Goal: Task Accomplishment & Management: Manage account settings

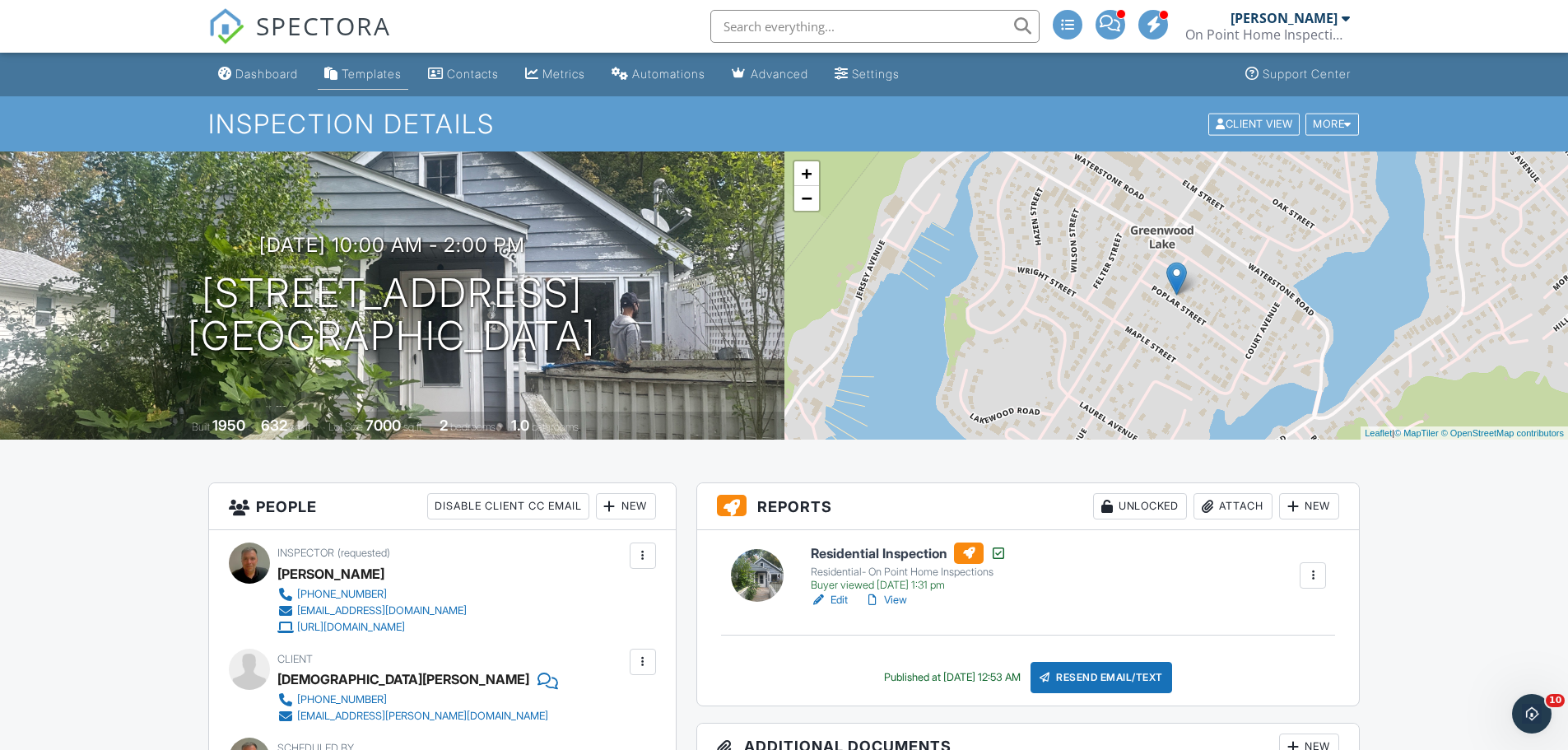
click at [382, 67] on div "Templates" at bounding box center [372, 73] width 60 height 14
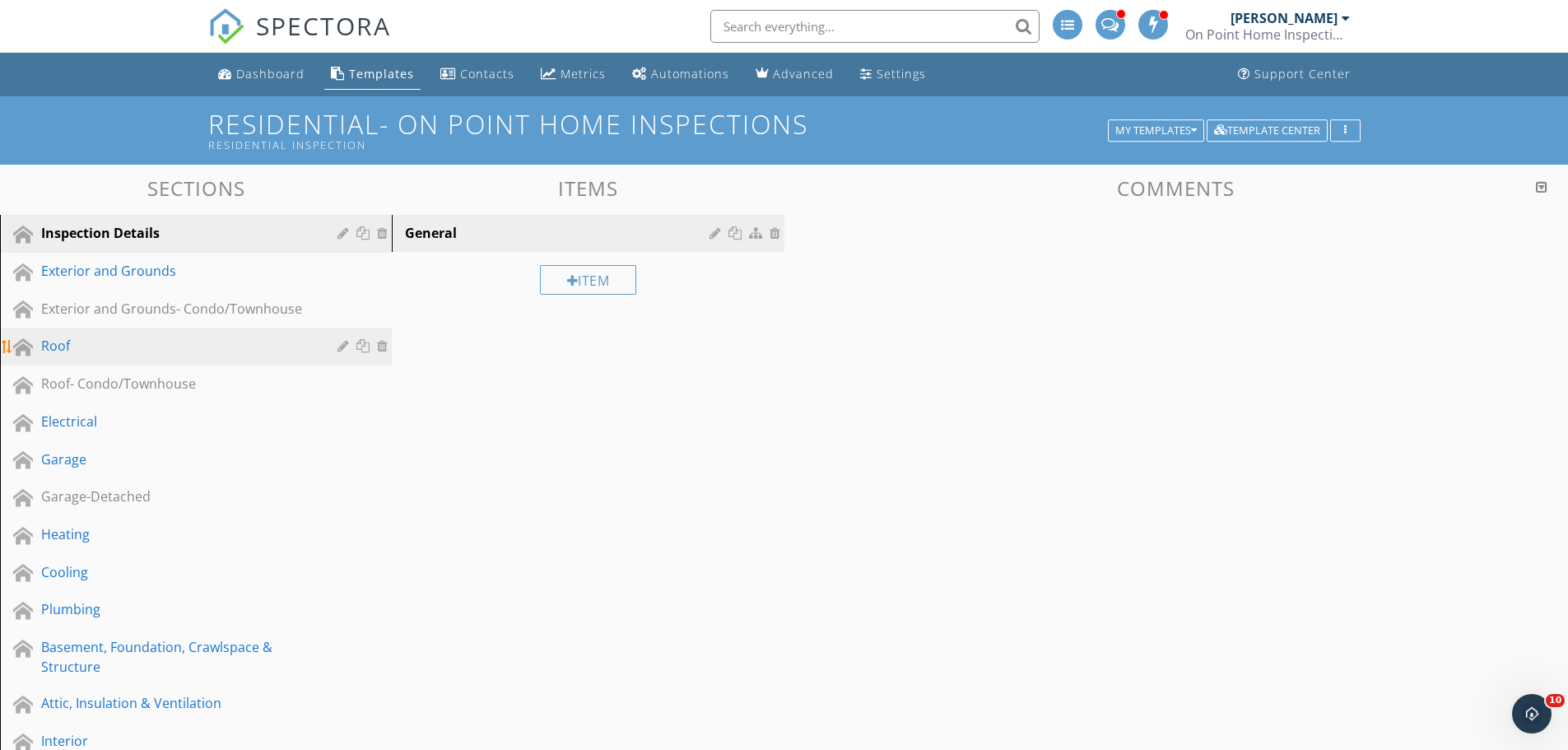
click at [112, 353] on div "Roof" at bounding box center [177, 346] width 272 height 20
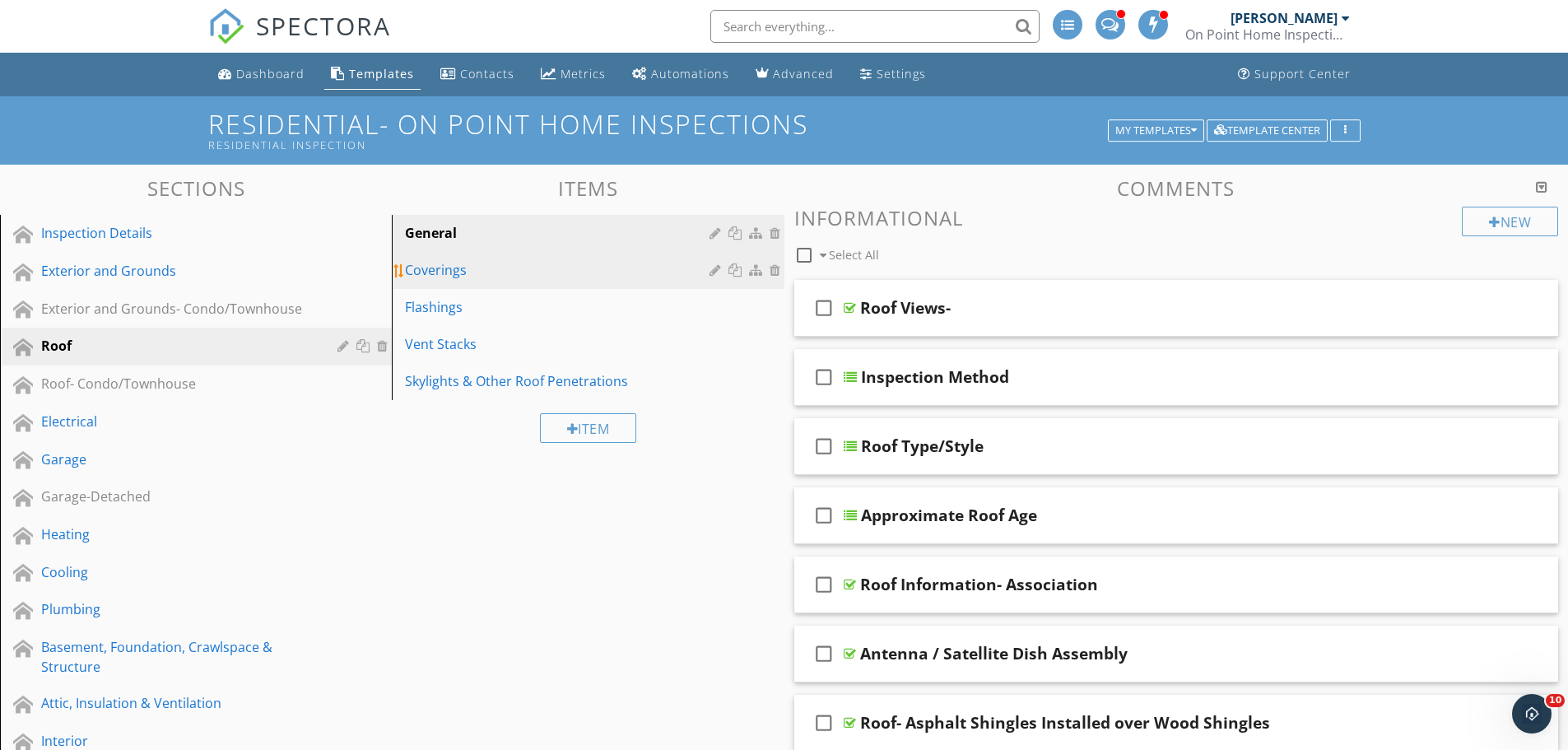
click at [501, 268] on div "Coverings" at bounding box center [560, 270] width 308 height 20
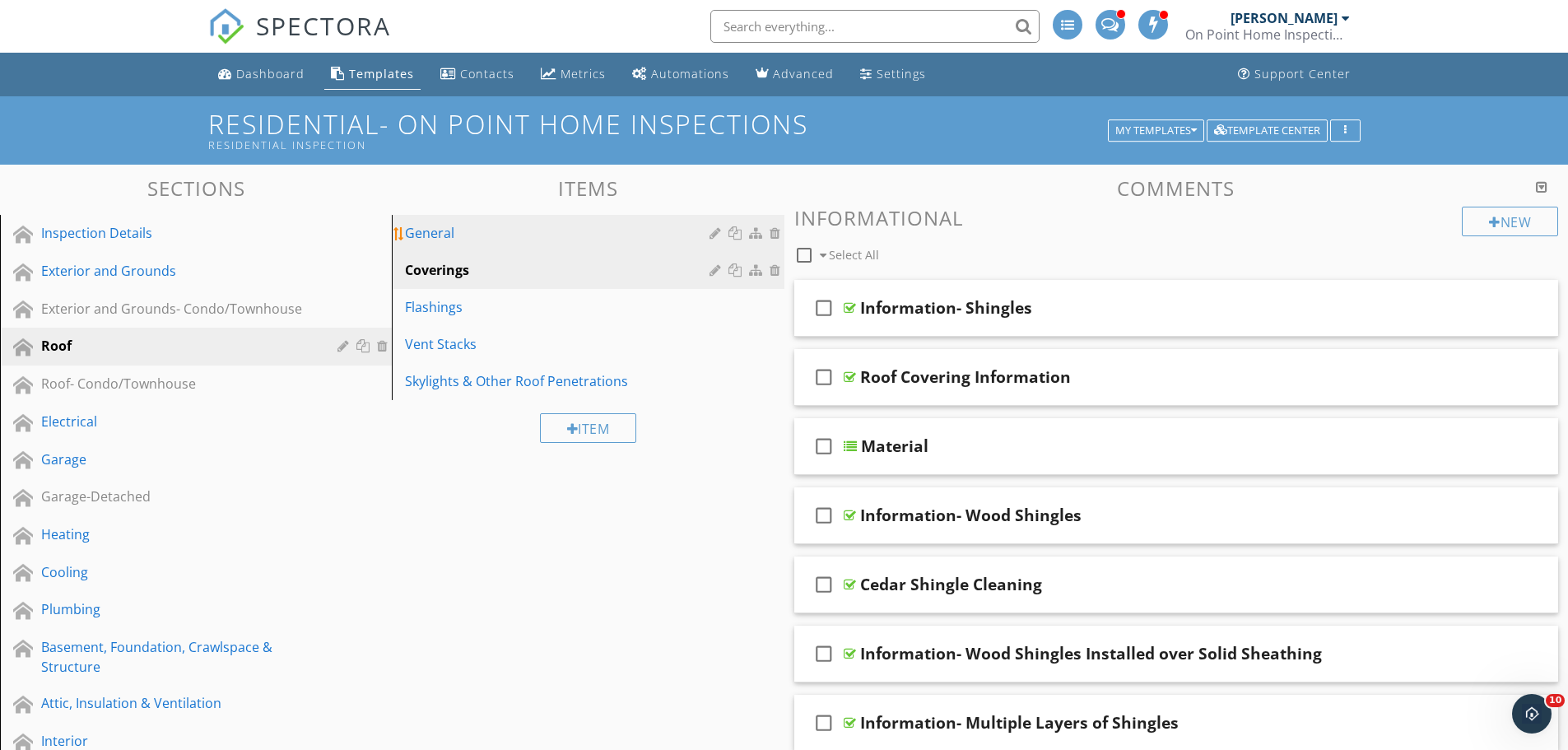
click at [436, 229] on div "General" at bounding box center [560, 233] width 308 height 20
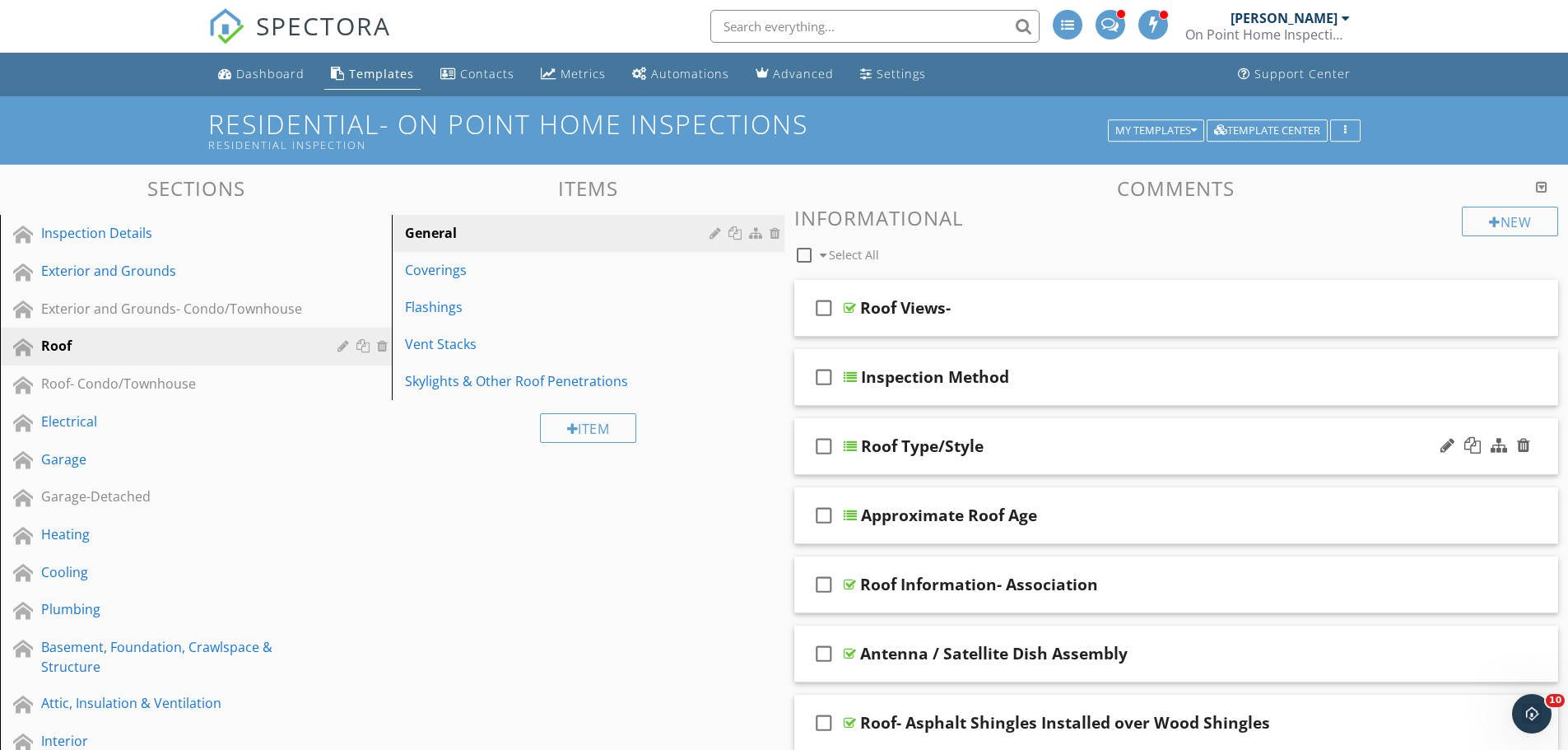
click at [1091, 447] on div "Roof Type/Style" at bounding box center [1135, 446] width 549 height 20
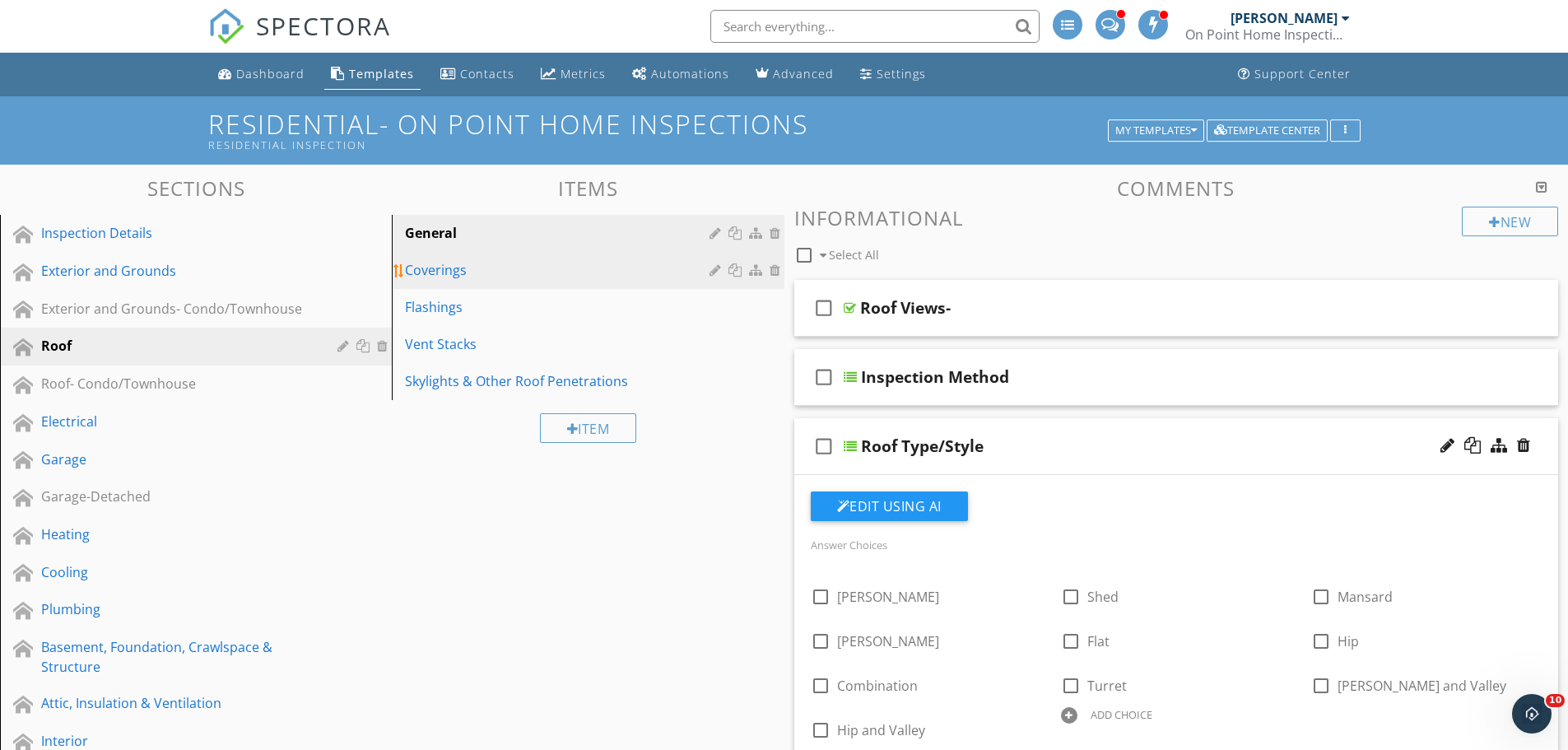
click at [441, 280] on div "Coverings" at bounding box center [560, 270] width 308 height 20
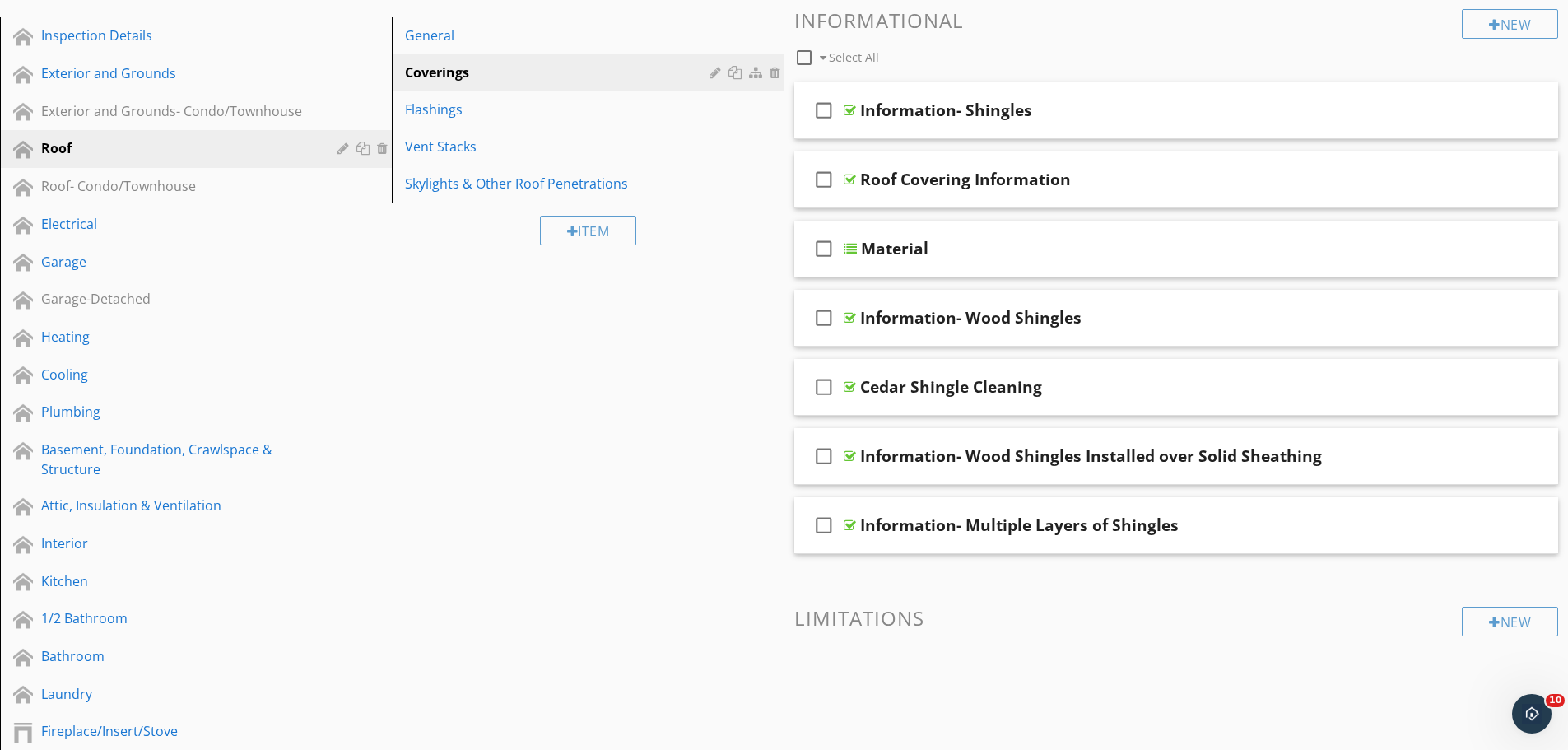
scroll to position [165, 0]
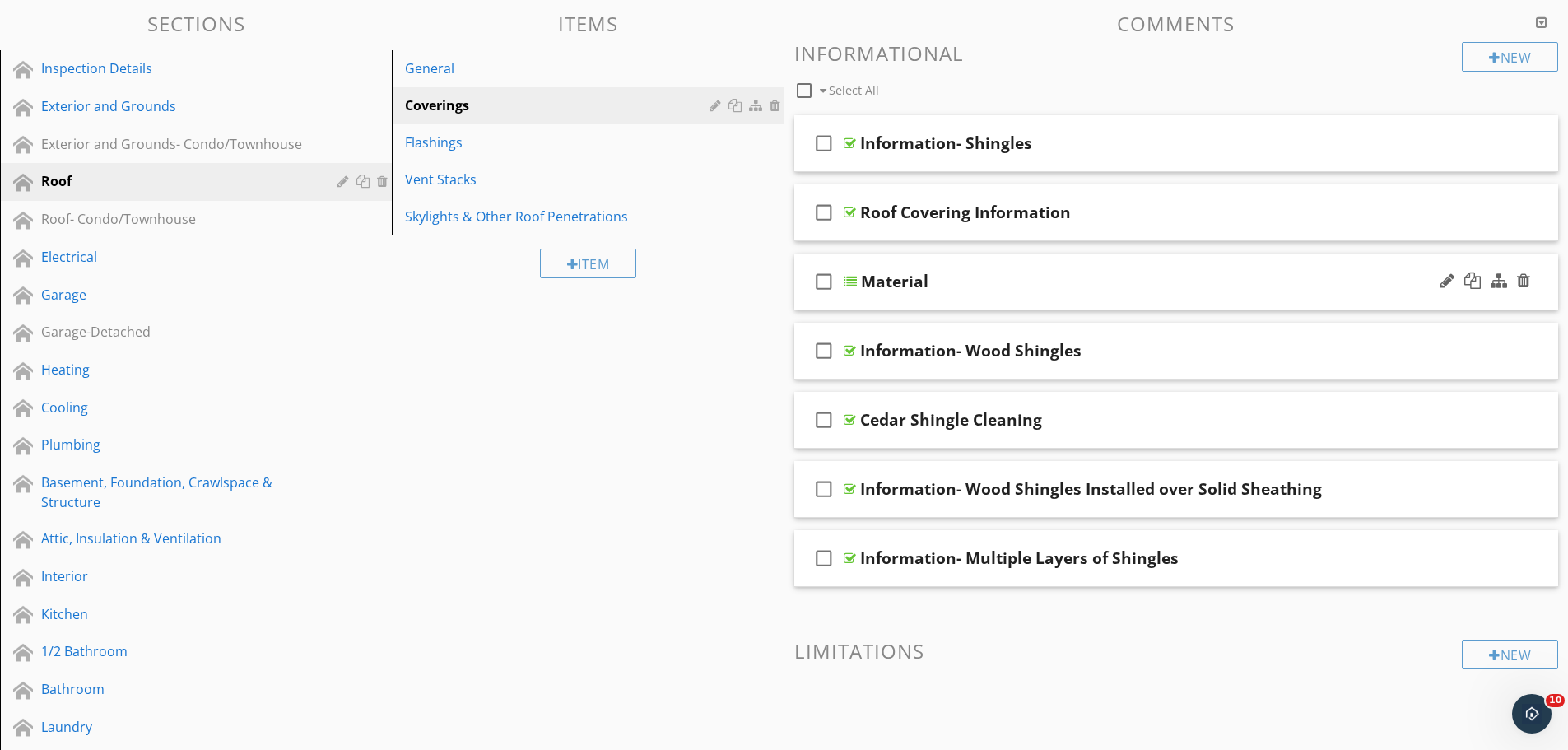
click at [1073, 278] on div "Material" at bounding box center [1135, 282] width 549 height 20
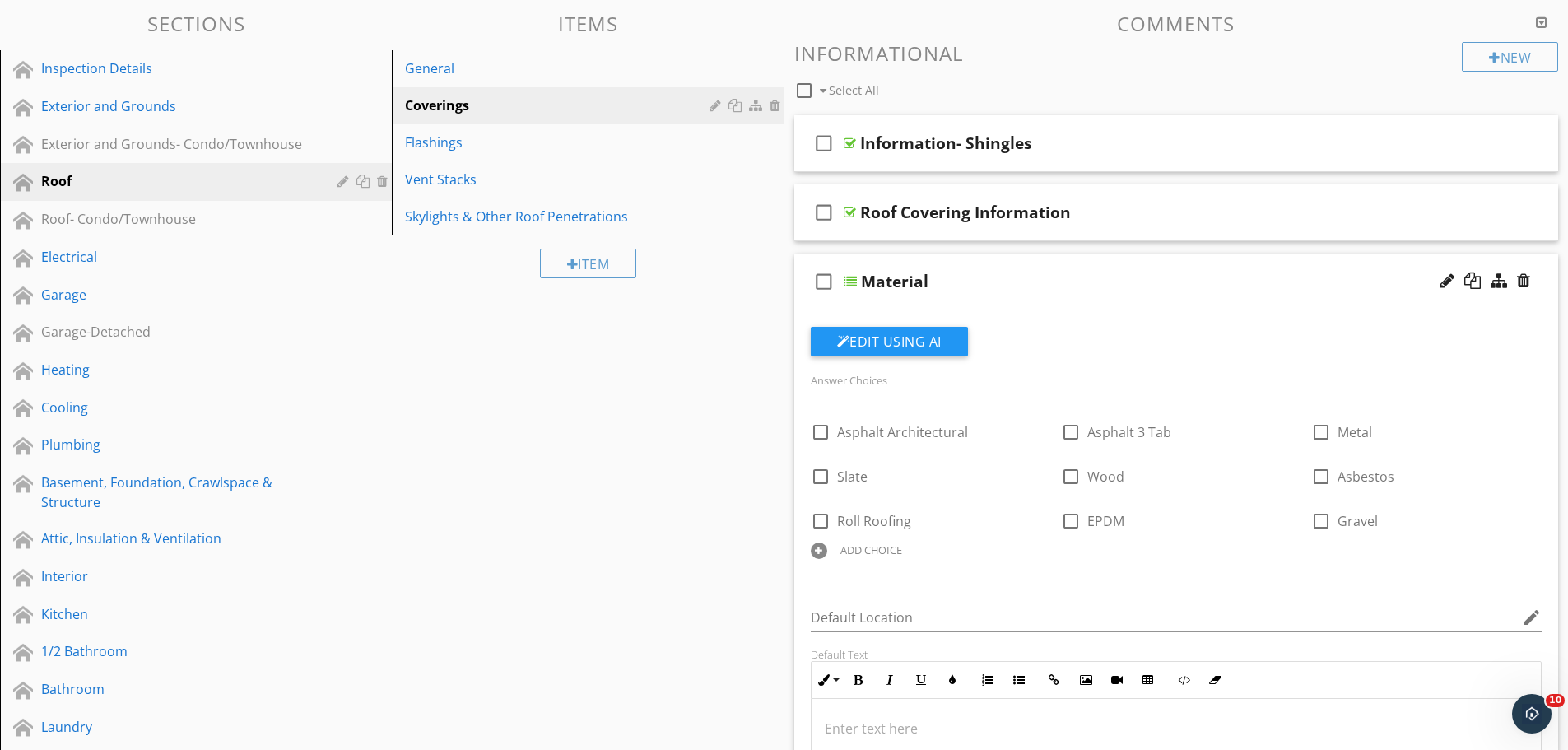
click at [864, 554] on div "ADD CHOICE" at bounding box center [872, 550] width 62 height 14
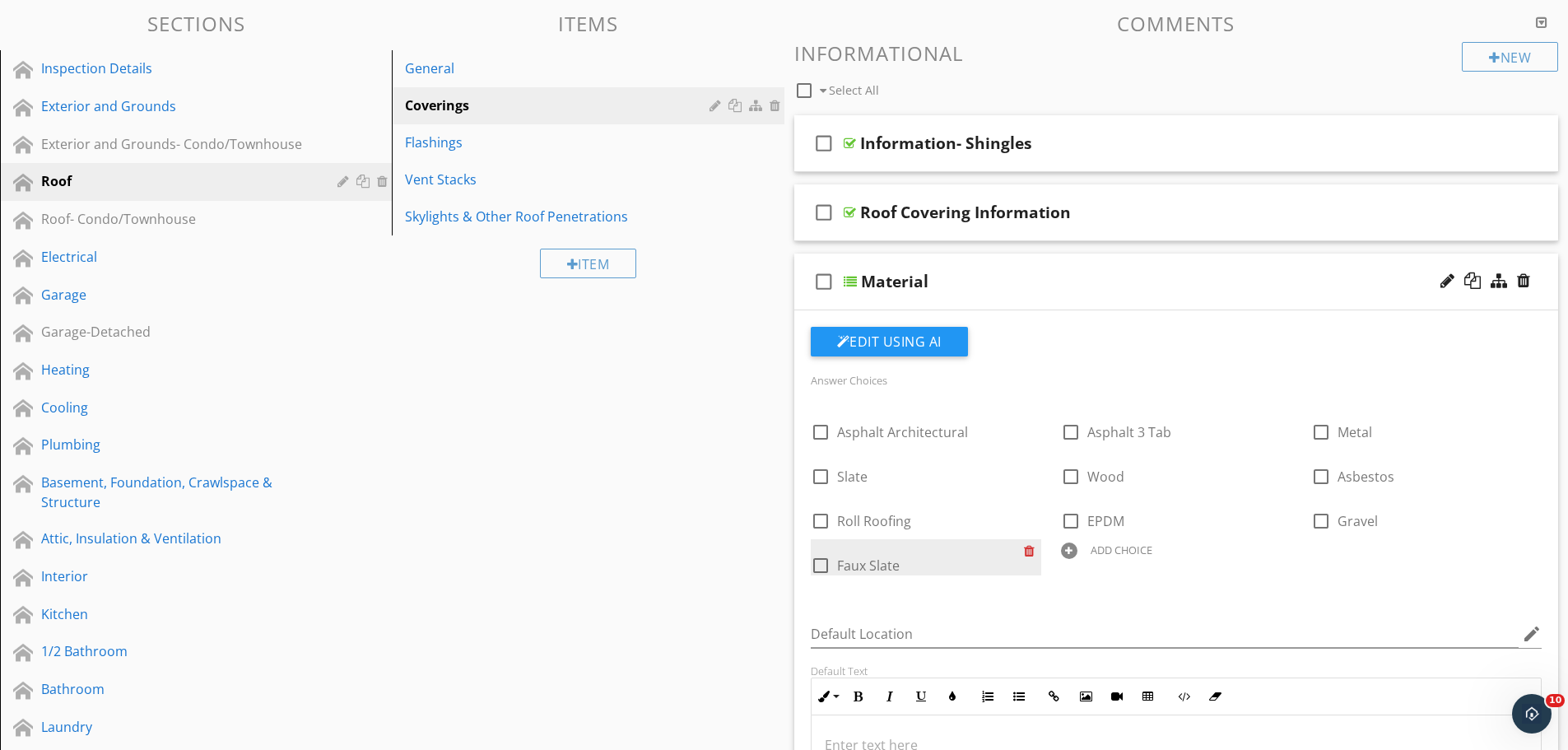
click at [1024, 550] on div at bounding box center [1032, 550] width 17 height 23
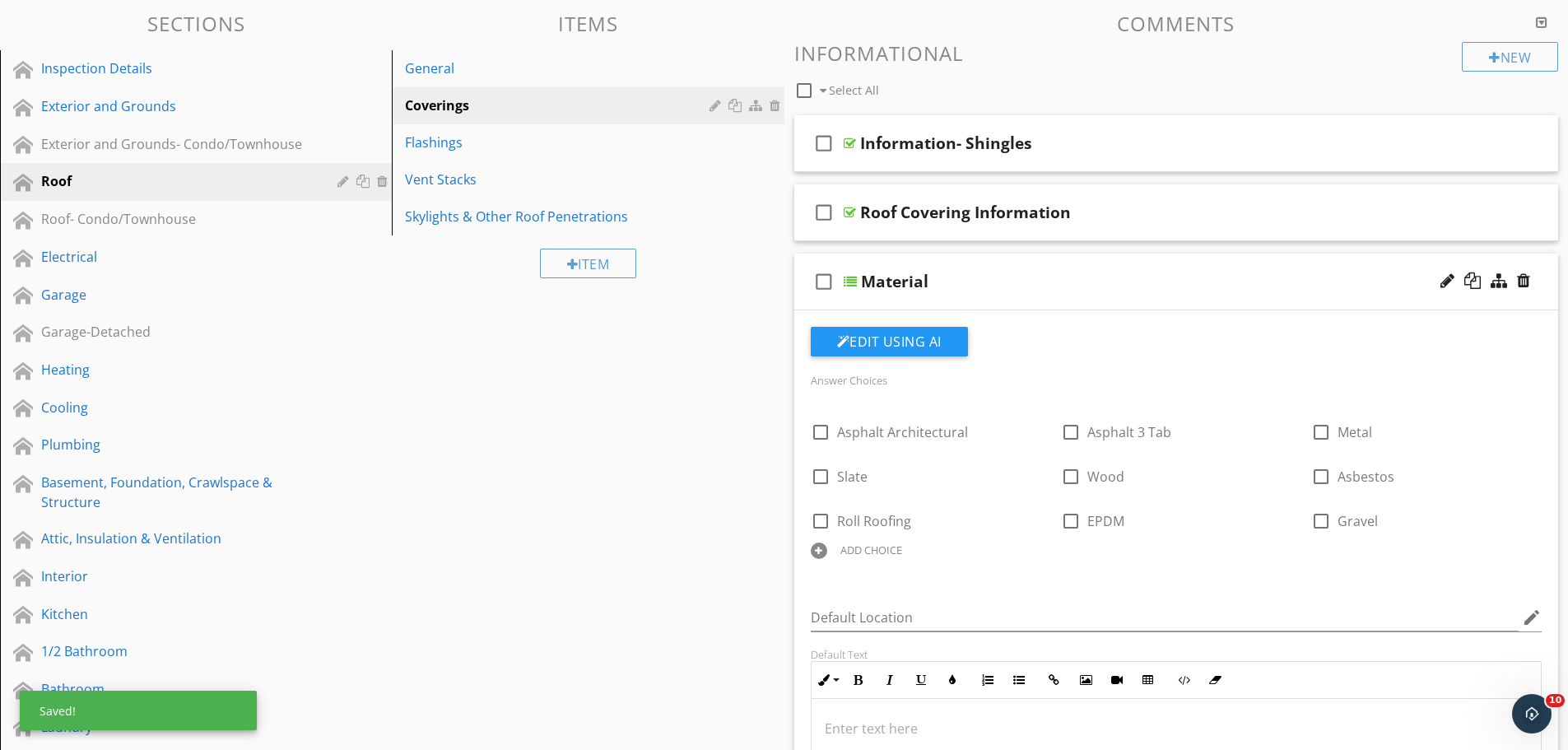
click at [845, 552] on div "ADD CHOICE" at bounding box center [872, 550] width 62 height 14
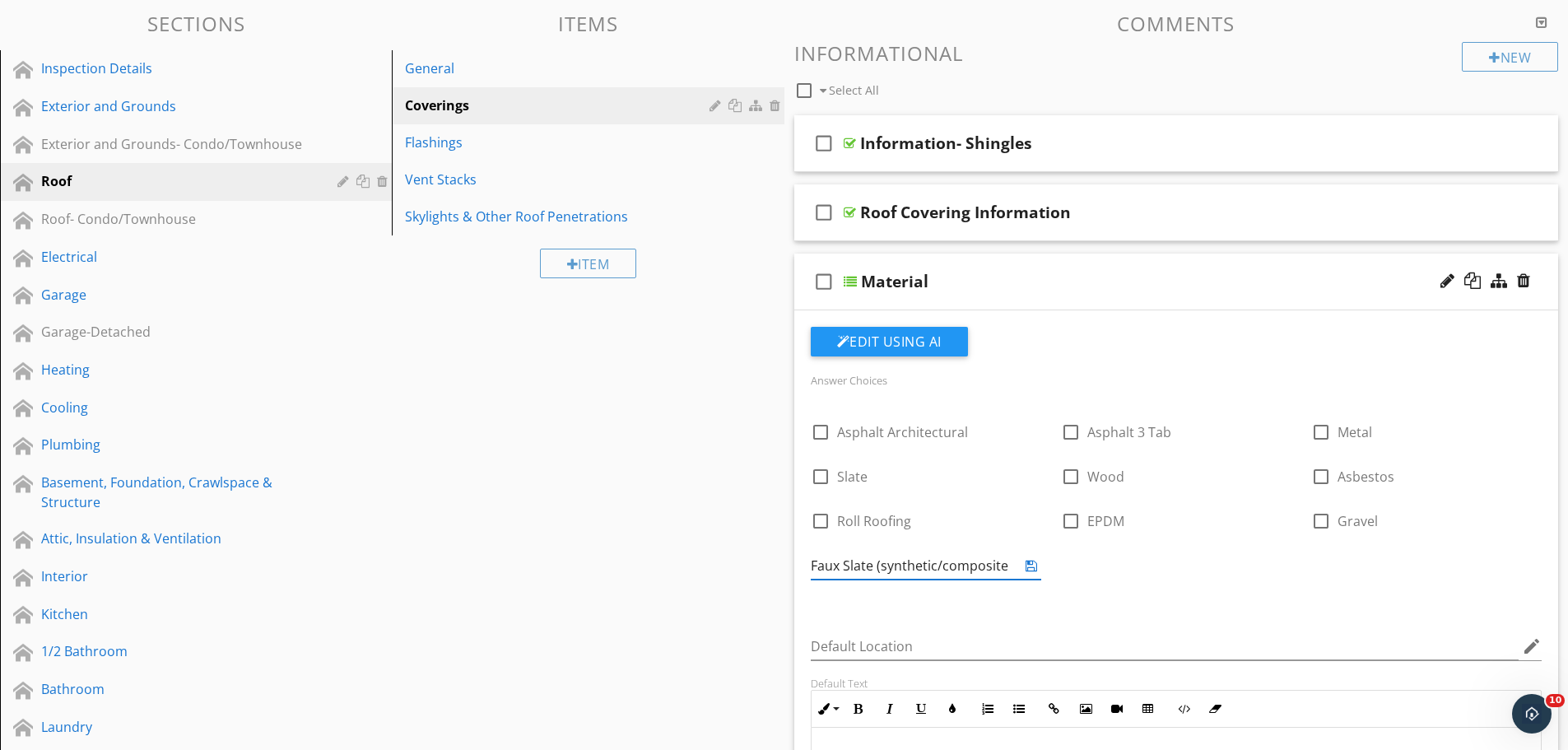
type input "Faux Slate (synthetic/composite)"
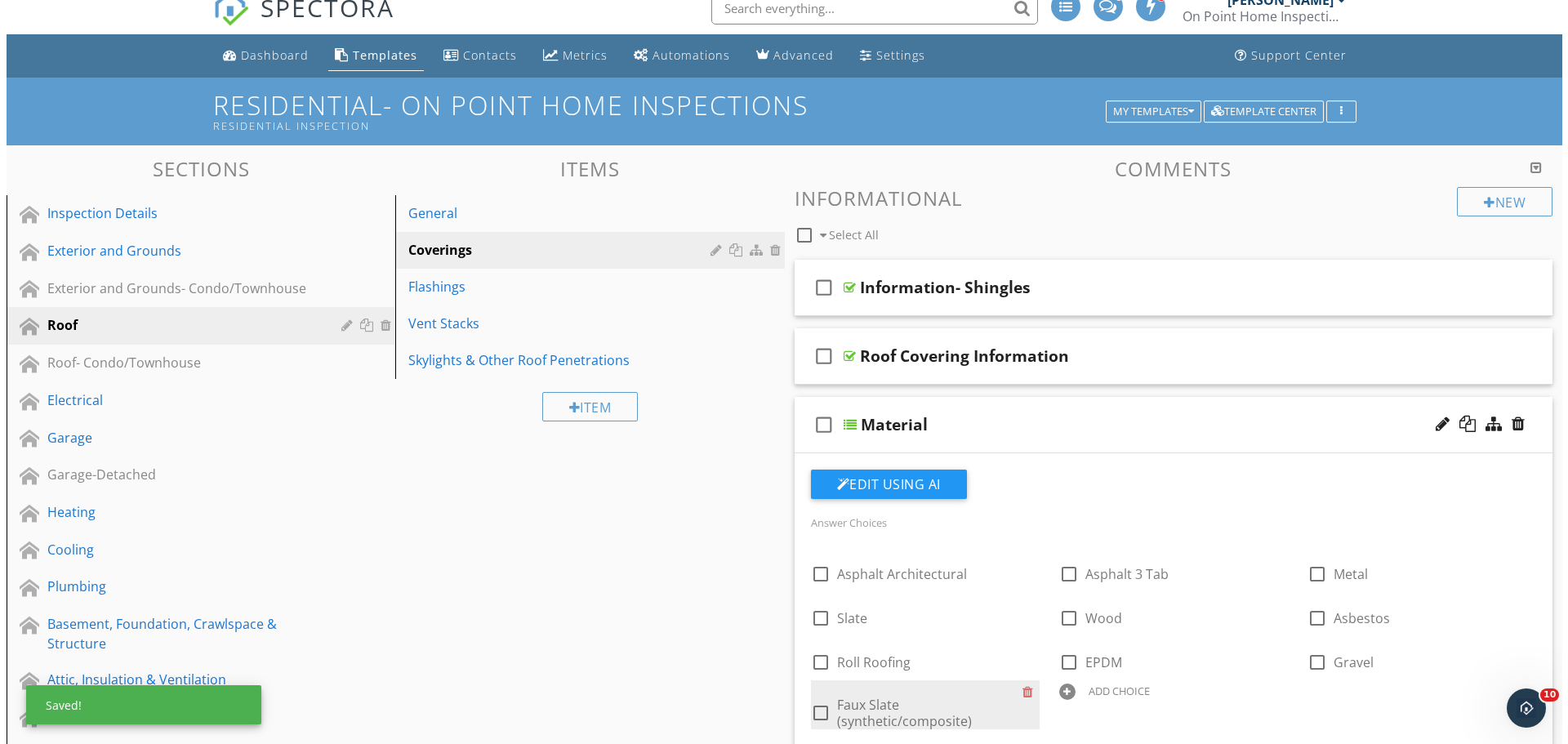
scroll to position [0, 0]
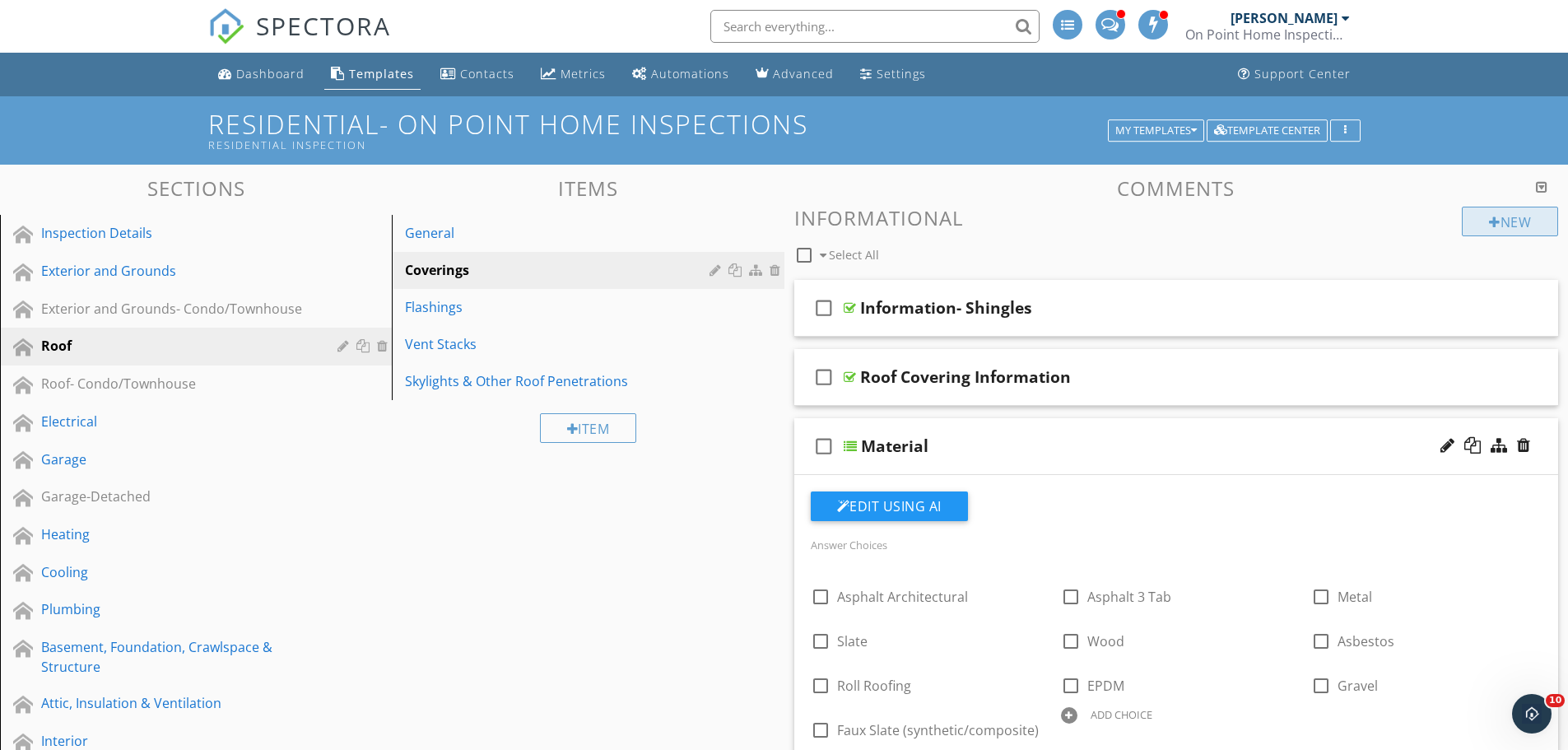
click at [1502, 219] on div "New" at bounding box center [1510, 221] width 96 height 30
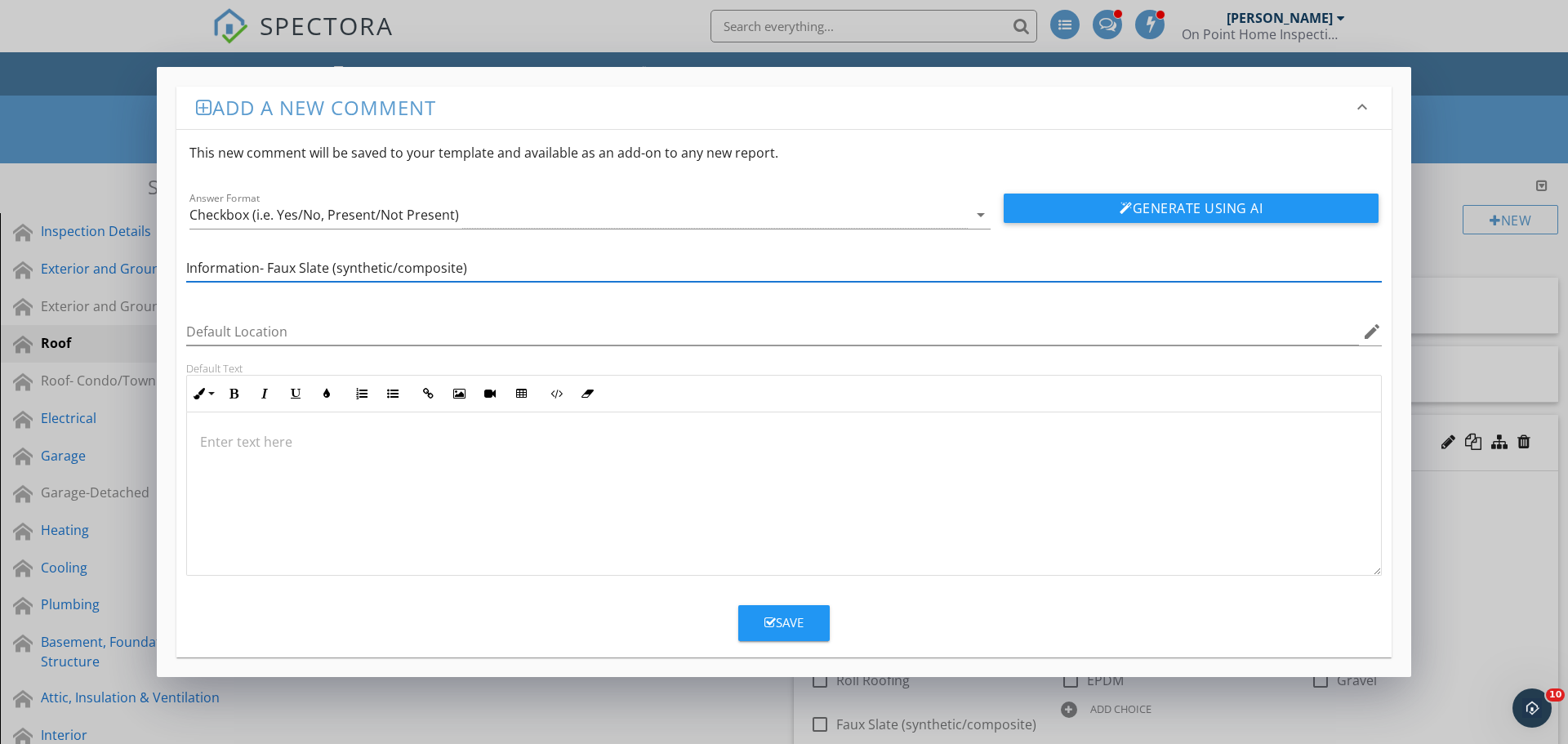
type input "Information- Faux Slate (synthetic/composite)"
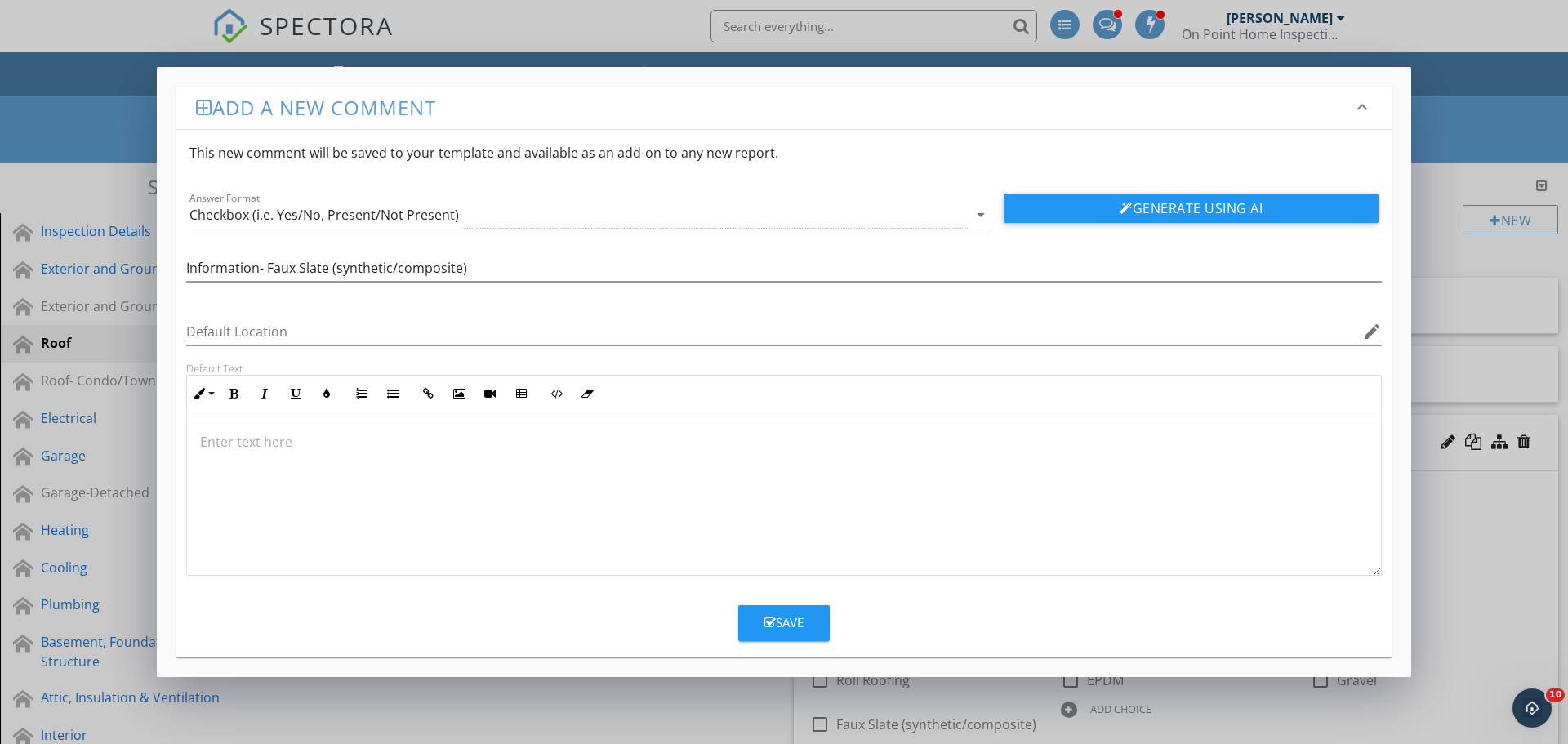
click at [244, 488] on div at bounding box center [784, 494] width 1194 height 164
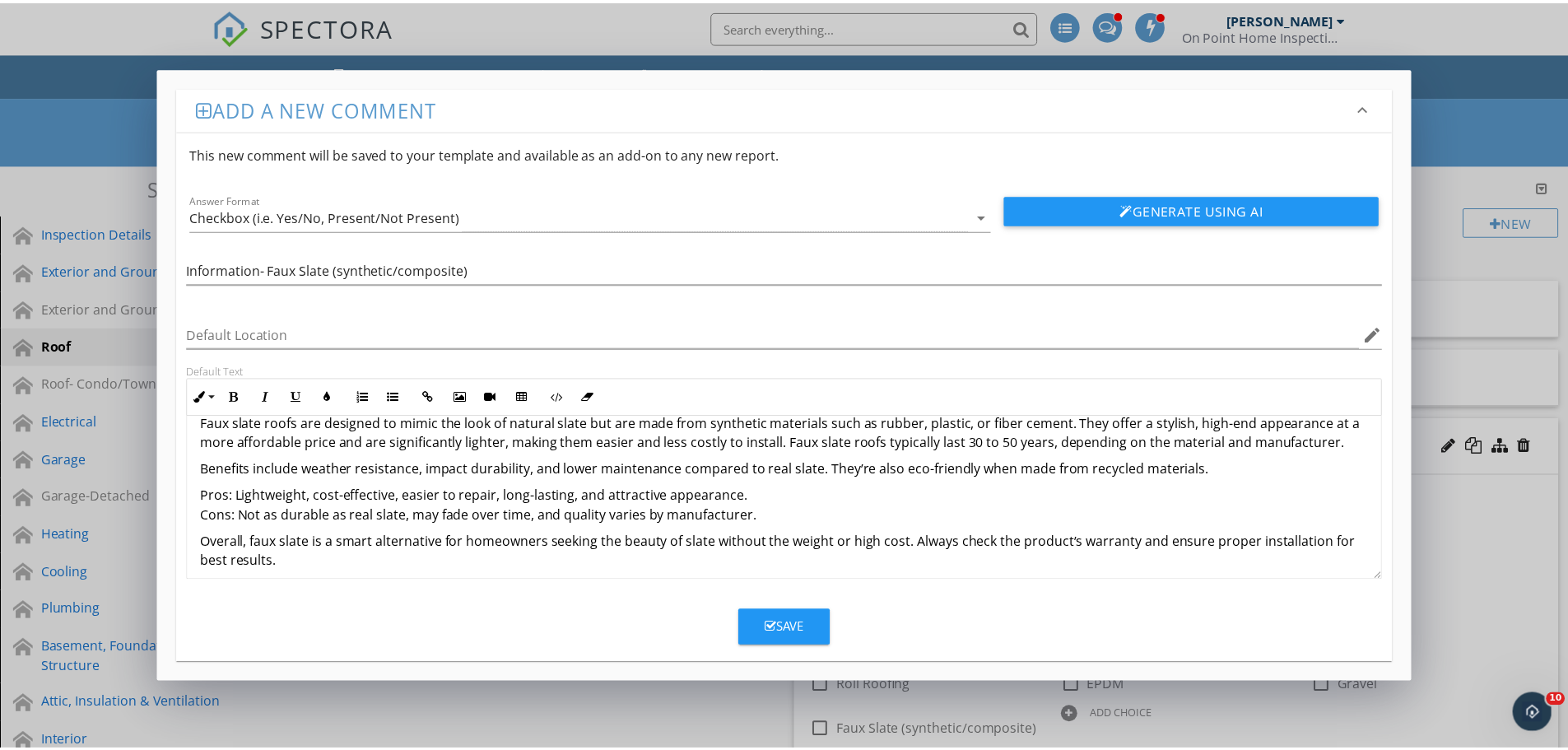
scroll to position [34, 0]
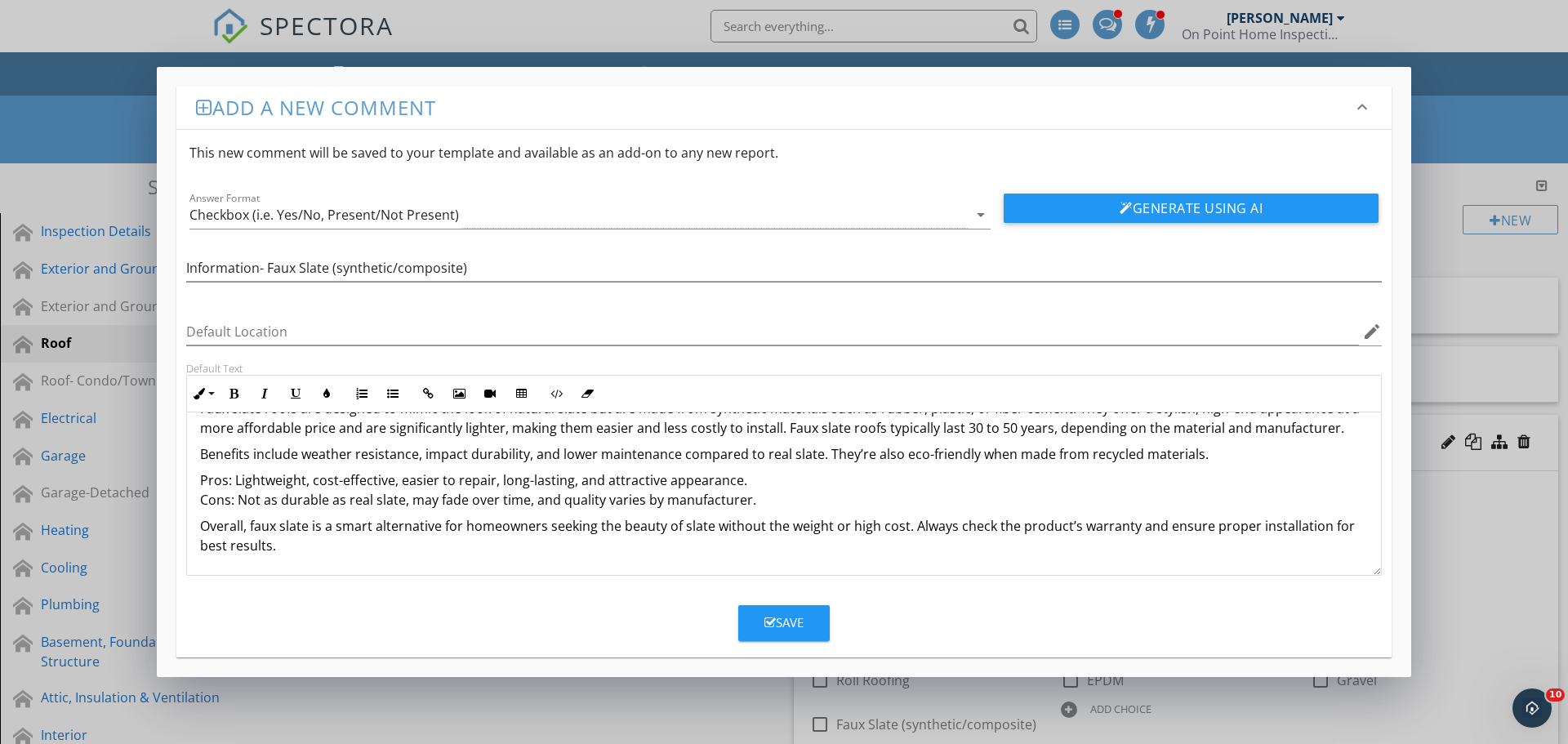
click at [787, 623] on div "Save" at bounding box center [784, 623] width 40 height 19
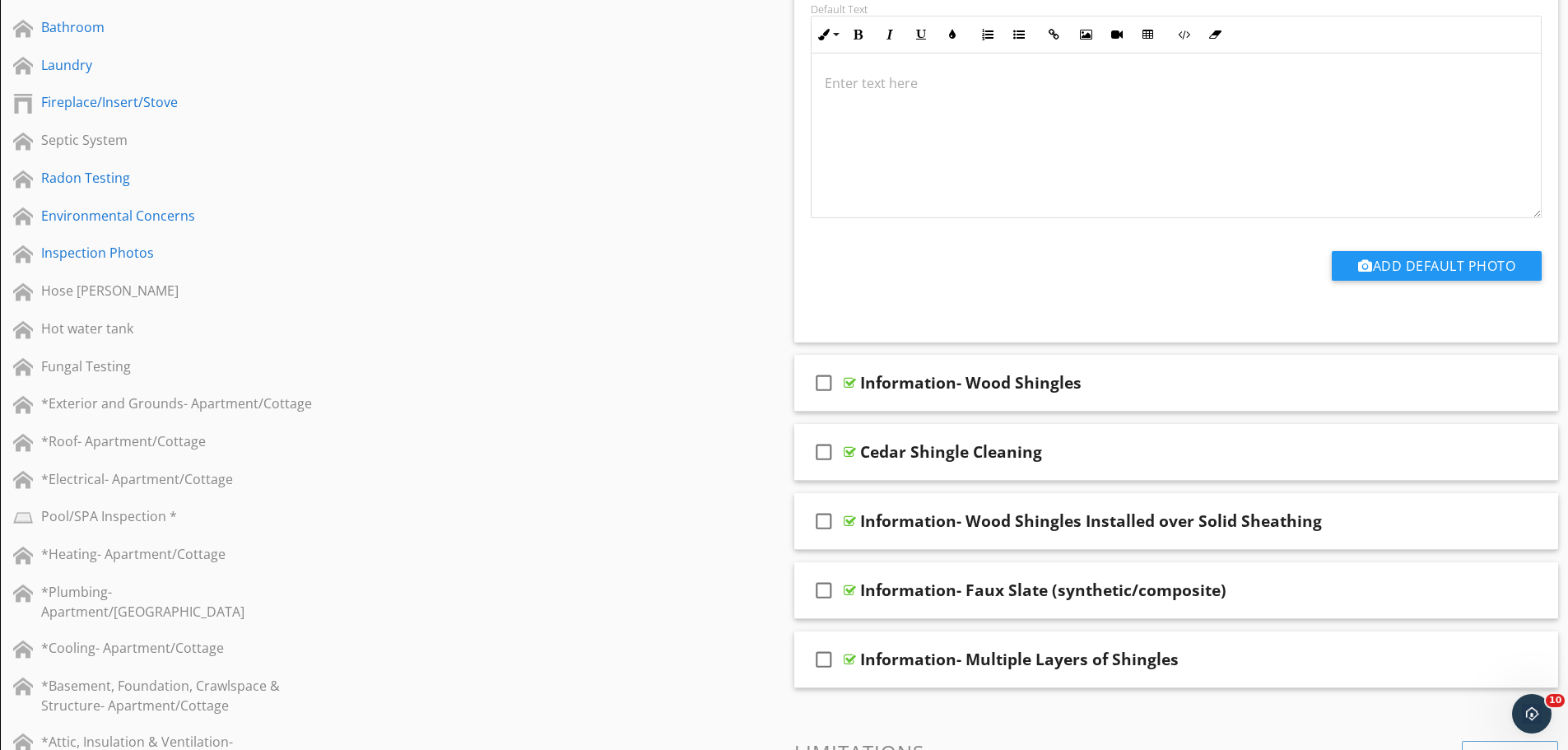
scroll to position [906, 0]
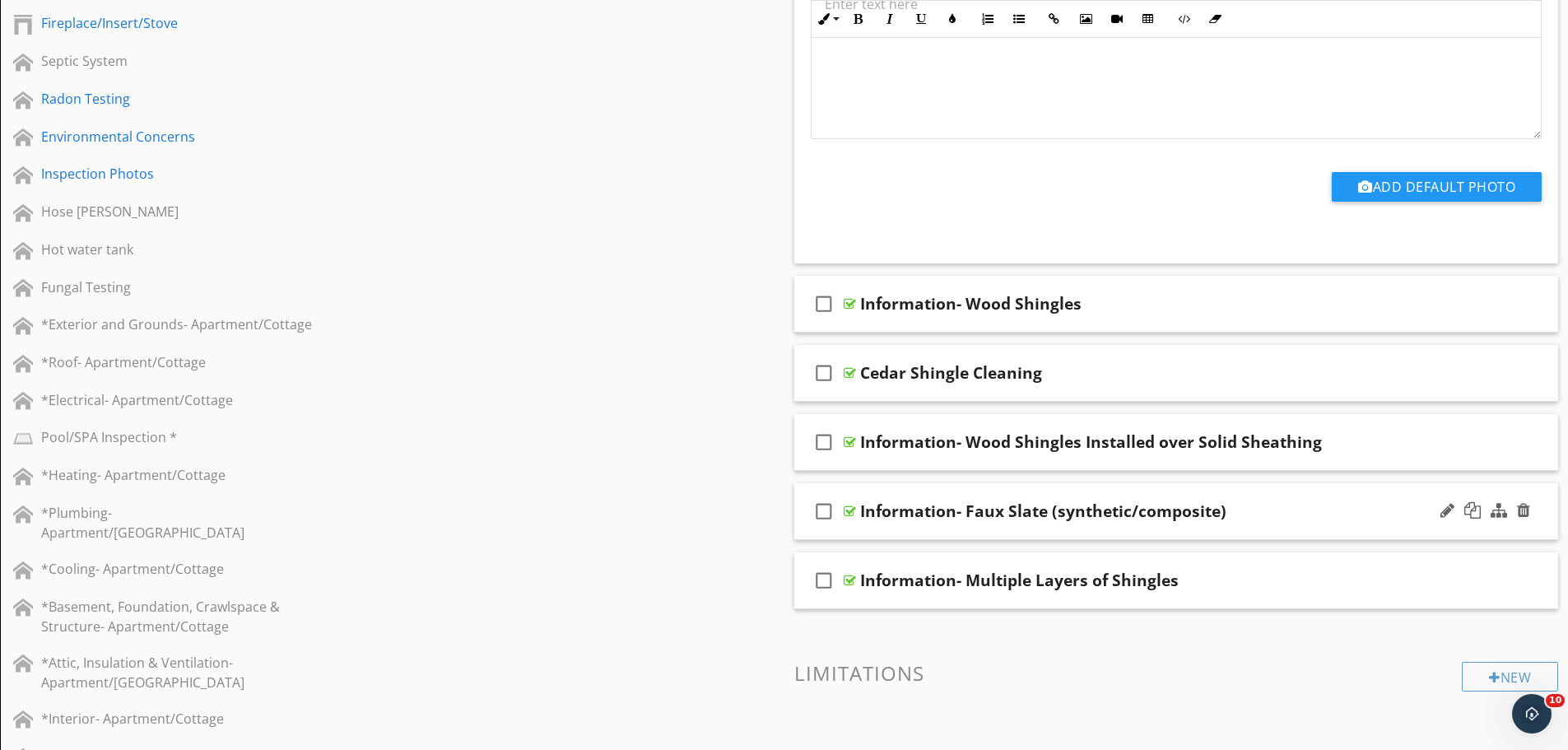
click at [1264, 516] on div "Information- Faux Slate (synthetic/composite)" at bounding box center [1135, 511] width 549 height 20
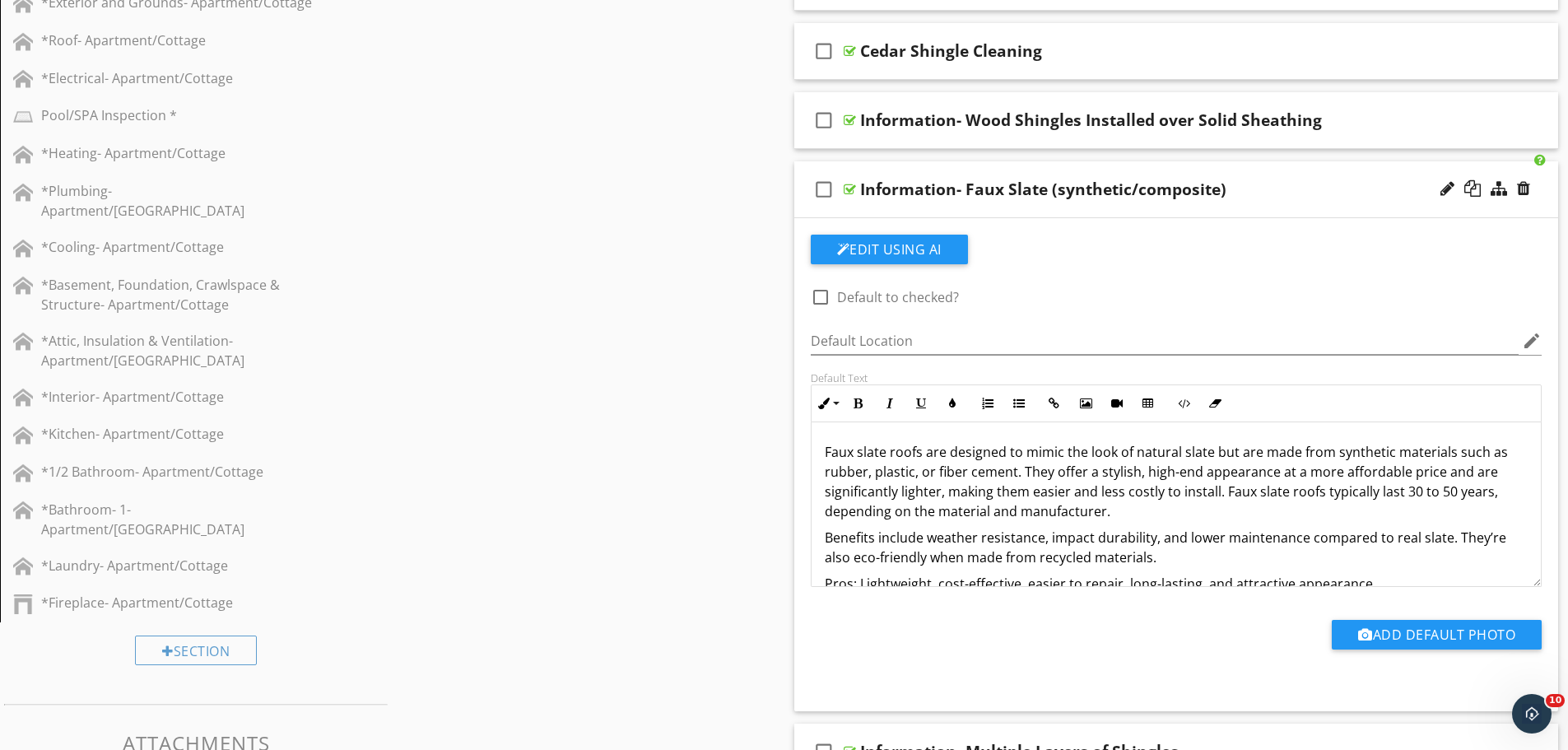
scroll to position [1235, 0]
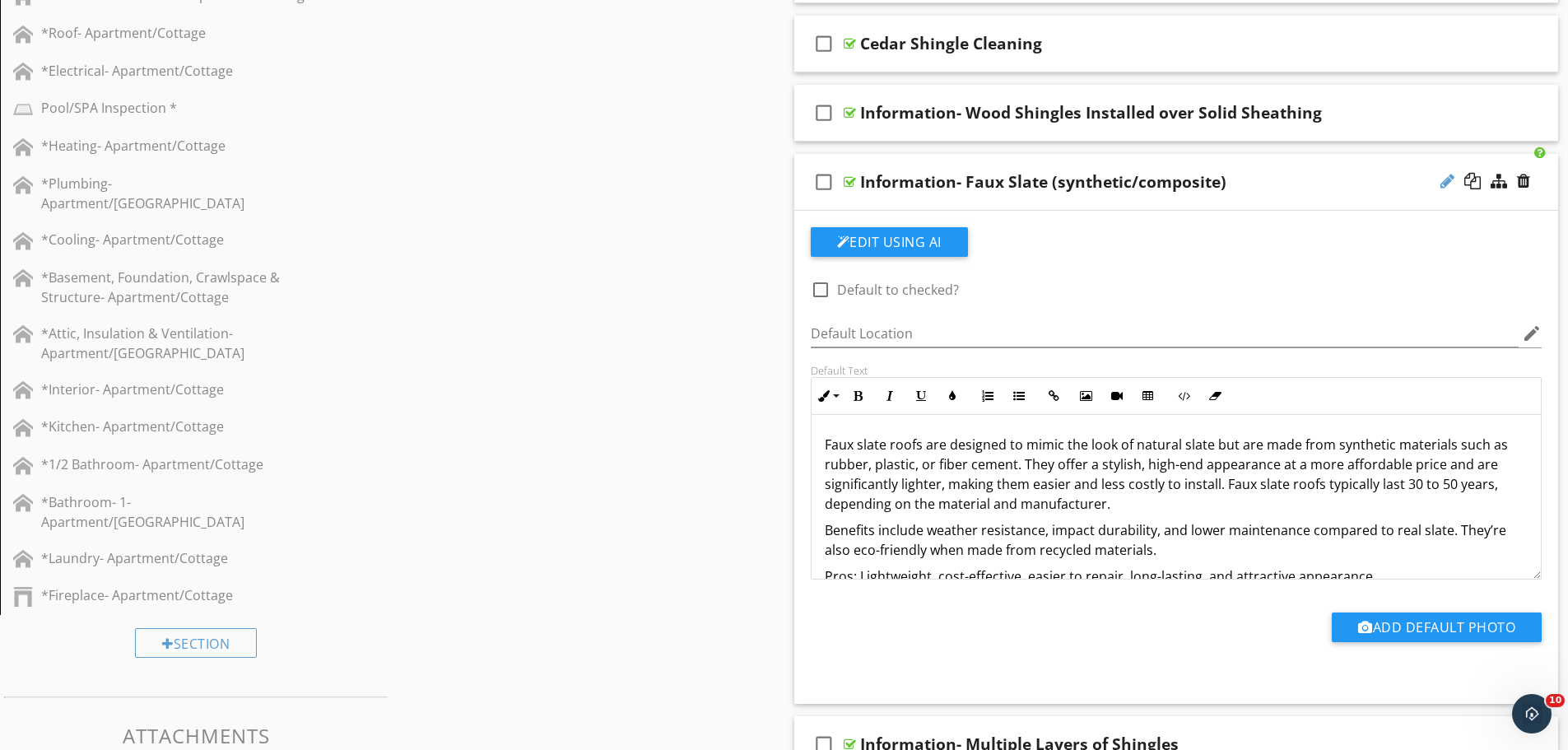
click at [1445, 178] on div at bounding box center [1447, 181] width 14 height 16
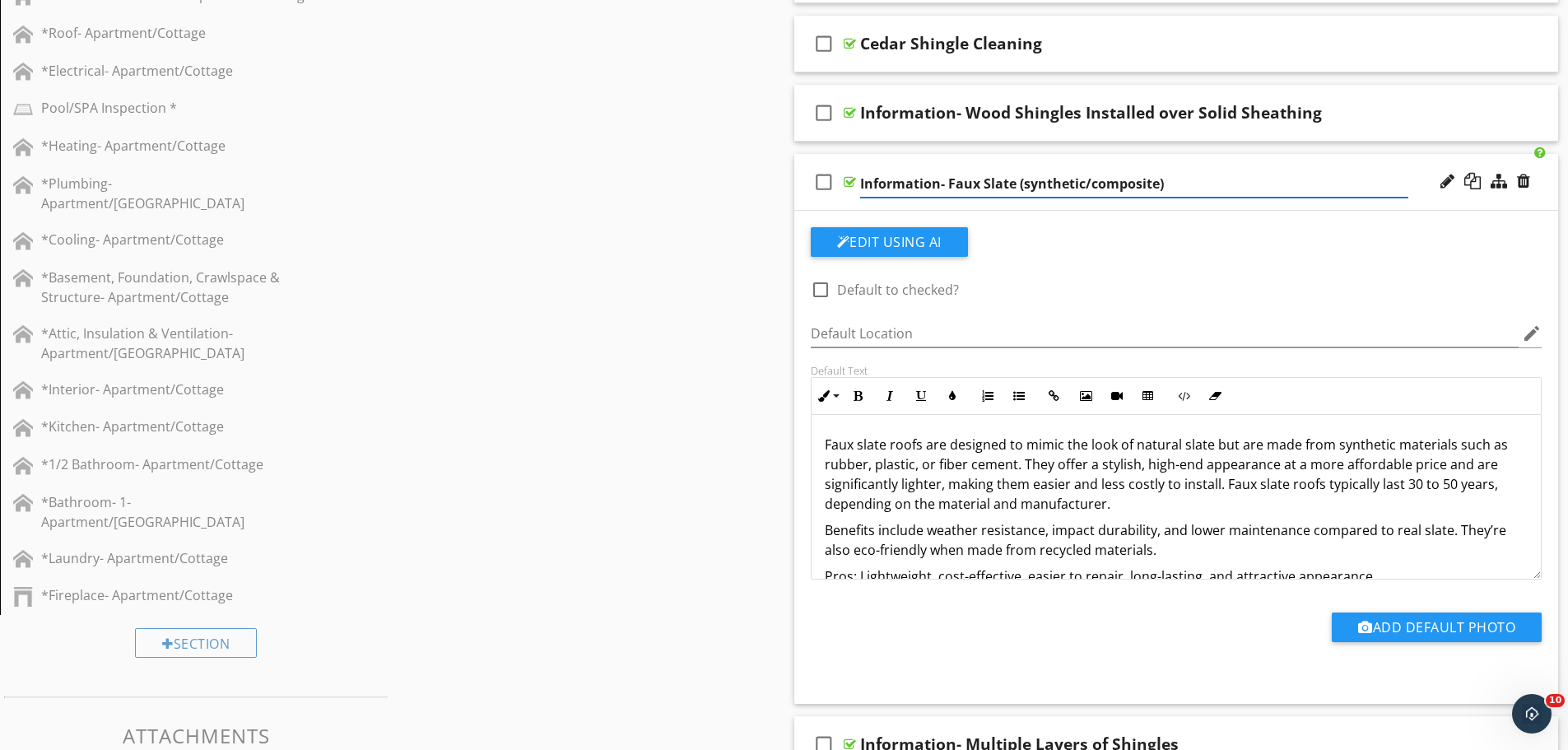
click at [1162, 184] on input "Information- Faux Slate (synthetic/composite)" at bounding box center [1135, 184] width 549 height 27
drag, startPoint x: 1162, startPoint y: 184, endPoint x: 887, endPoint y: 185, distance: 275.0
click at [887, 185] on input "Information- Faux Slate (synthetic/composite)" at bounding box center [1135, 184] width 549 height 27
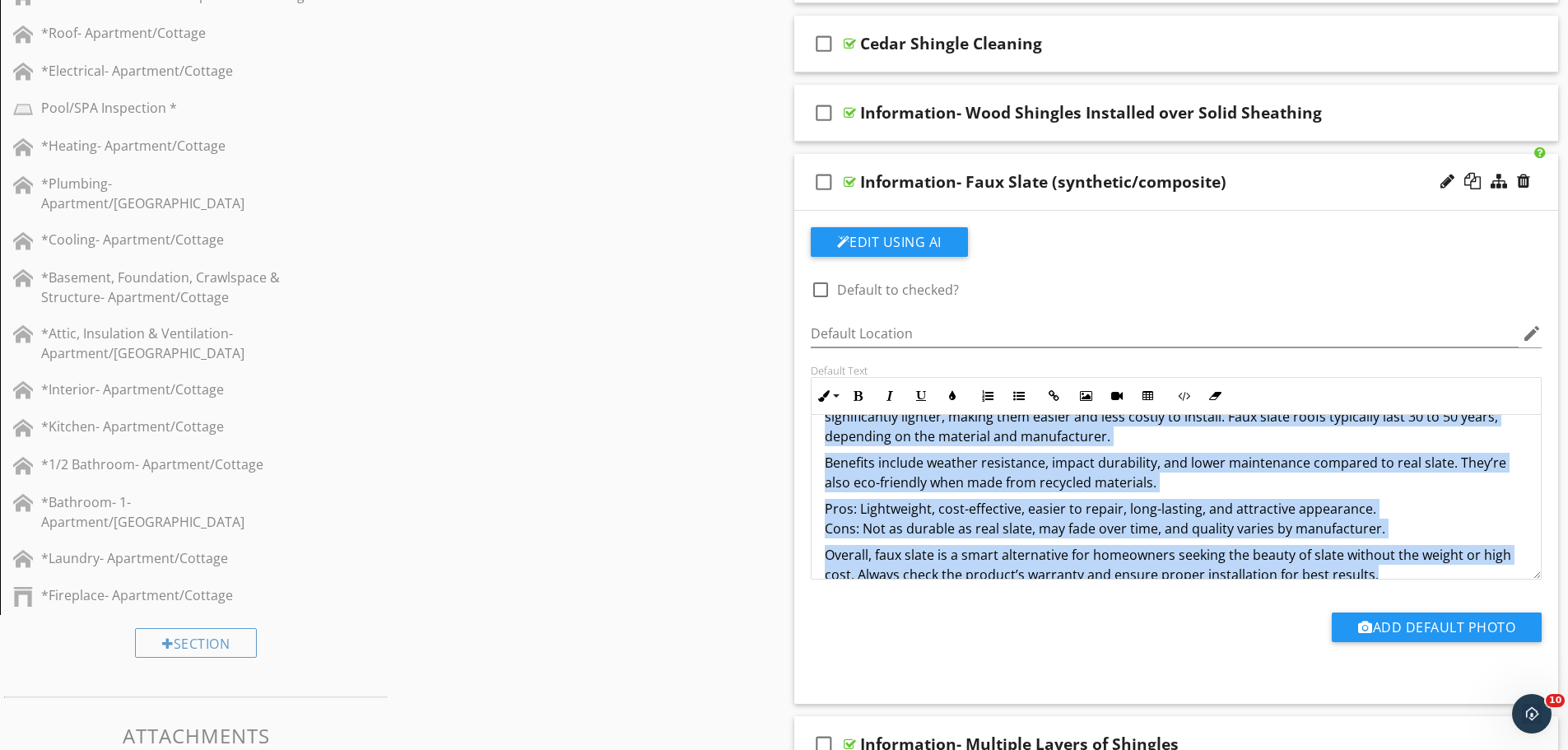
scroll to position [0, 0]
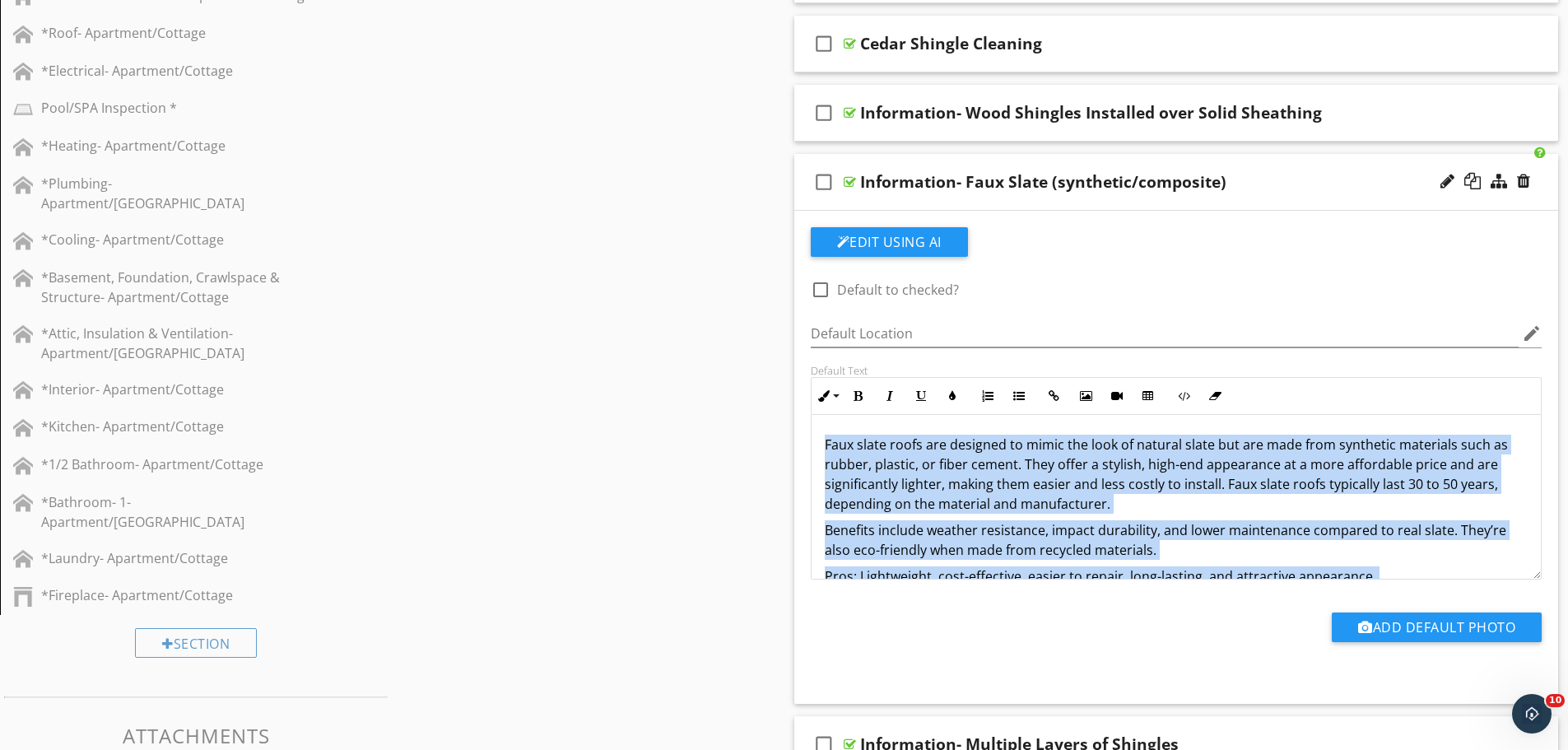
drag, startPoint x: 1377, startPoint y: 550, endPoint x: 762, endPoint y: 414, distance: 629.9
copy div "Faux slate roofs are designed to mimic the look of natural slate but are made f…"
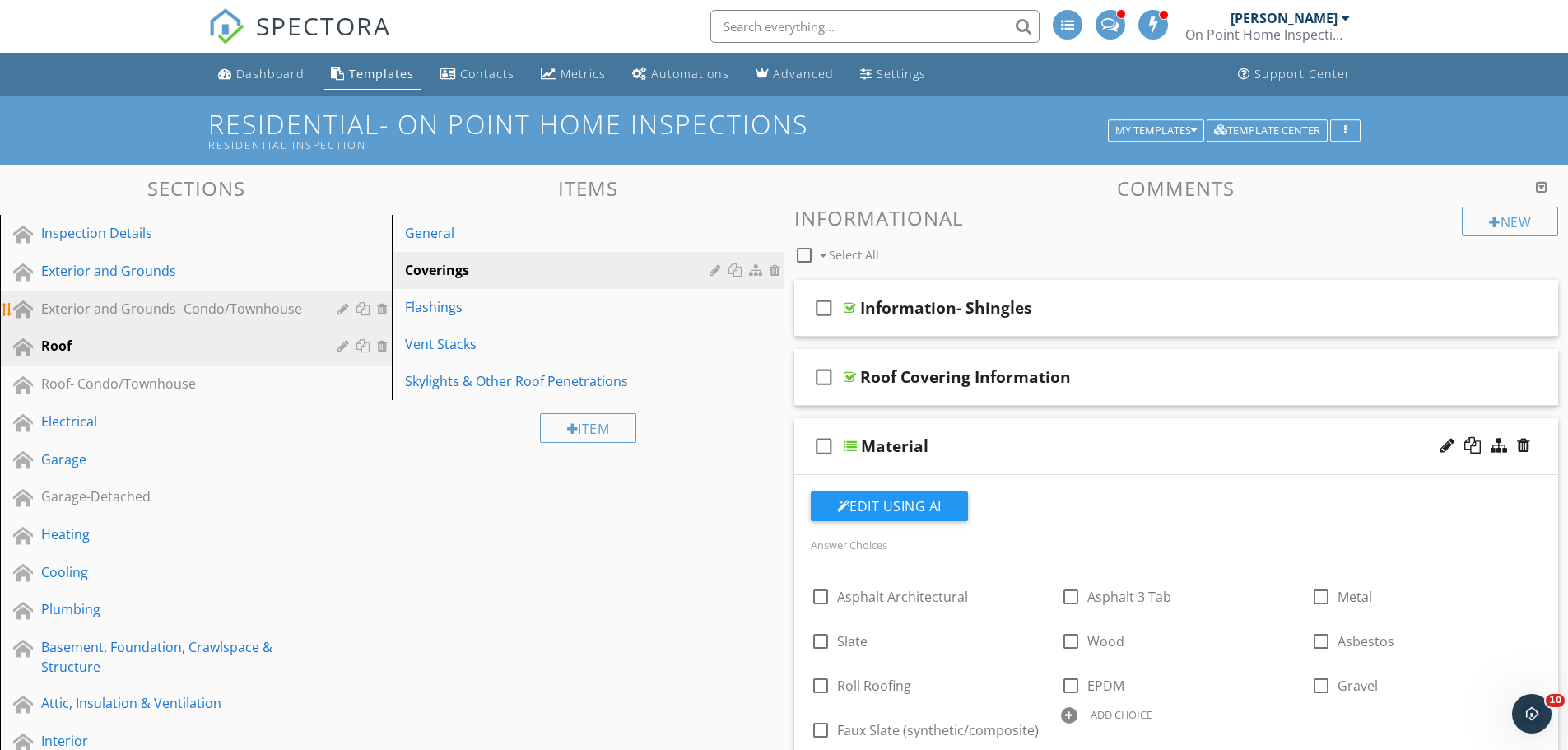
click at [192, 305] on div "Exterior and Grounds- Condo/Townhouse" at bounding box center [177, 309] width 272 height 20
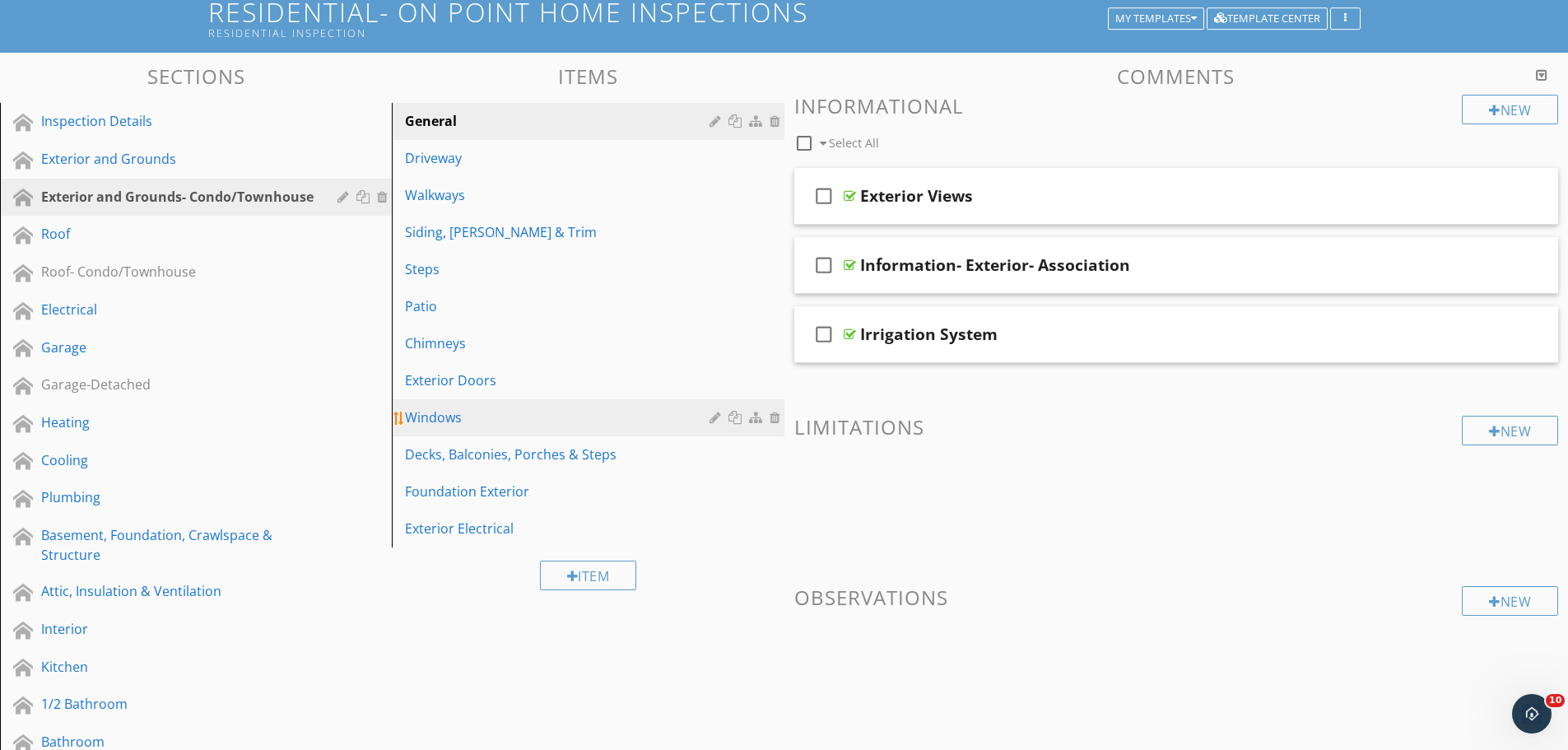
scroll to position [165, 0]
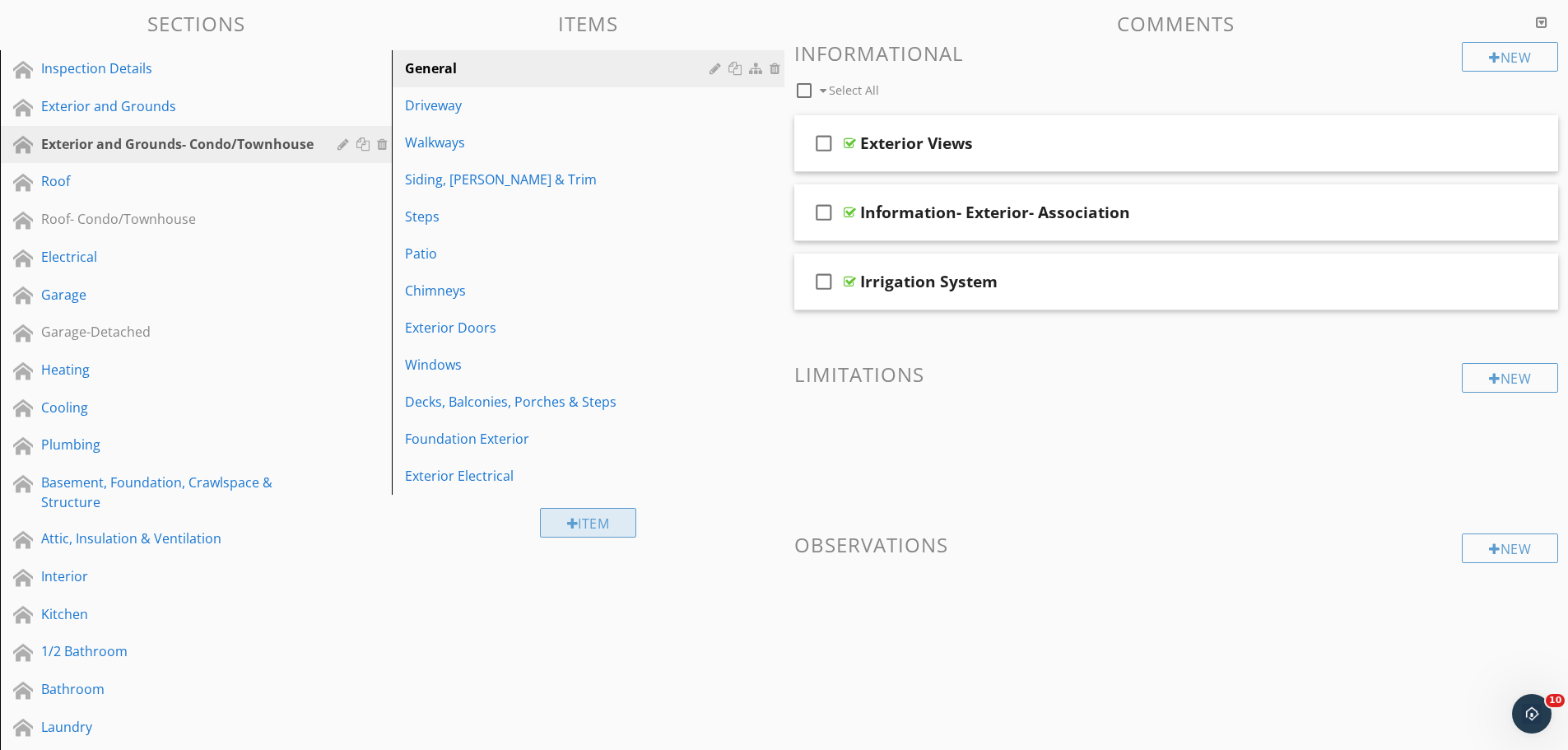
click at [598, 534] on div "Item" at bounding box center [588, 522] width 97 height 30
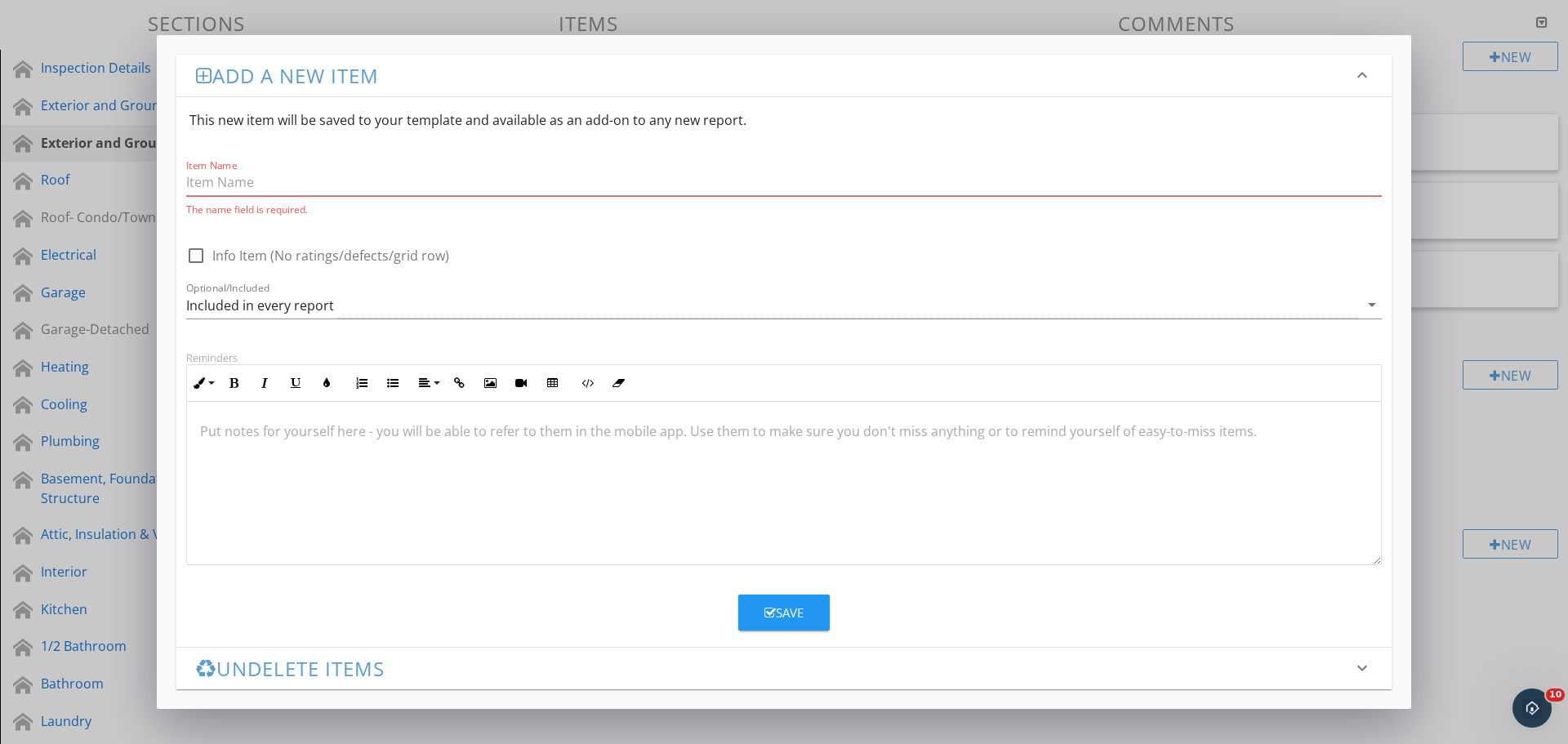
click at [1358, 76] on icon "keyboard_arrow_down" at bounding box center [1362, 76] width 20 height 20
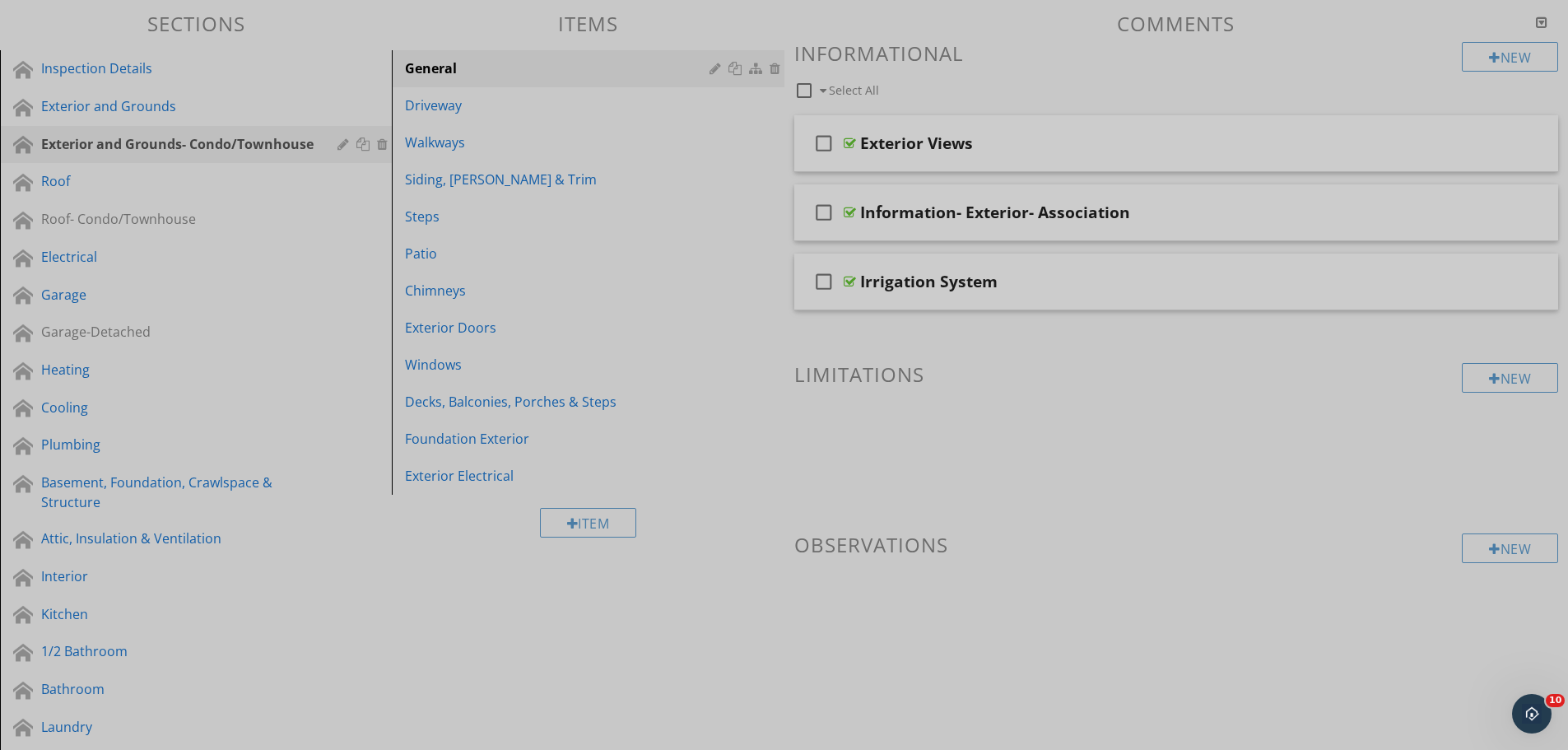
click at [291, 239] on div at bounding box center [784, 375] width 1568 height 750
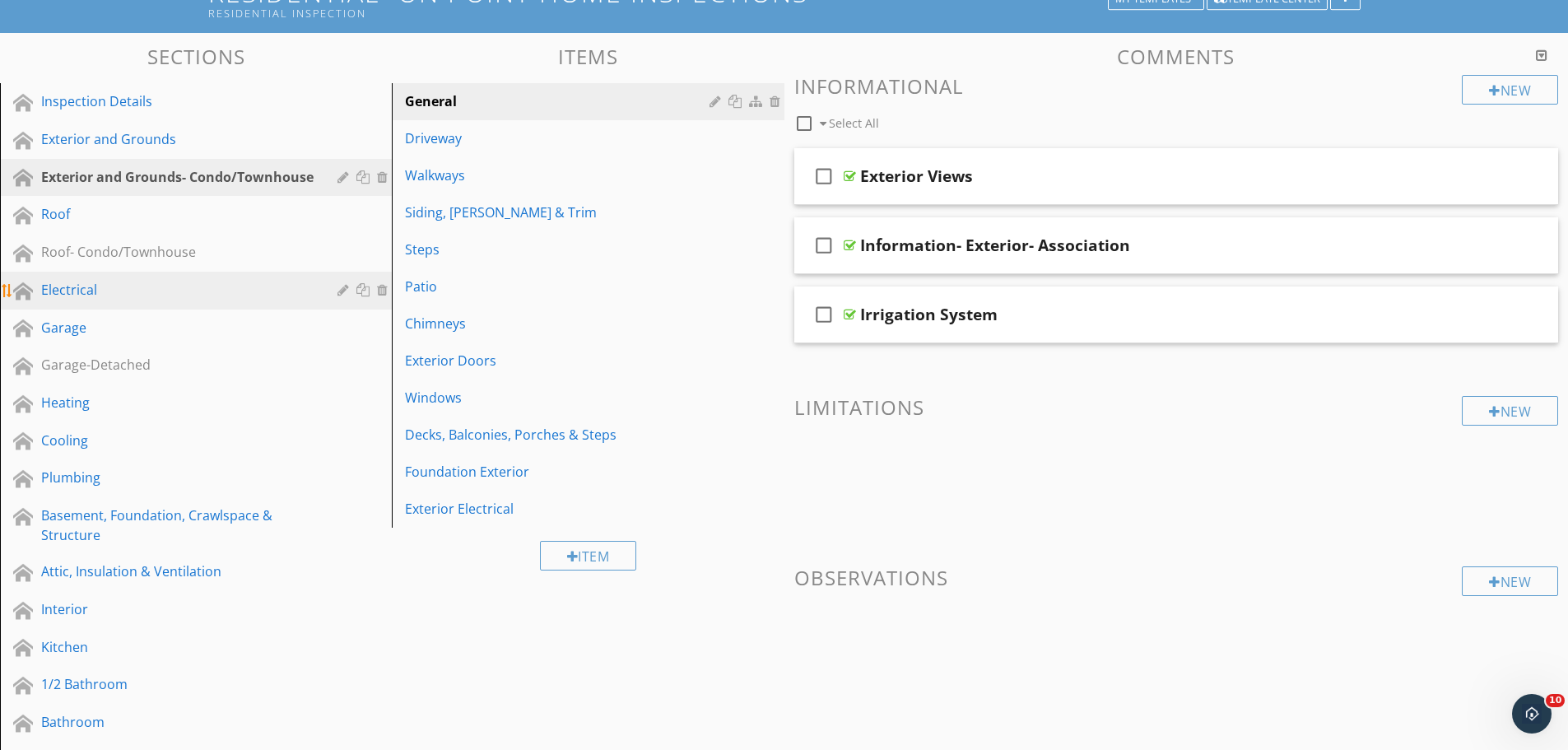
scroll to position [83, 0]
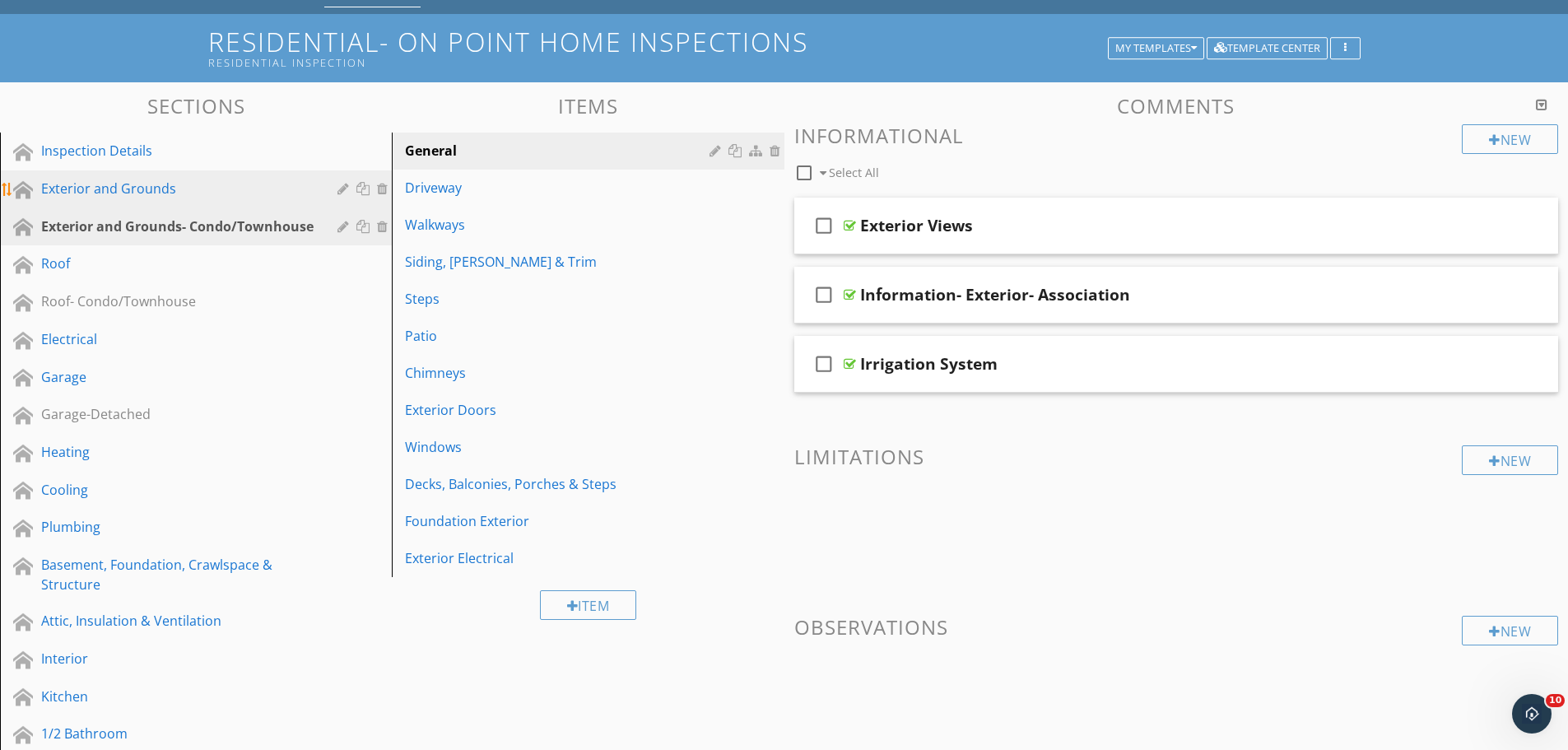
click at [112, 187] on div "Exterior and Grounds" at bounding box center [177, 189] width 272 height 20
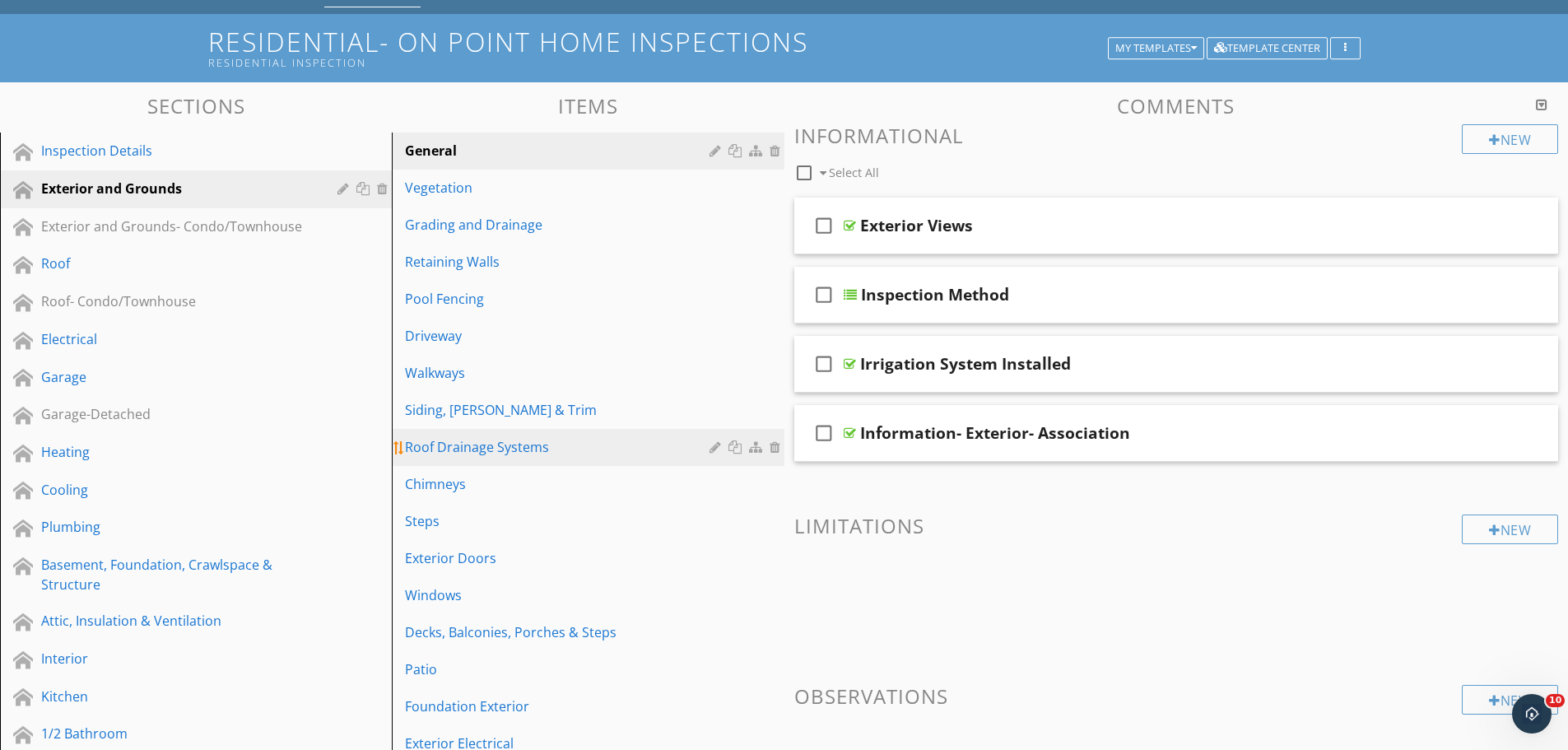
click at [510, 448] on div "Roof Drainage Systems" at bounding box center [560, 447] width 308 height 20
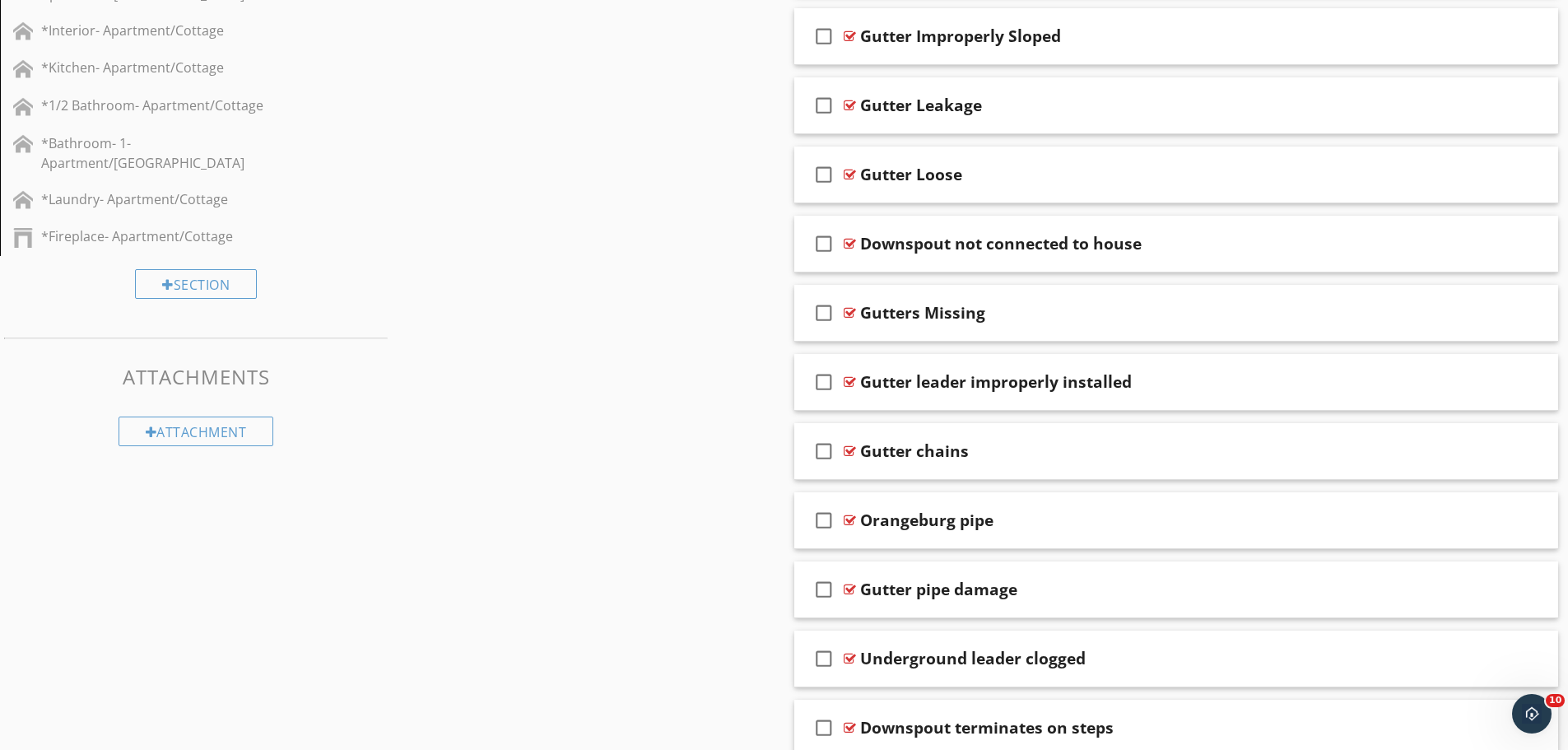
scroll to position [1646, 0]
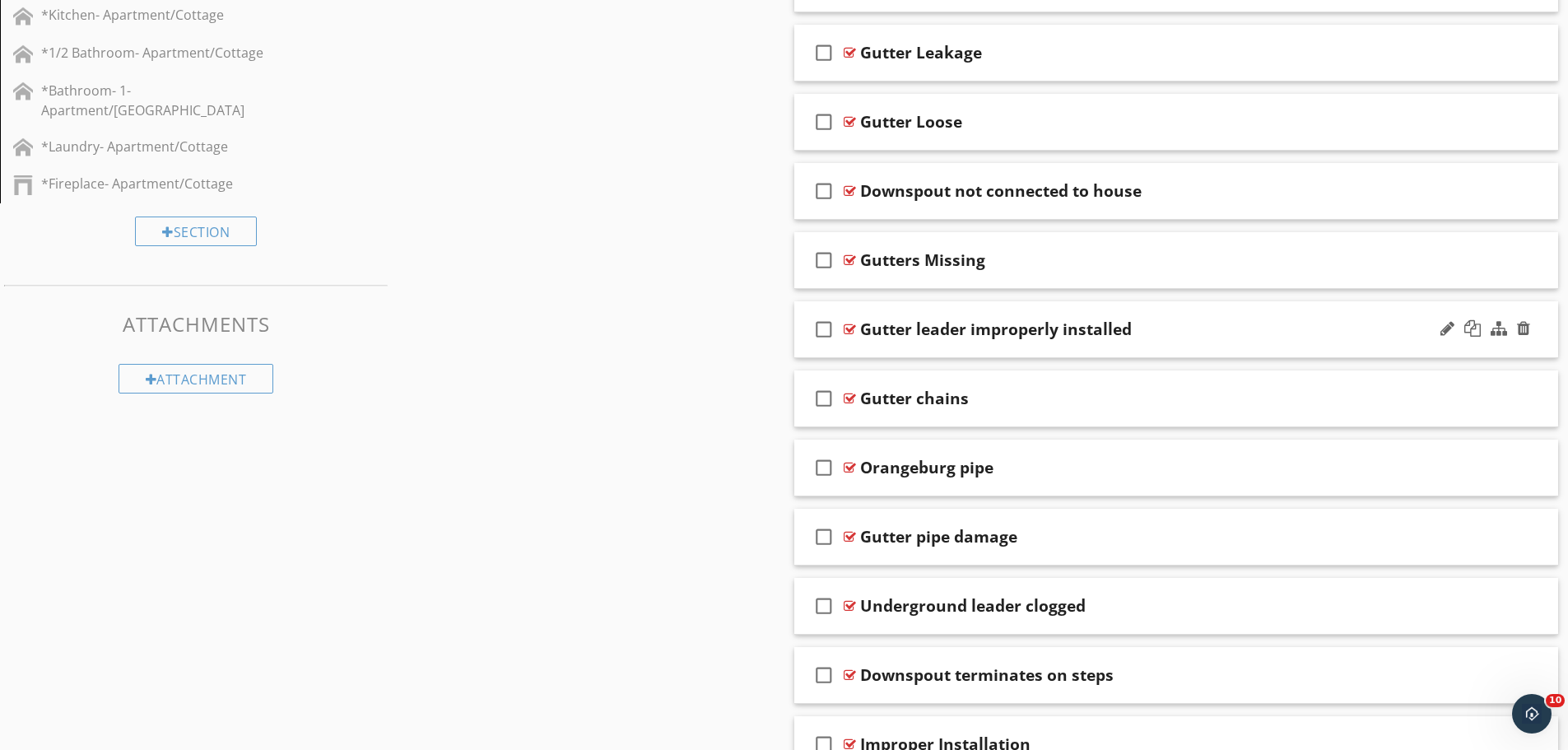
click at [1183, 335] on div "Gutter leader improperly installed" at bounding box center [1135, 329] width 549 height 20
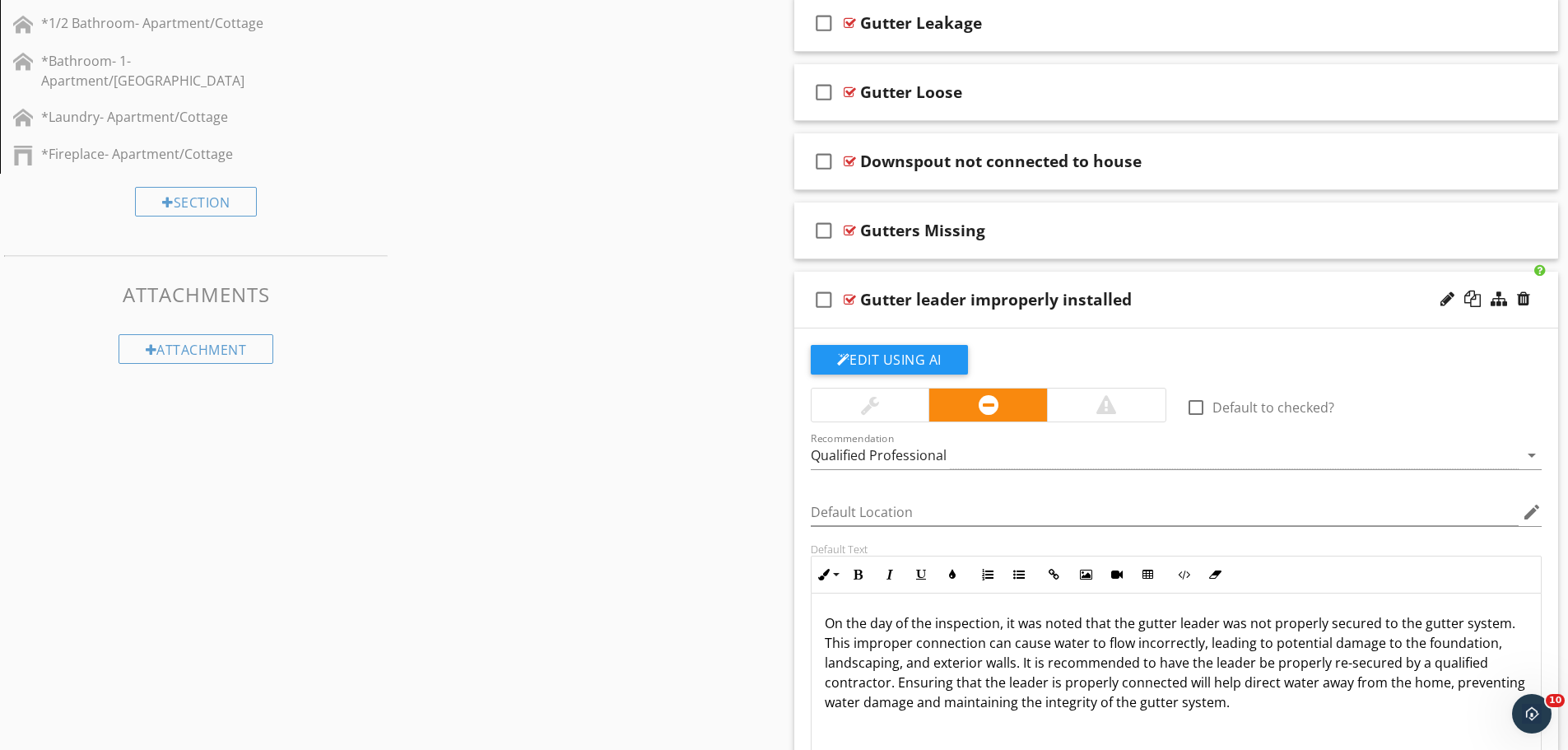
scroll to position [1564, 0]
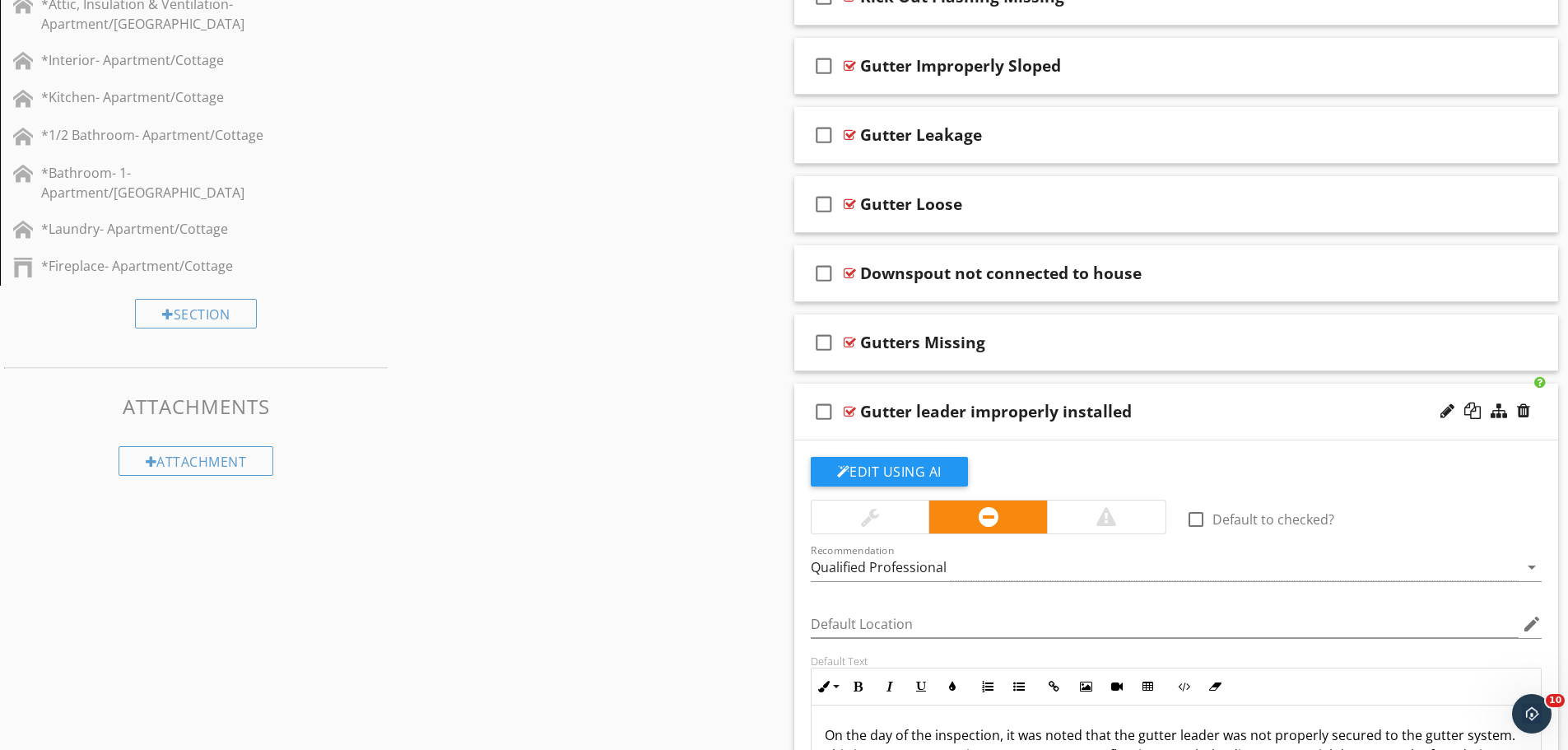
click at [1170, 424] on div "check_box_outline_blank Gutter leader improperly installed" at bounding box center [1176, 412] width 765 height 57
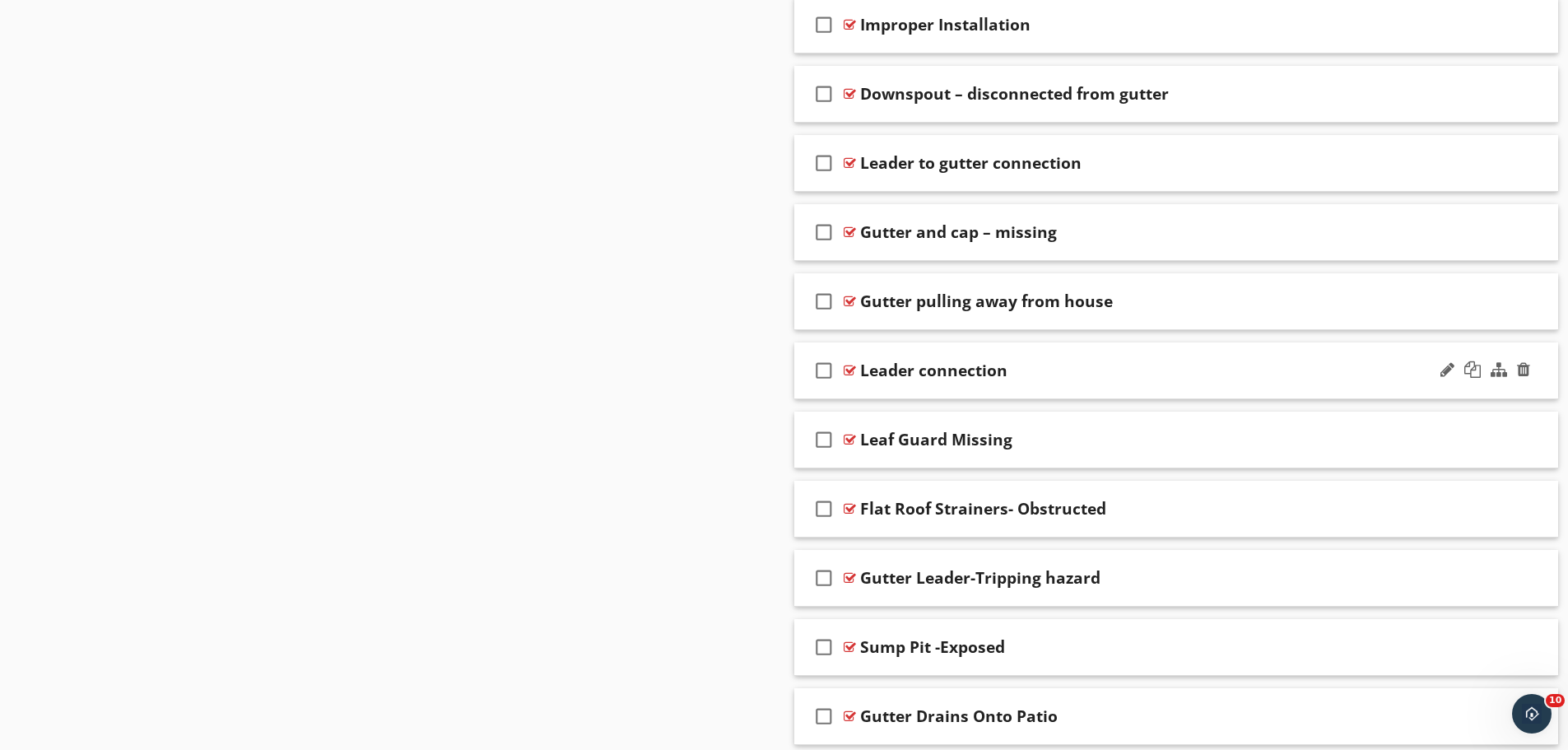
scroll to position [2387, 0]
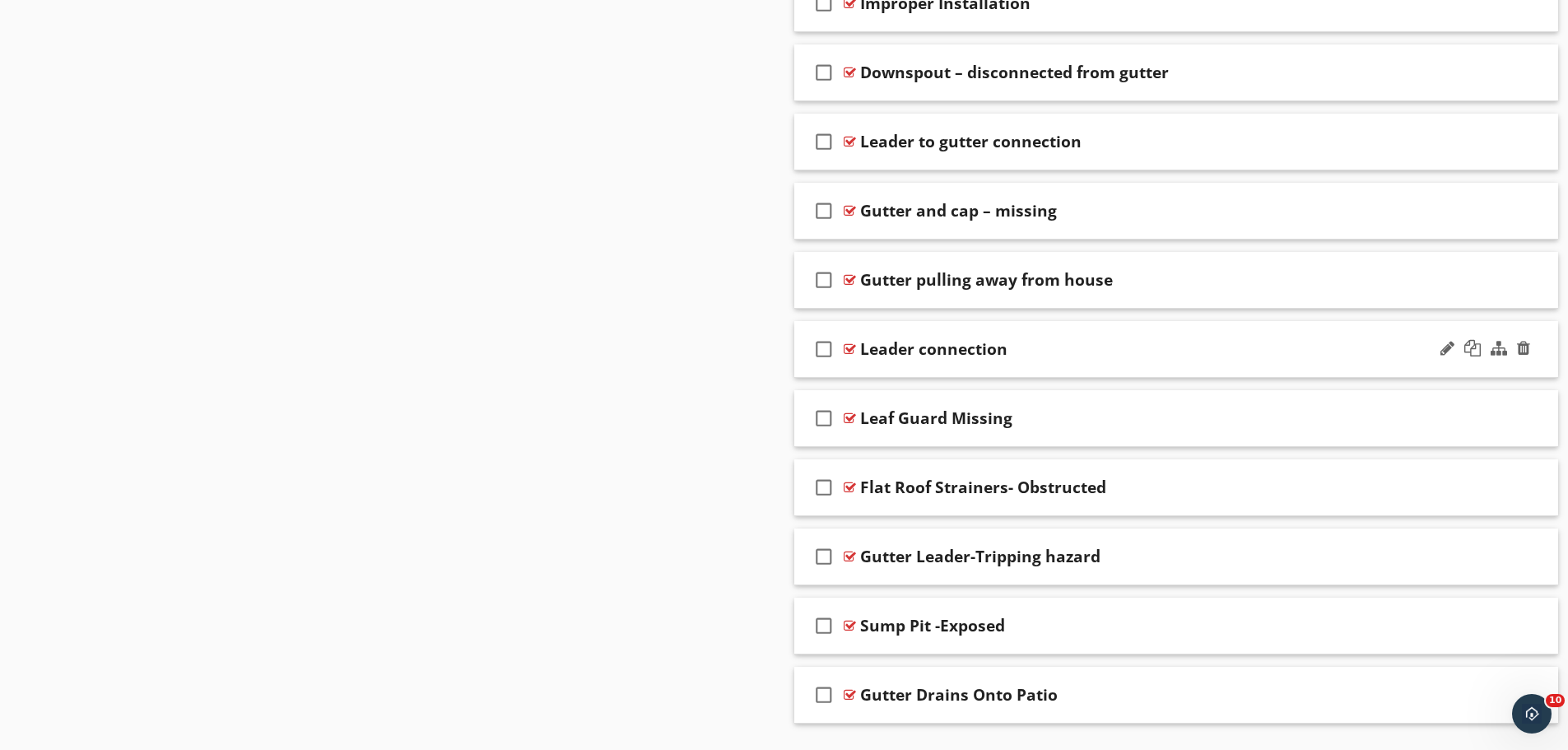
click at [1087, 350] on div "Leader connection" at bounding box center [1135, 349] width 549 height 20
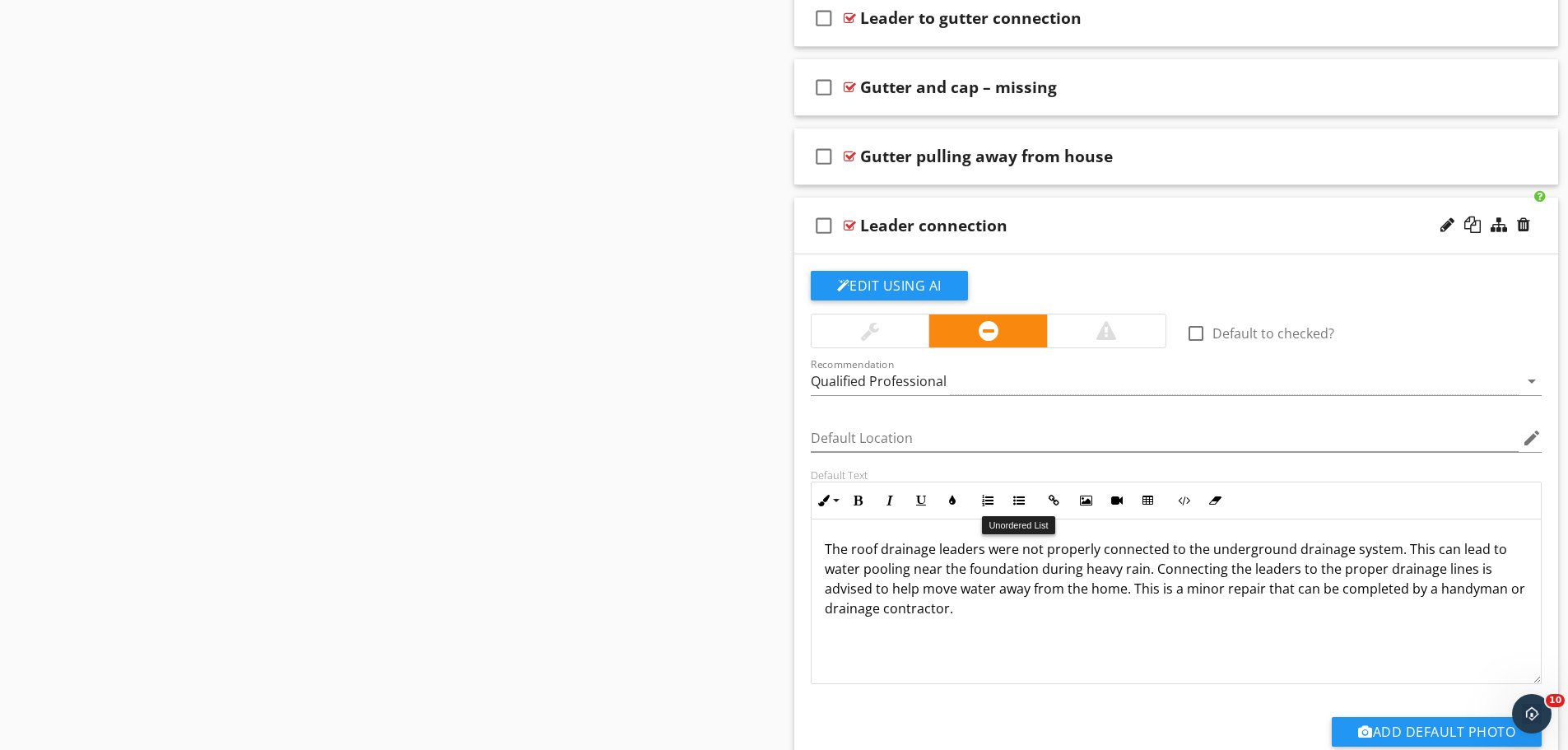
scroll to position [2469, 0]
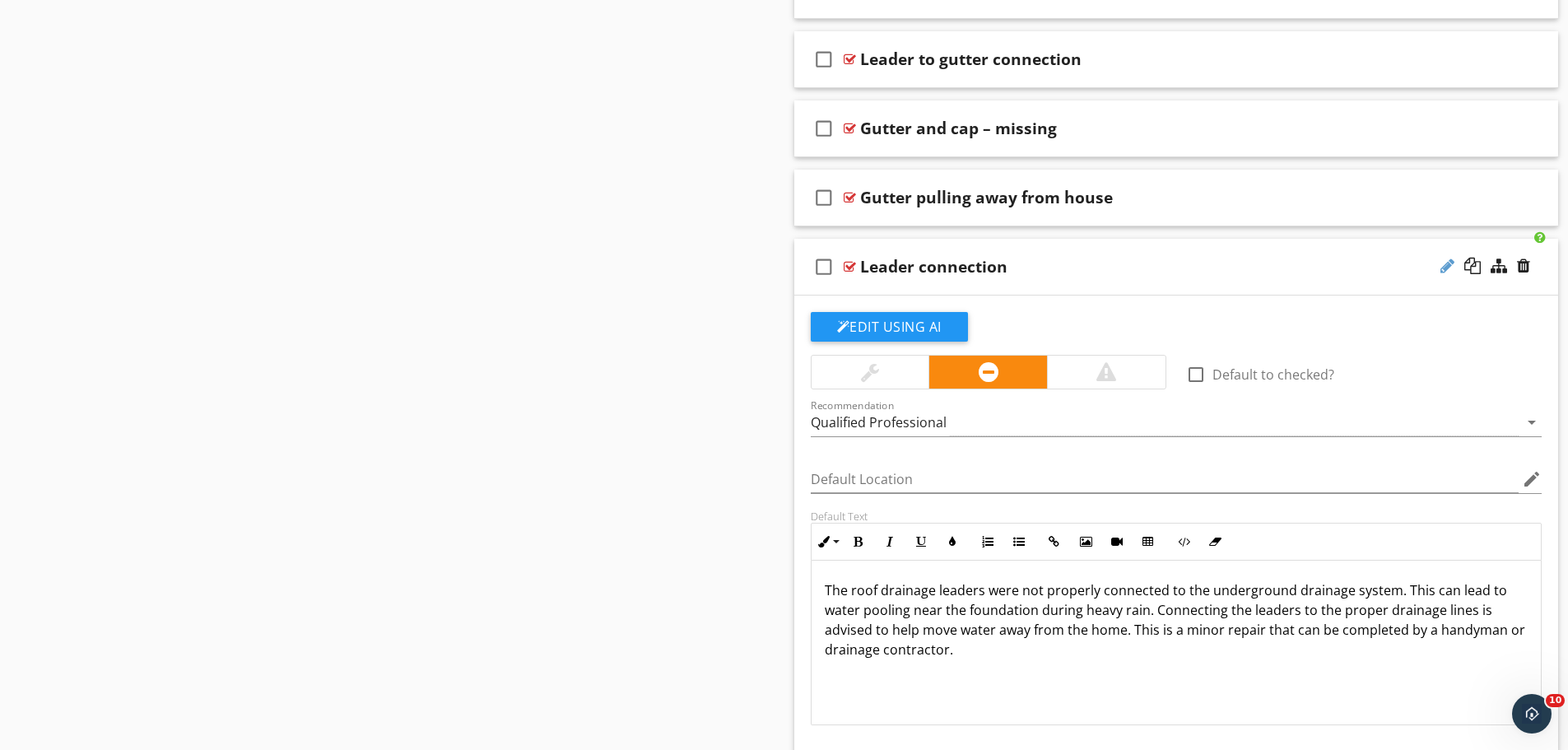
click at [1447, 262] on div at bounding box center [1447, 266] width 14 height 16
click at [909, 263] on input "Leader connection" at bounding box center [1135, 268] width 549 height 27
type input "Leader to Underground Drainage System Connection"
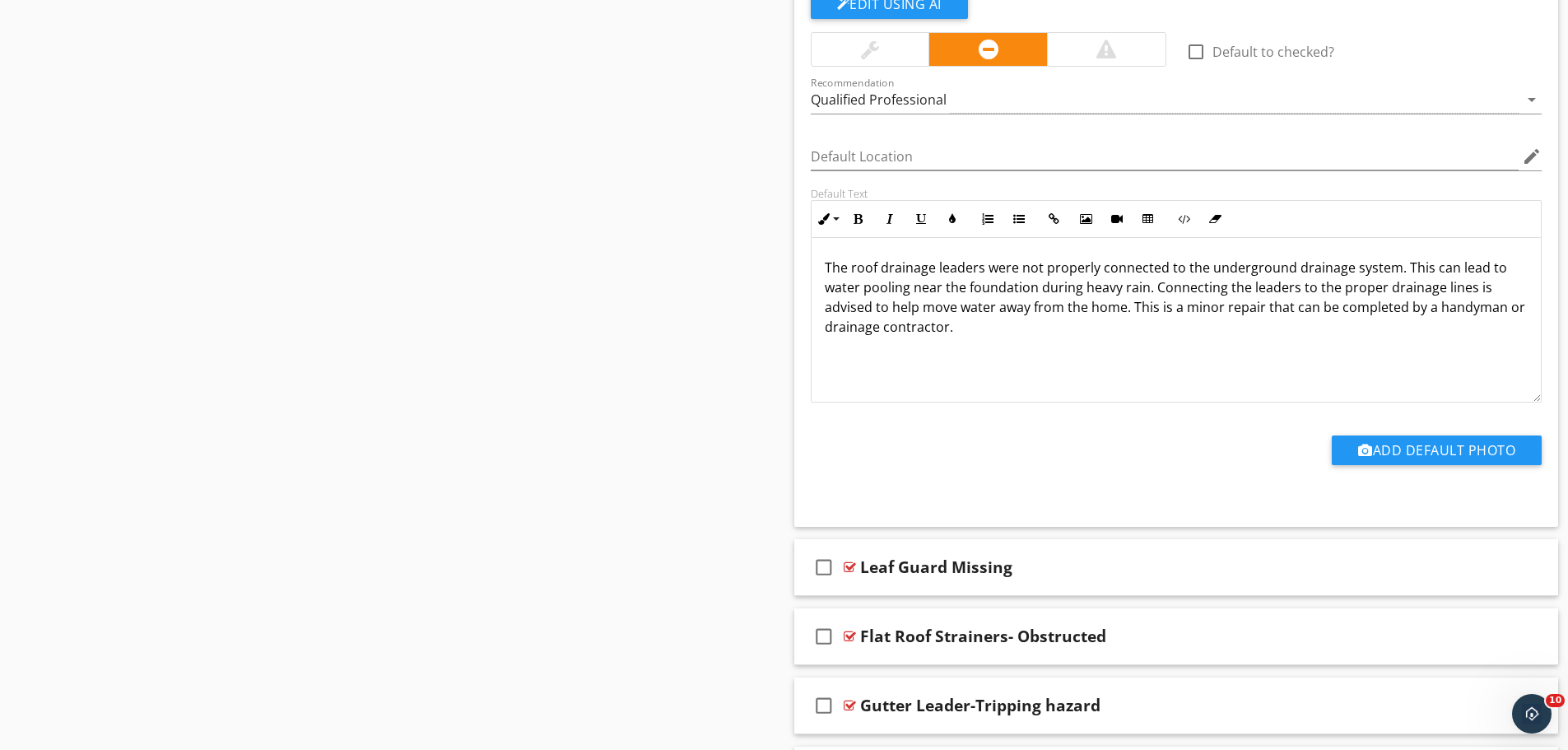
scroll to position [2799, 0]
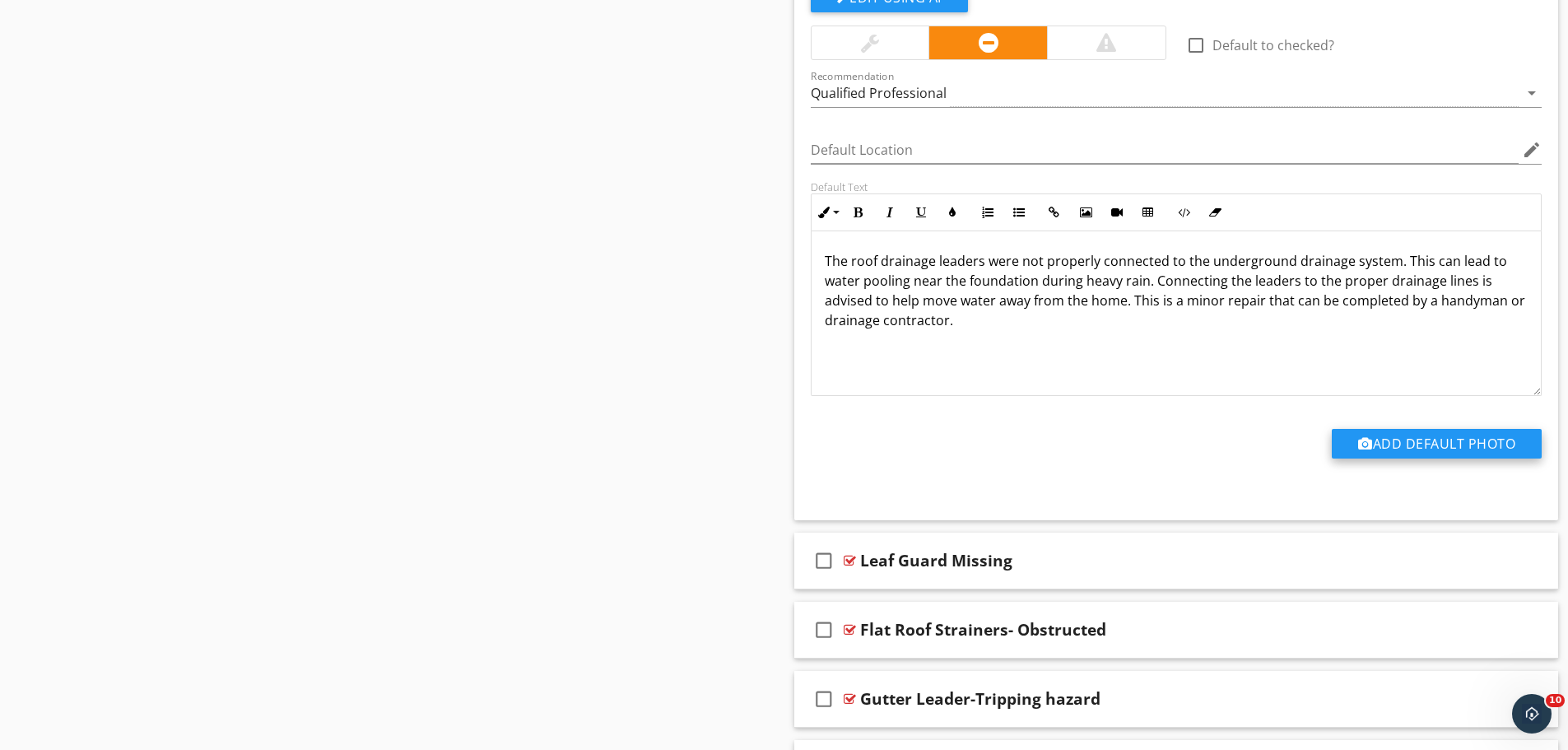
click at [1405, 446] on button "Add Default Photo" at bounding box center [1437, 443] width 209 height 30
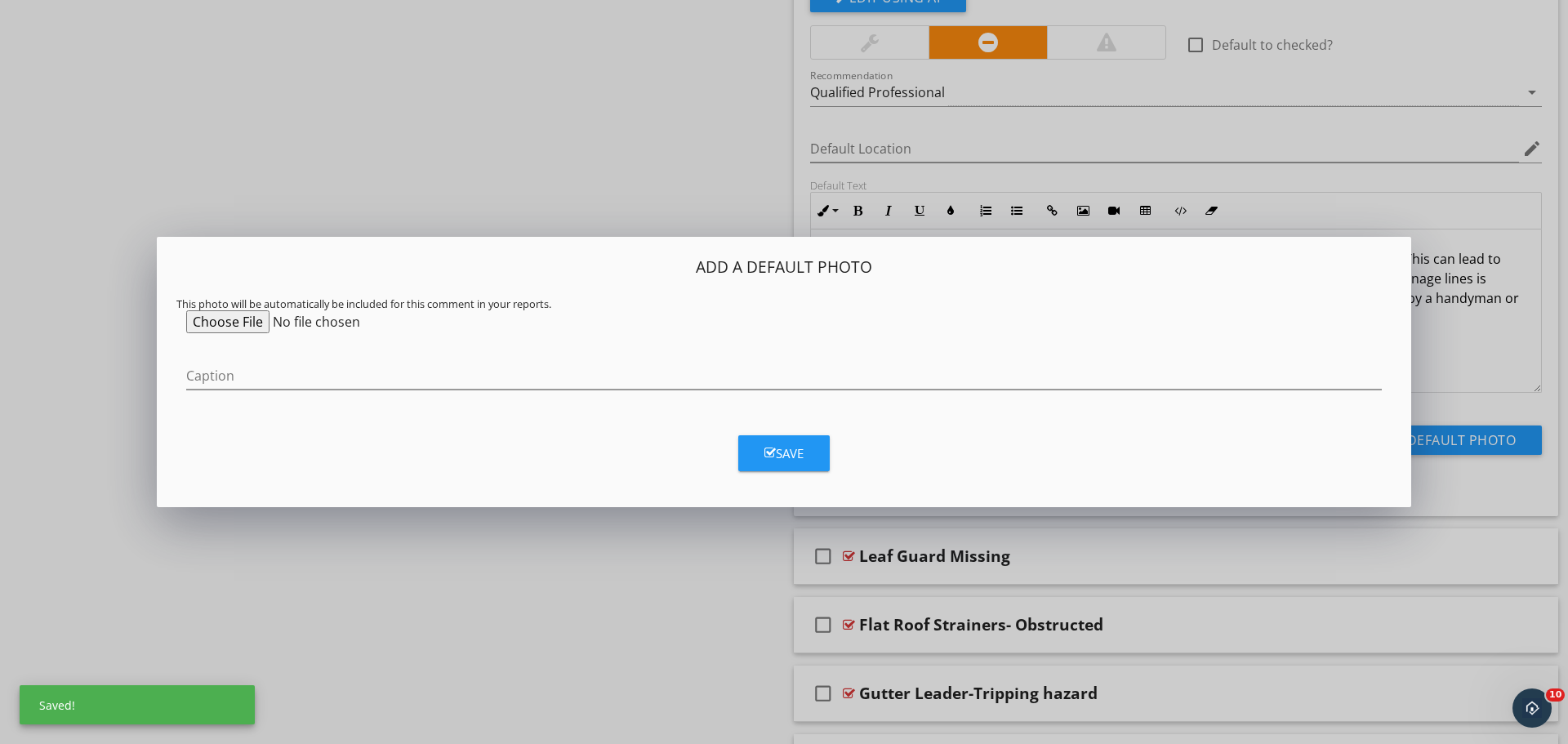
click at [223, 326] on input "file" at bounding box center [311, 321] width 250 height 22
type input "C:\fakepath\Down Spout Addapter.png"
click at [258, 376] on input "Caption" at bounding box center [784, 376] width 1196 height 27
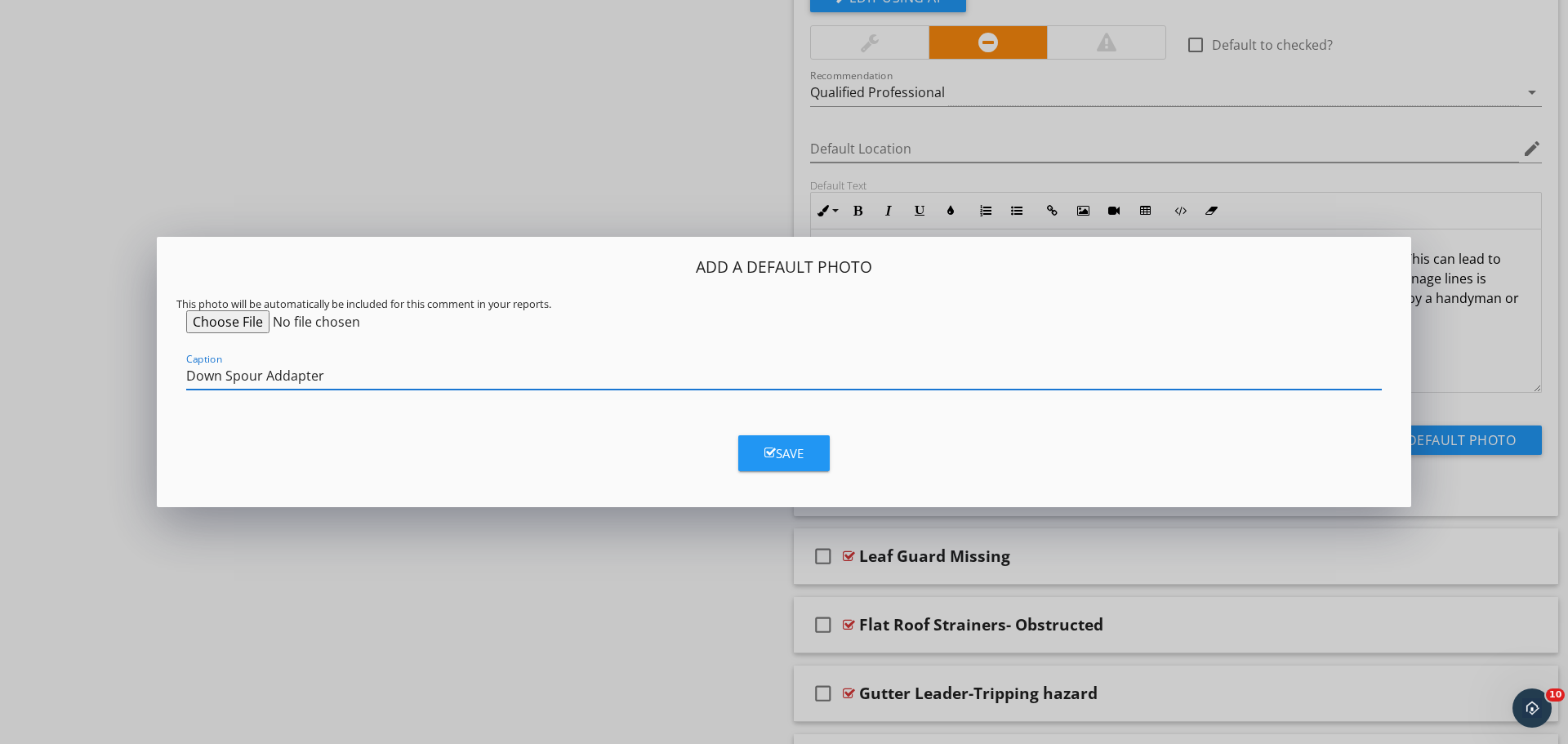
type input "Down Spour Addapter"
click at [812, 451] on button "Save" at bounding box center [784, 453] width 92 height 36
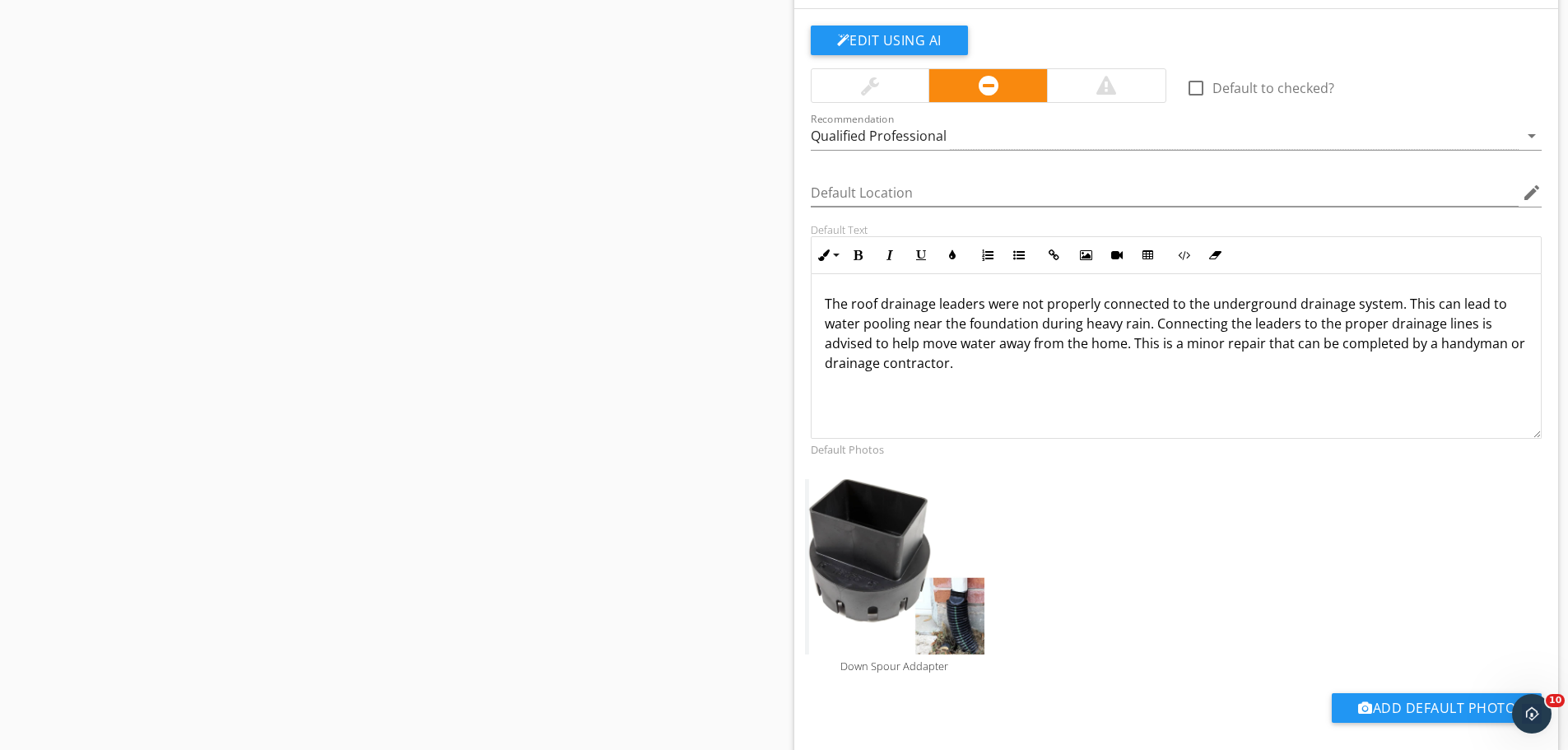
scroll to position [2635, 0]
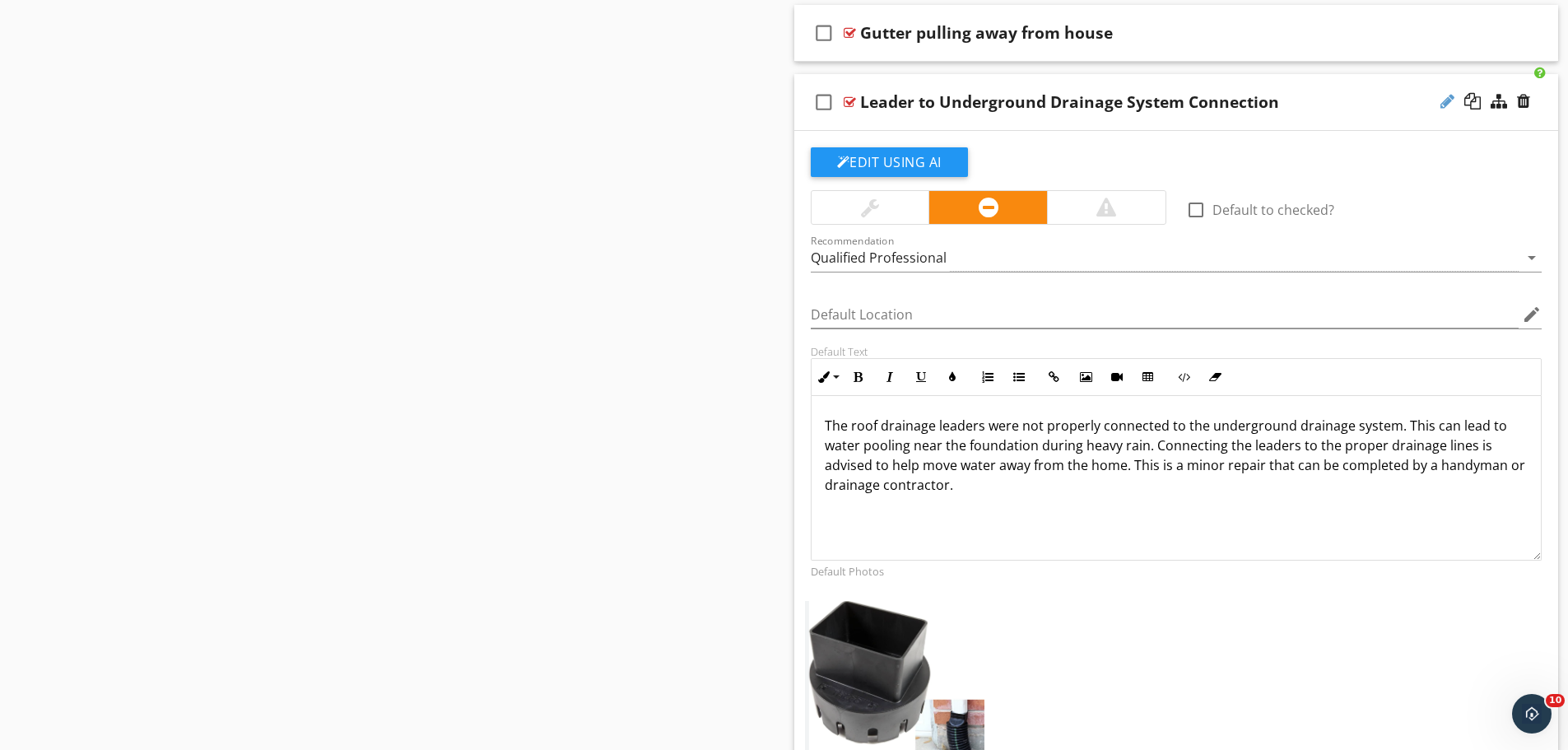
click at [1441, 100] on div at bounding box center [1447, 102] width 14 height 16
click at [1210, 102] on input "Leader to Underground Drainage System Connection" at bounding box center [1135, 103] width 549 height 27
click at [1209, 102] on input "Leader to Underground Drainage System Connection" at bounding box center [1135, 103] width 549 height 27
click at [1209, 97] on input "Leader to Underground Drainage System Connection" at bounding box center [1135, 103] width 549 height 27
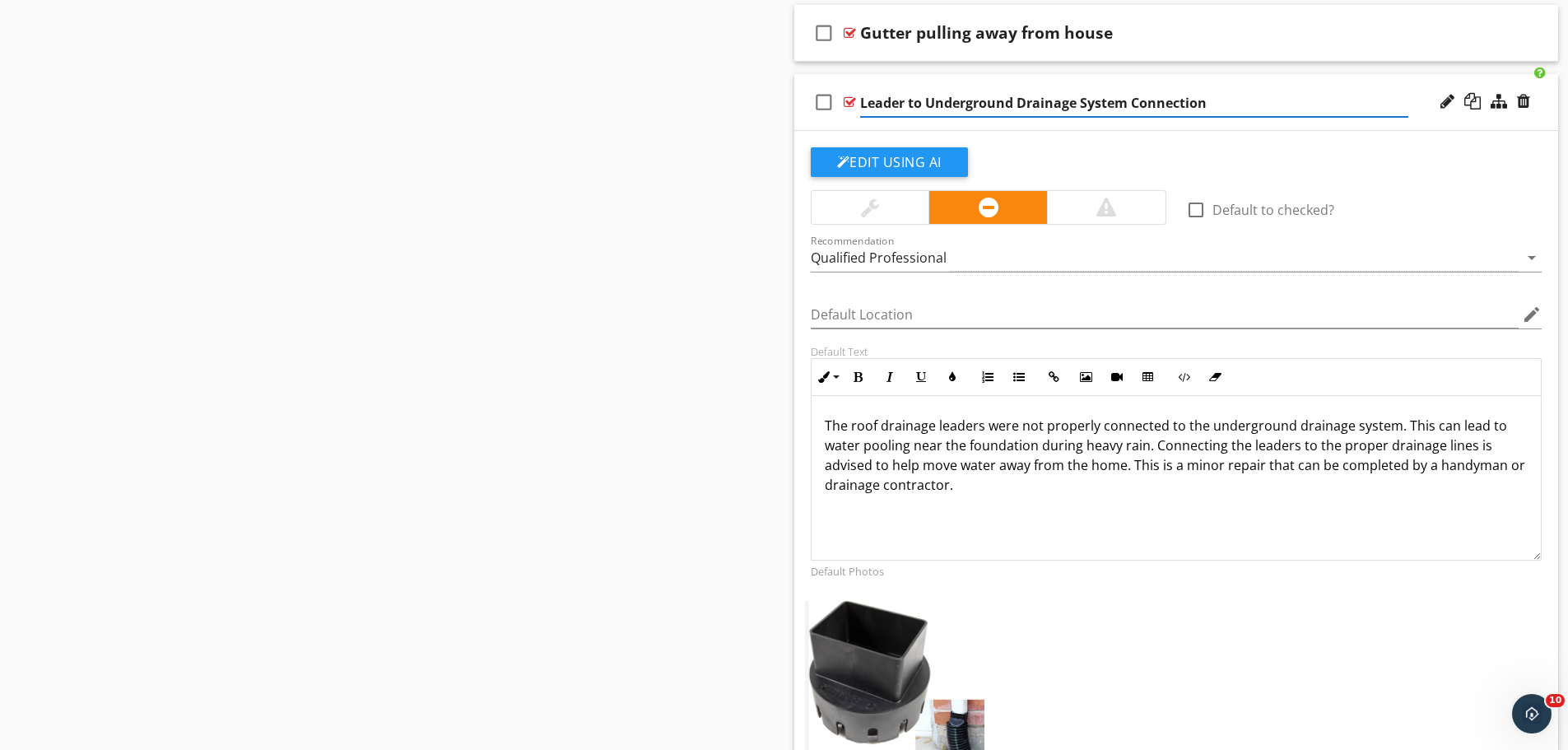
click at [1208, 98] on input "Leader to Underground Drainage System Connection" at bounding box center [1135, 103] width 549 height 27
drag, startPoint x: 1208, startPoint y: 98, endPoint x: 852, endPoint y: 113, distance: 356.3
click at [852, 113] on div "check_box_outline_blank Leader to Underground Drainage System Connection" at bounding box center [1176, 102] width 765 height 57
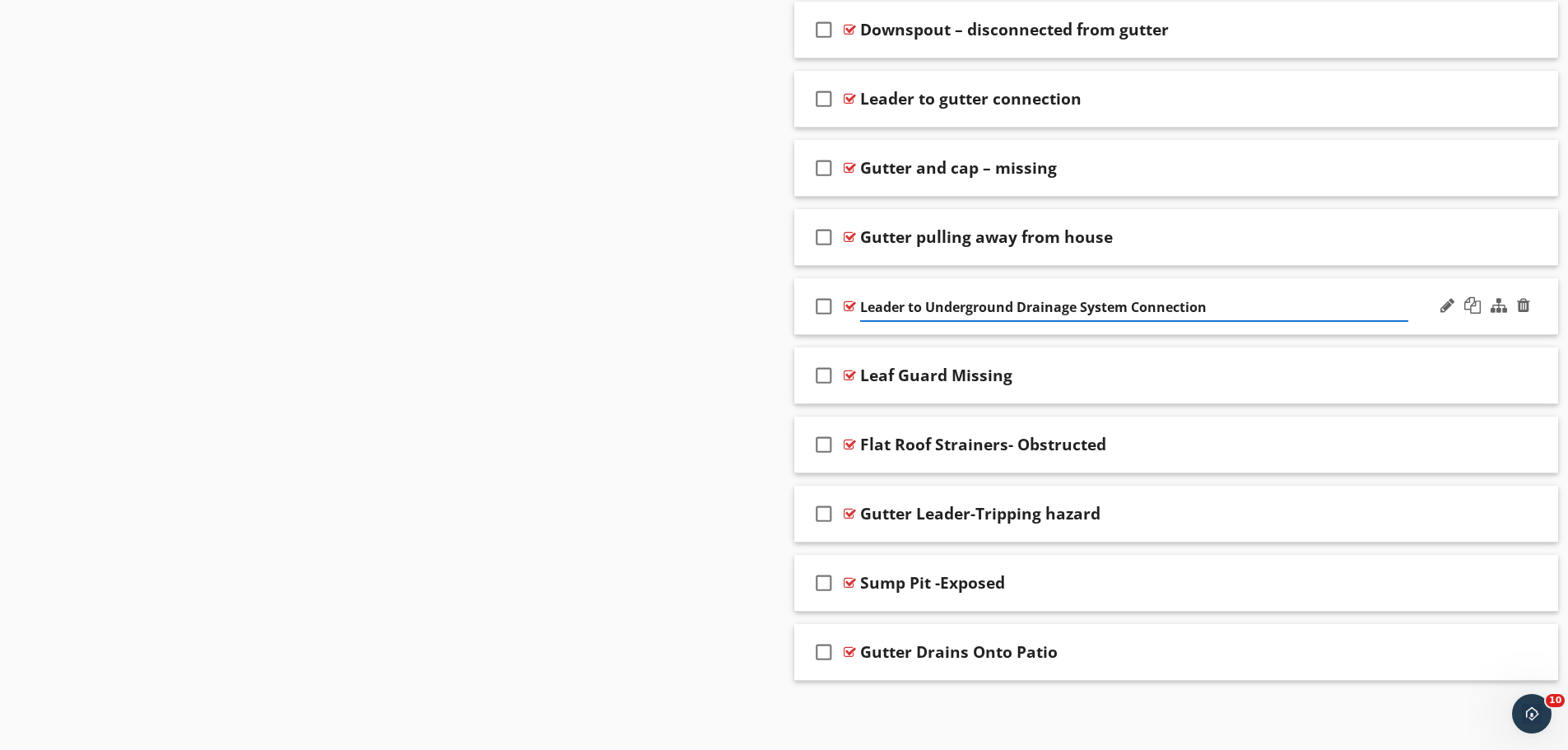
scroll to position [2430, 0]
drag, startPoint x: 912, startPoint y: 107, endPoint x: 653, endPoint y: 261, distance: 301.3
click at [1090, 297] on div "Leader to Underground Drainage System Connection" at bounding box center [1070, 307] width 419 height 20
click at [1214, 306] on input "Leader to Underground Drainage System Connection" at bounding box center [1135, 307] width 549 height 27
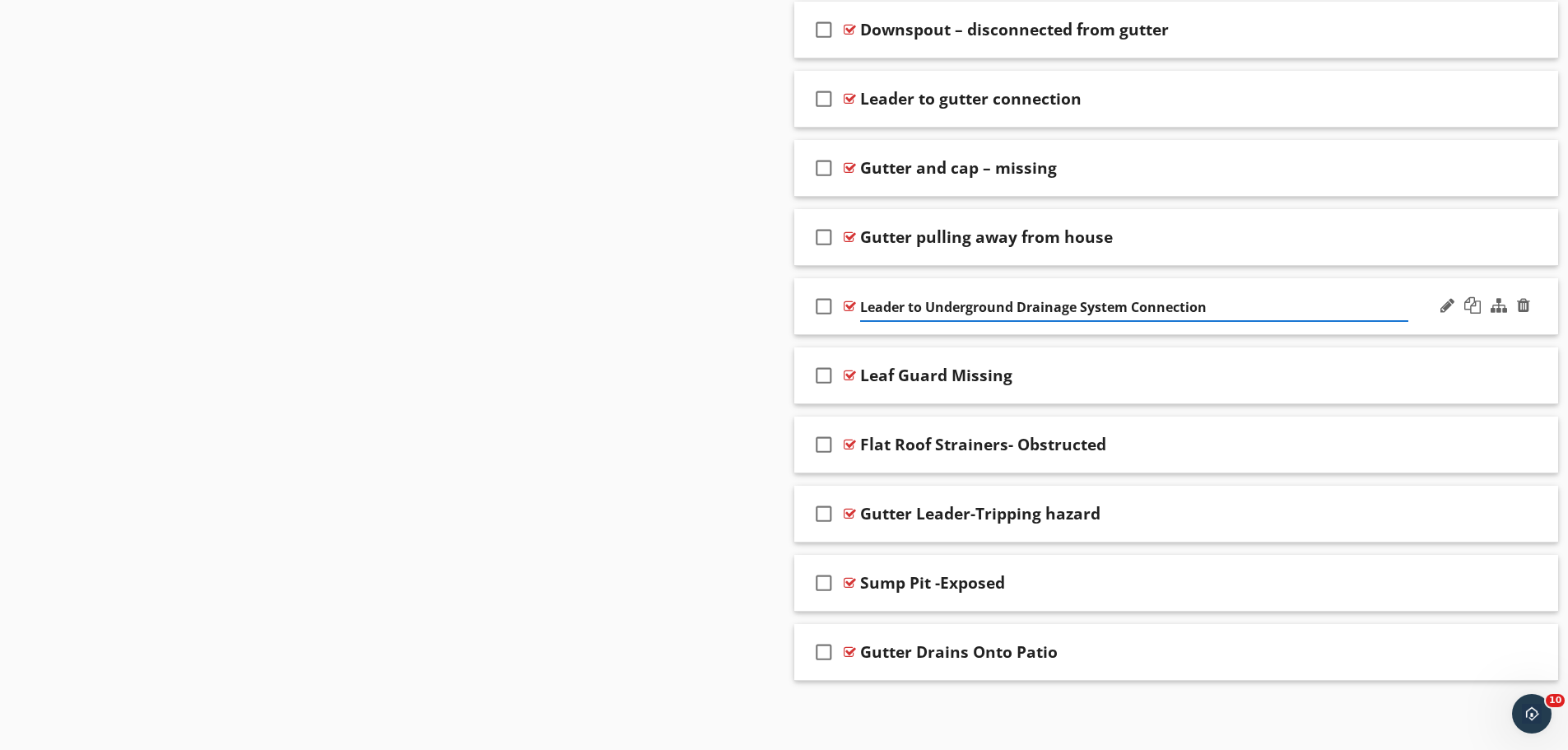
drag, startPoint x: 1213, startPoint y: 306, endPoint x: 846, endPoint y: 310, distance: 367.0
click at [846, 310] on div "check_box_outline_blank Leader to Underground Drainage System Connection" at bounding box center [1176, 307] width 765 height 57
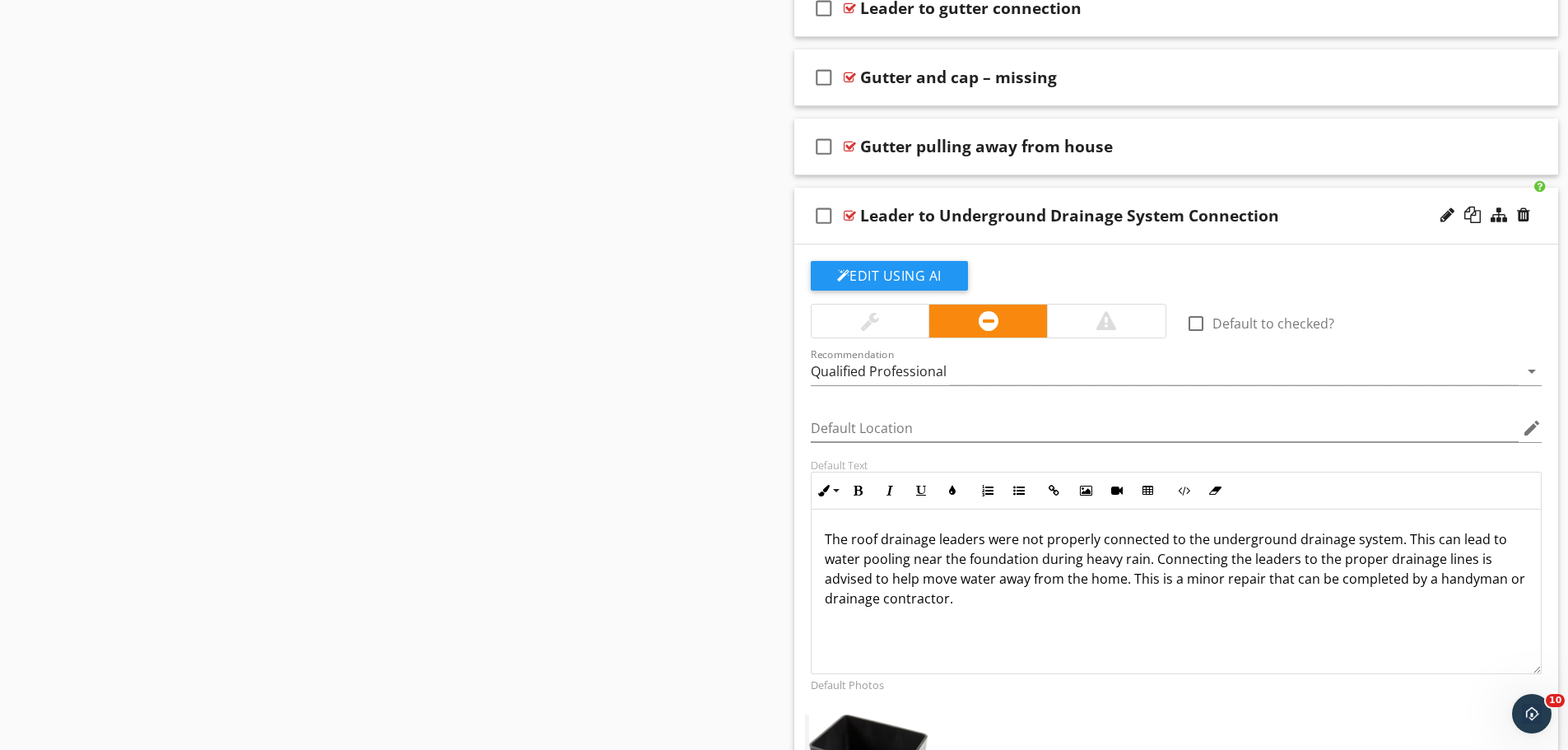
scroll to position [2512, 0]
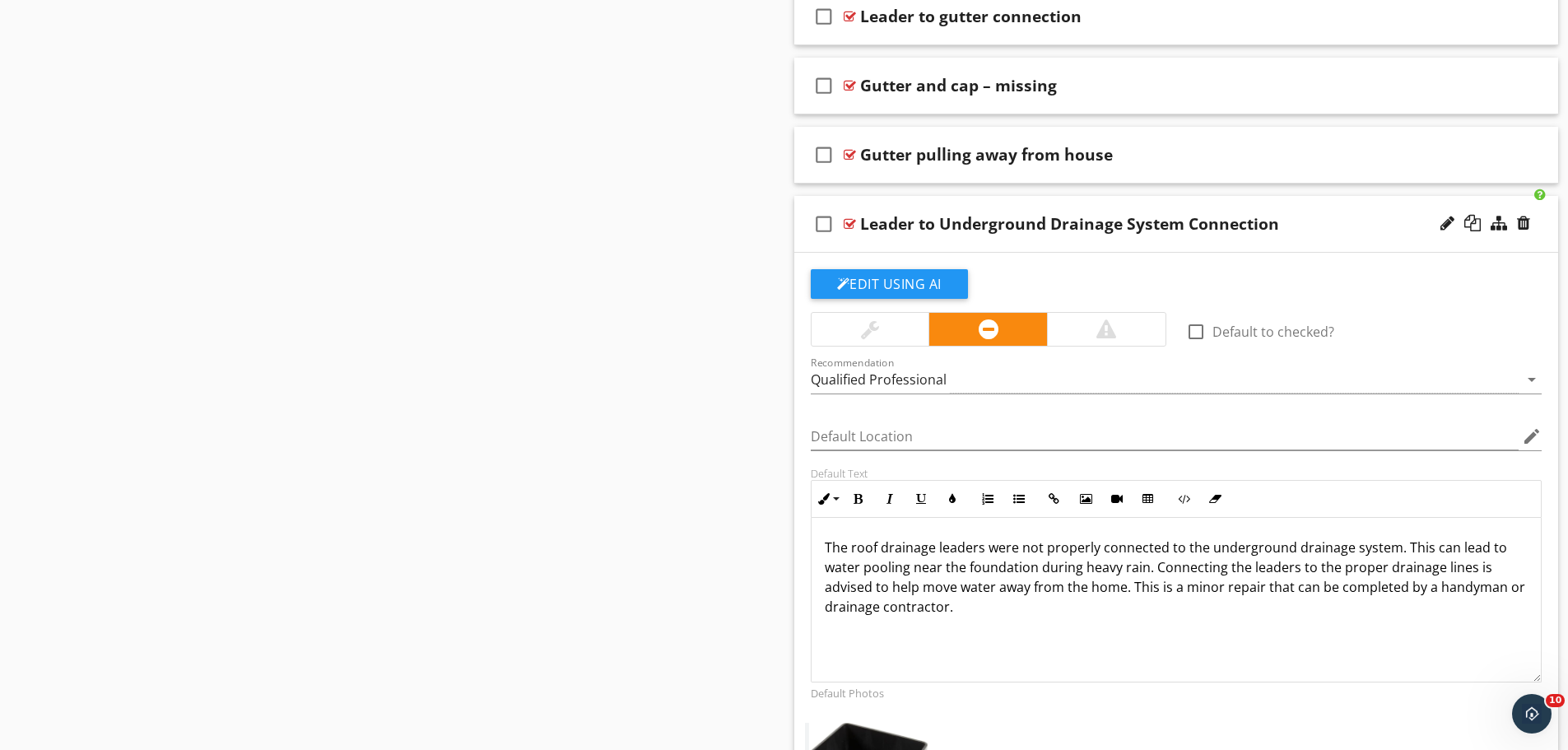
click at [862, 328] on div at bounding box center [871, 329] width 18 height 20
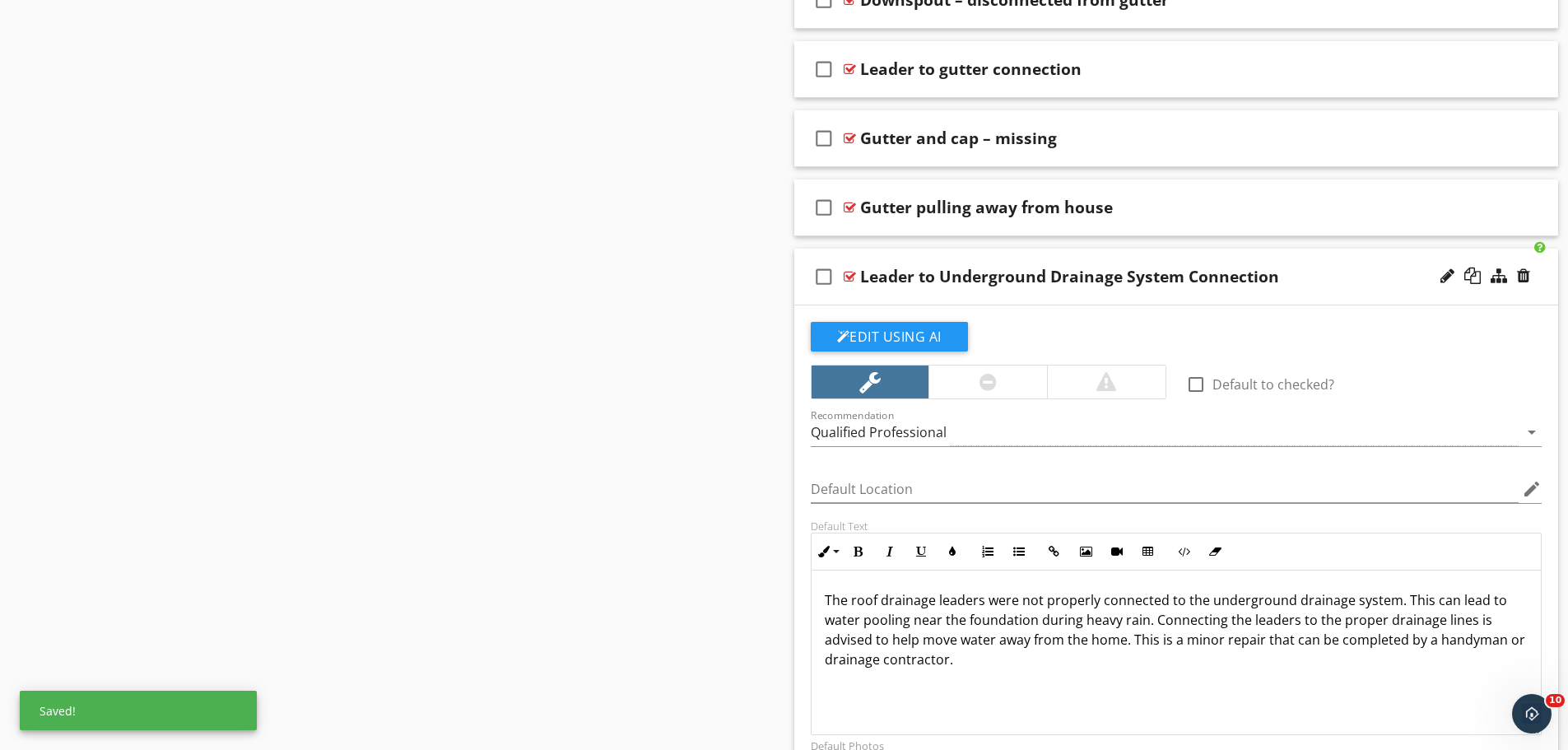
scroll to position [2430, 0]
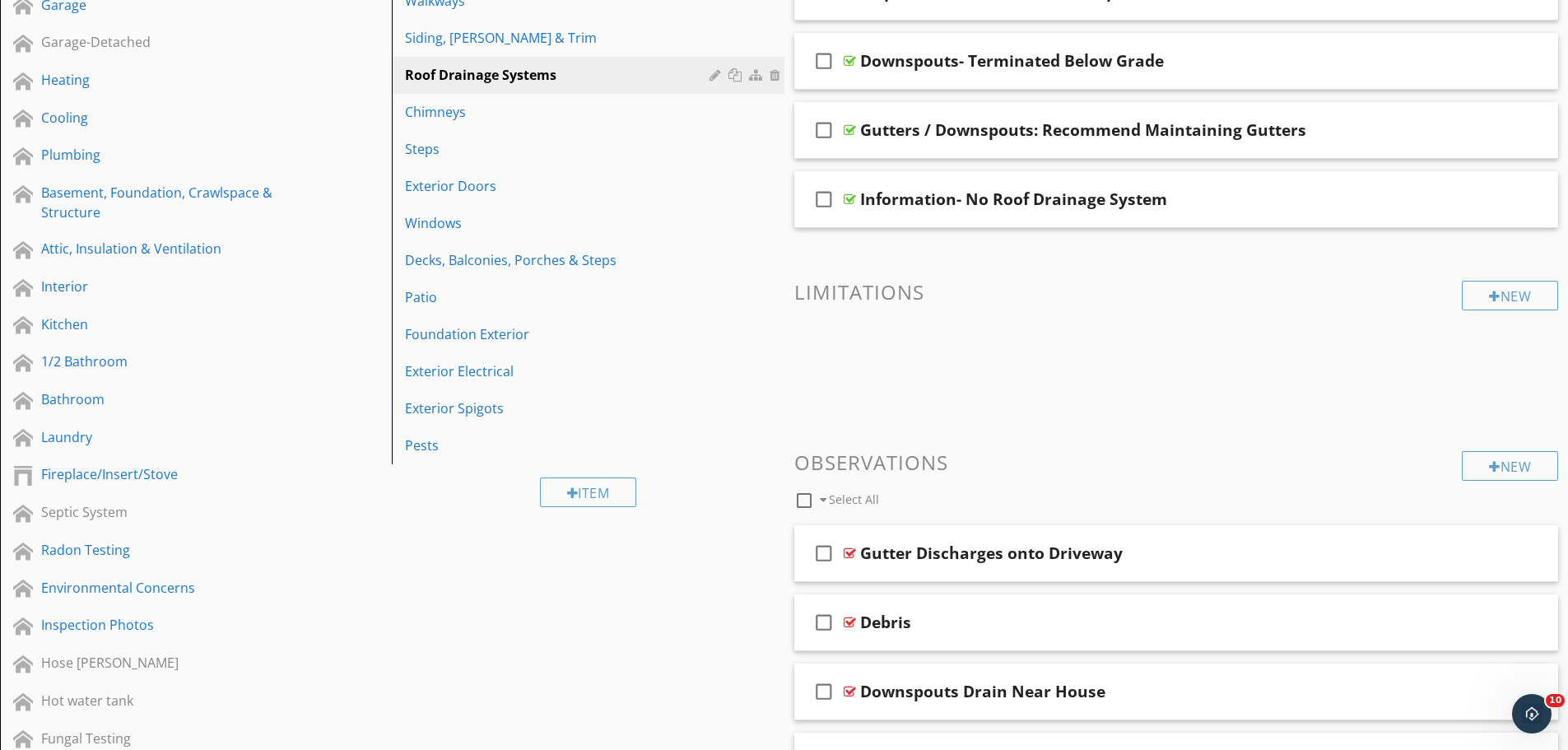
scroll to position [406, 0]
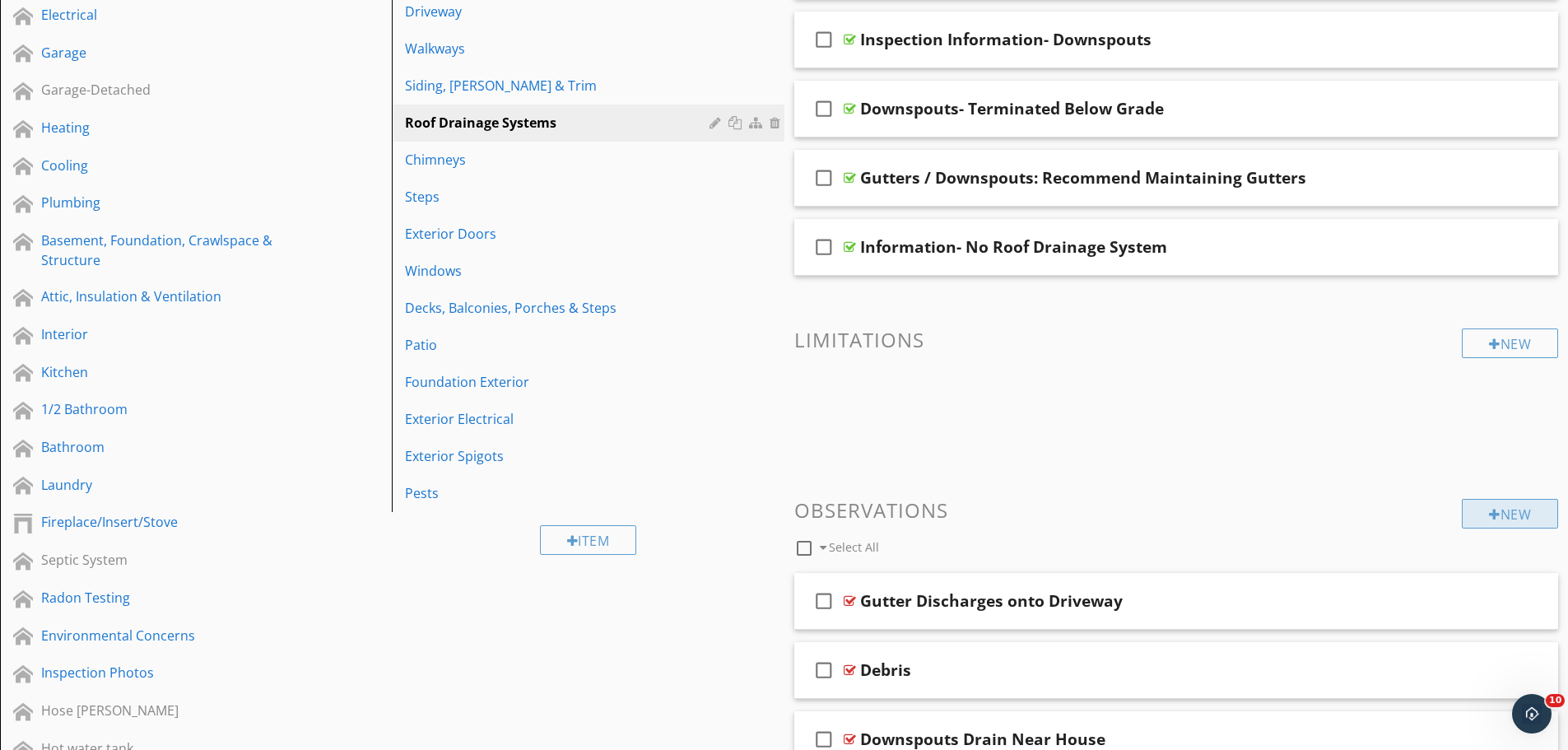
click at [1525, 506] on div "New" at bounding box center [1510, 513] width 96 height 30
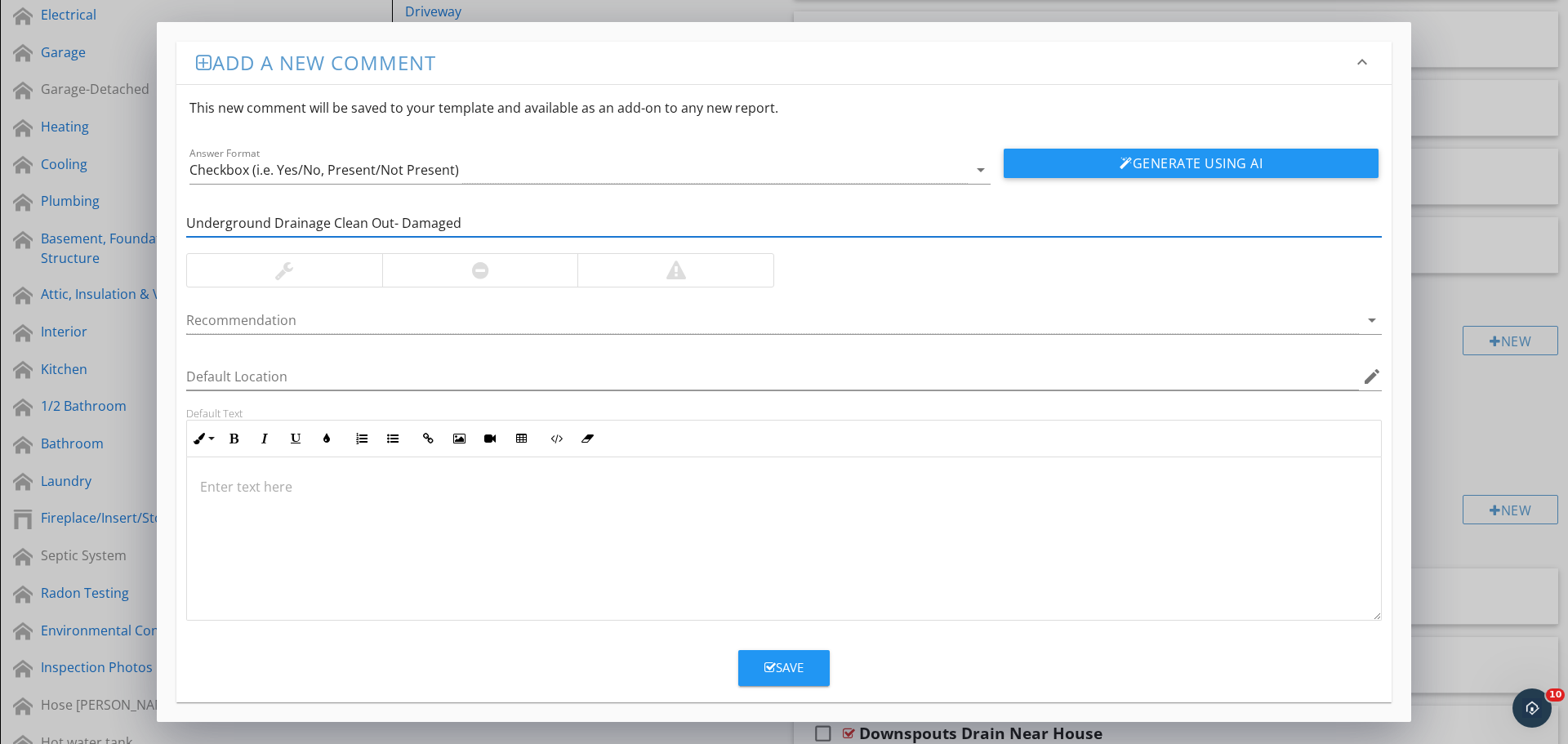
type input "Underground Drainage Clean Out- Damaged"
click at [865, 549] on div at bounding box center [784, 539] width 1194 height 164
click at [475, 222] on input "Underground Drainage Clean Out- Damaged" at bounding box center [784, 223] width 1196 height 27
drag, startPoint x: 475, startPoint y: 222, endPoint x: 182, endPoint y: 223, distance: 293.0
click at [182, 223] on div "Underground Drainage Clean Out- Damaged" at bounding box center [784, 225] width 1215 height 57
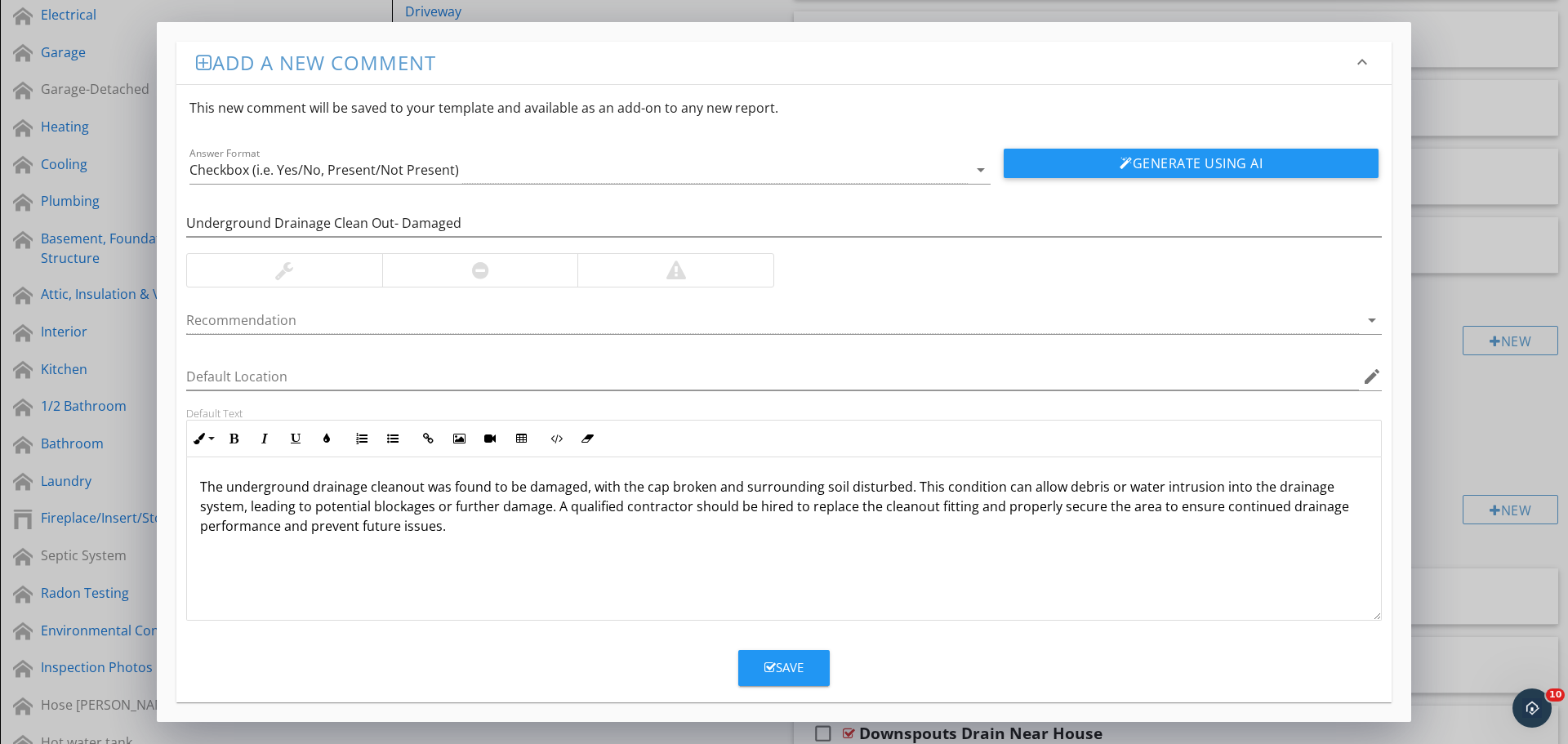
click at [792, 659] on div "Save" at bounding box center [784, 668] width 40 height 19
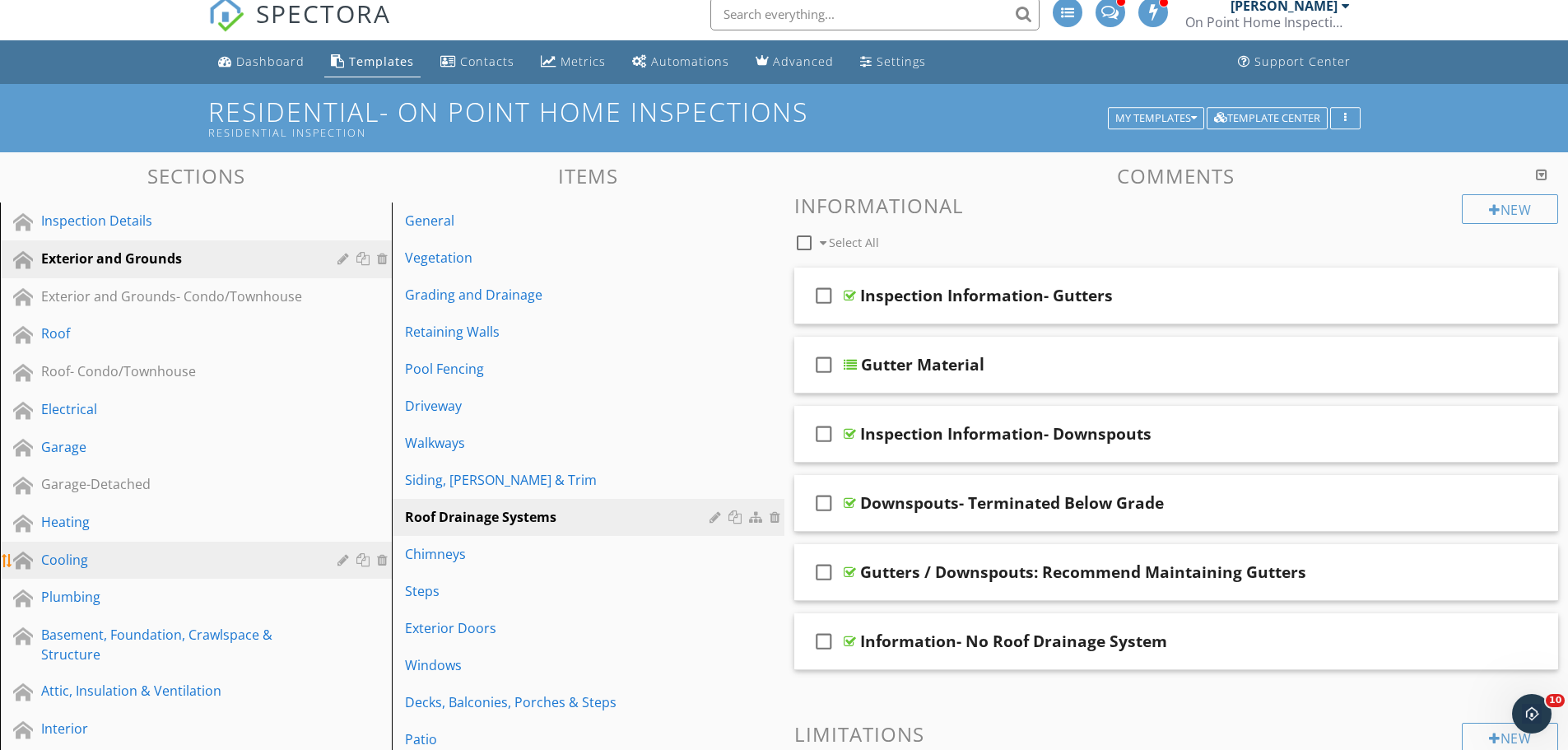
scroll to position [0, 0]
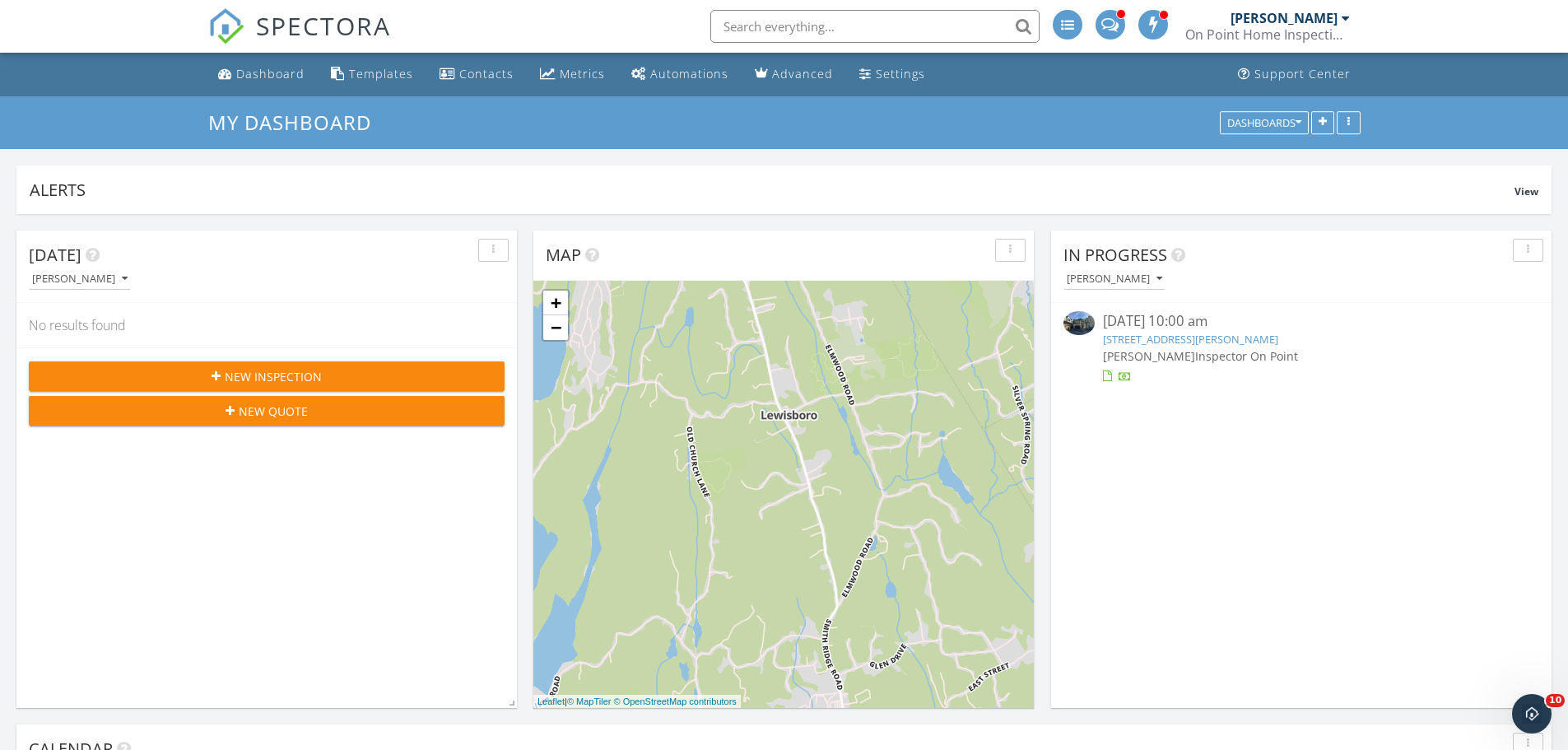
click at [1164, 336] on link "9 Banks Dr, Weston, CT 06883" at bounding box center [1190, 339] width 175 height 15
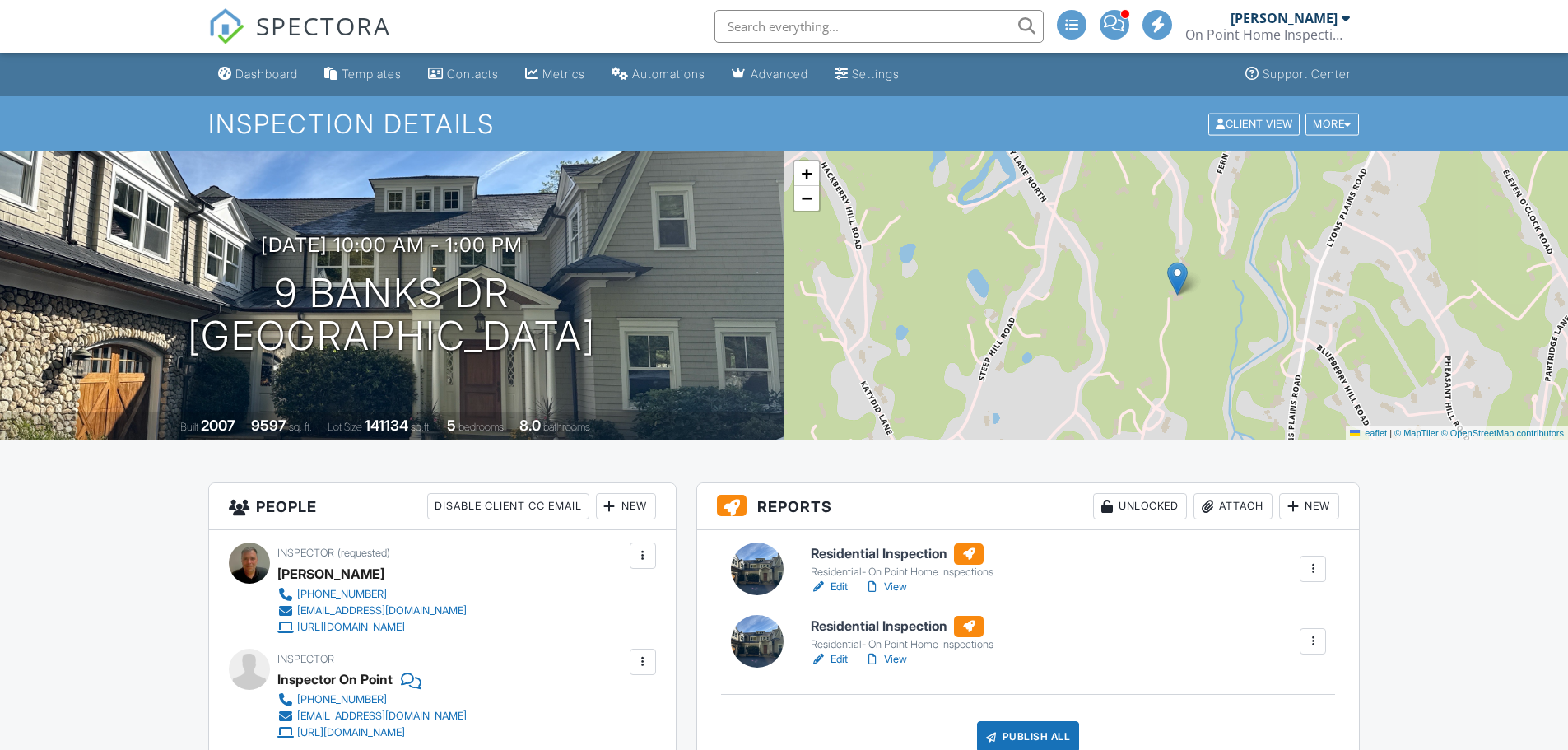
click at [878, 561] on h6 "Residential Inspection" at bounding box center [902, 554] width 183 height 22
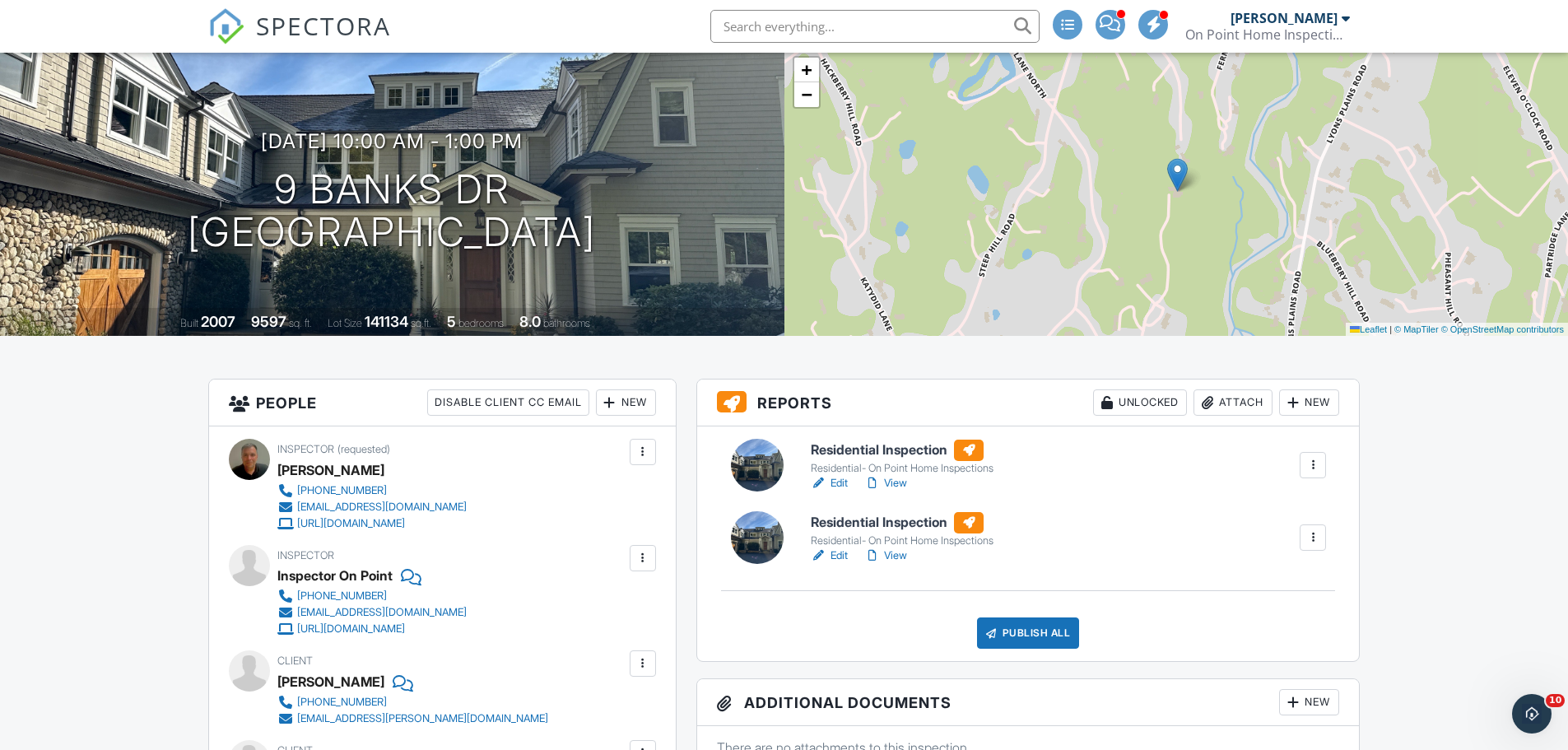
scroll to position [83, 0]
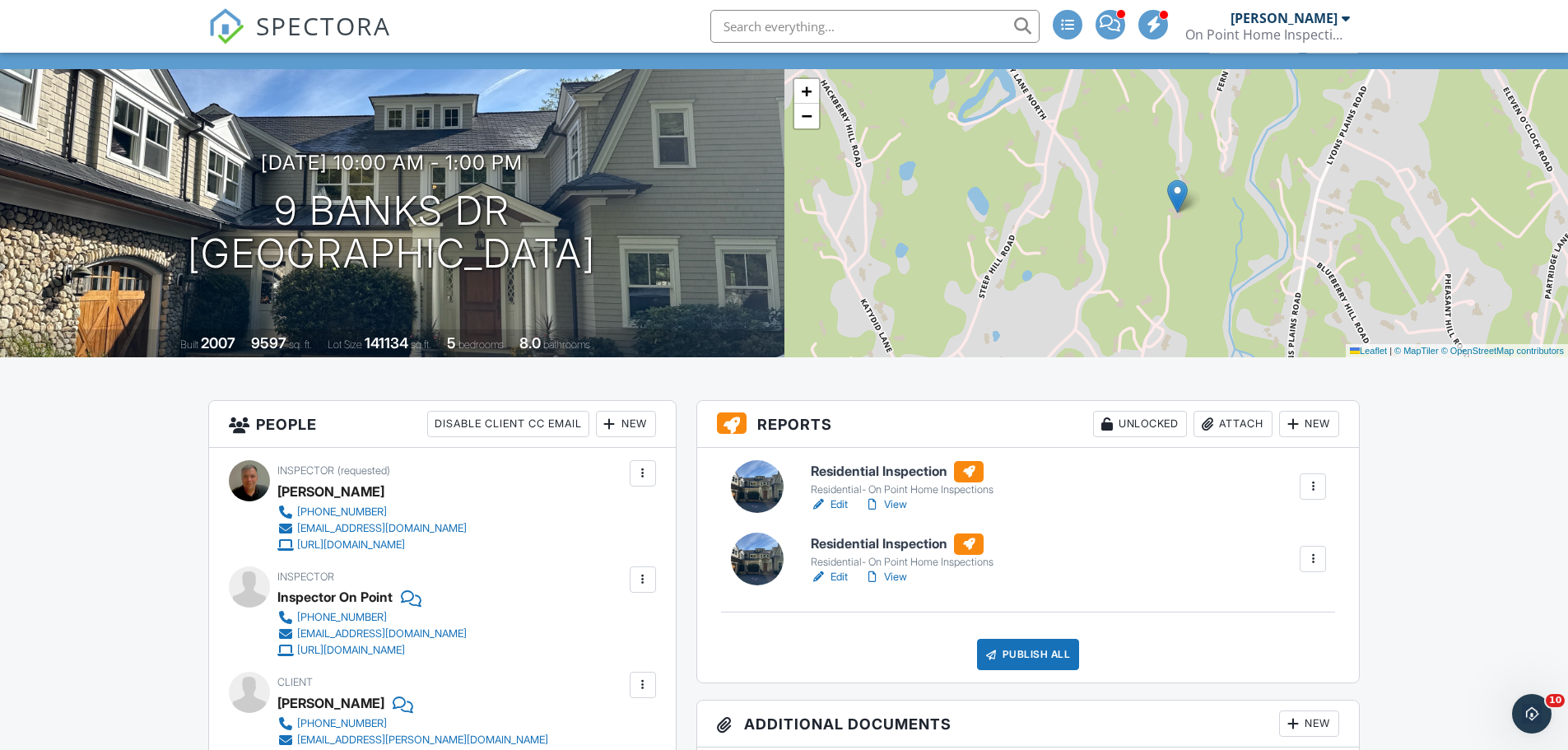
click at [901, 578] on link "View" at bounding box center [885, 577] width 43 height 16
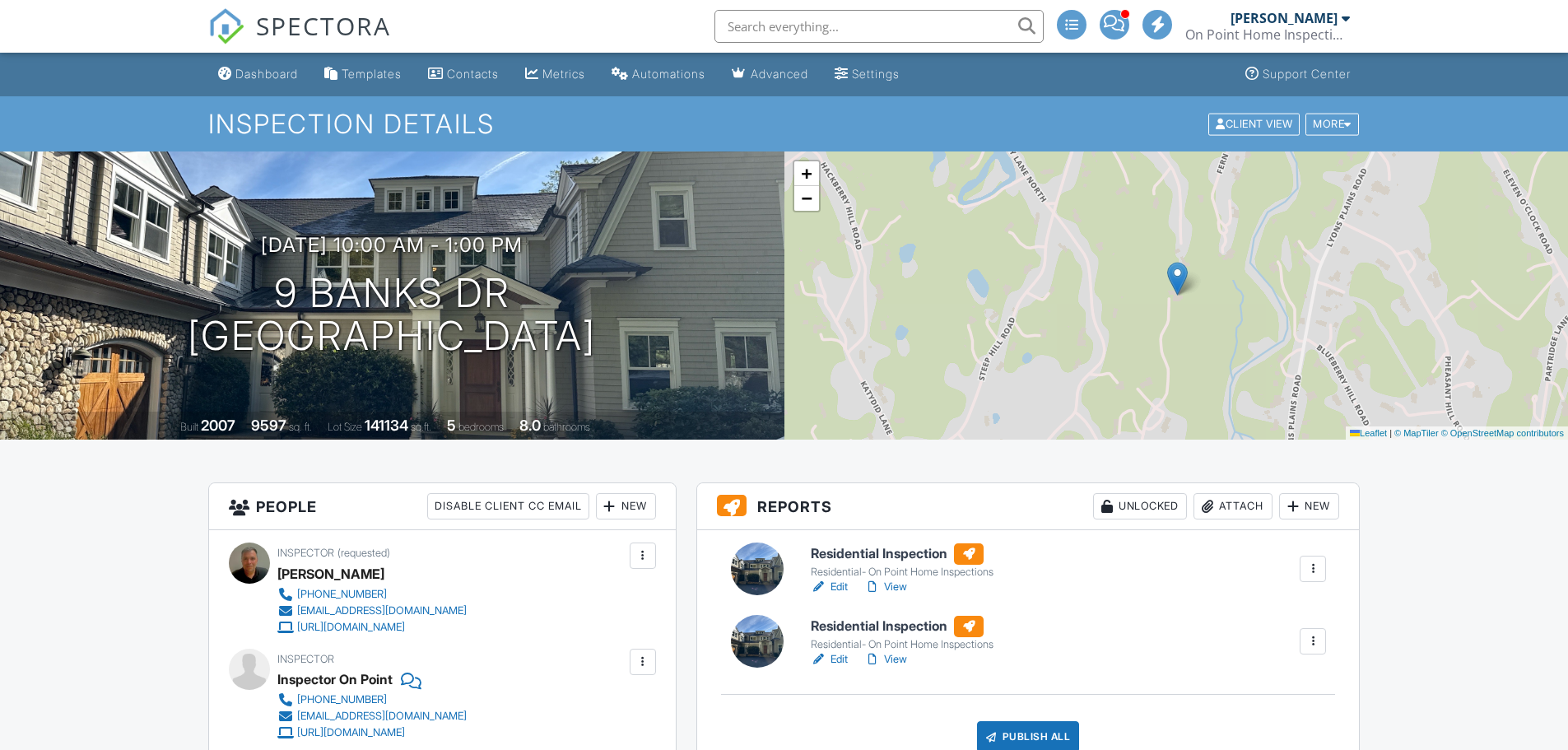
scroll to position [83, 0]
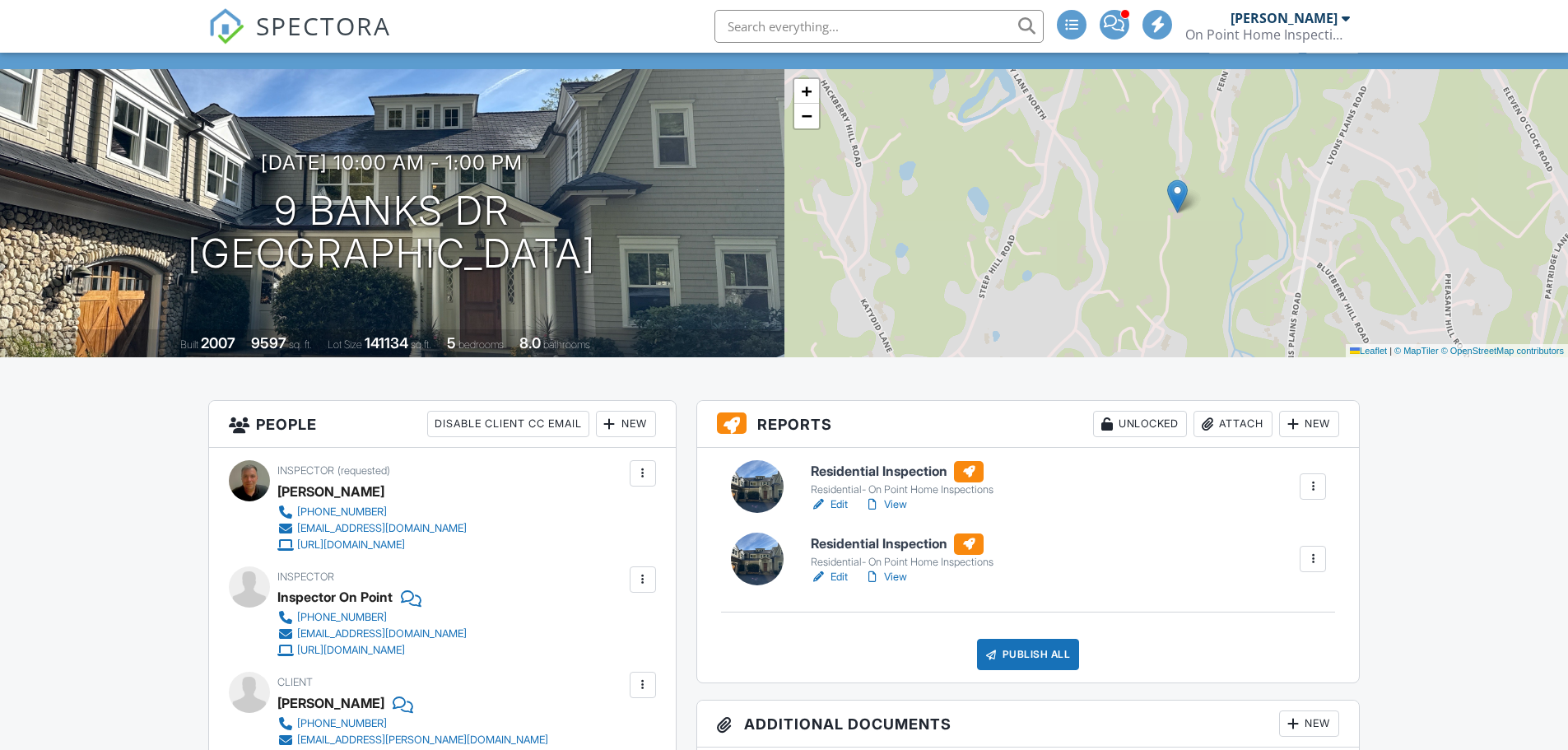
click at [903, 503] on link "View" at bounding box center [885, 504] width 43 height 16
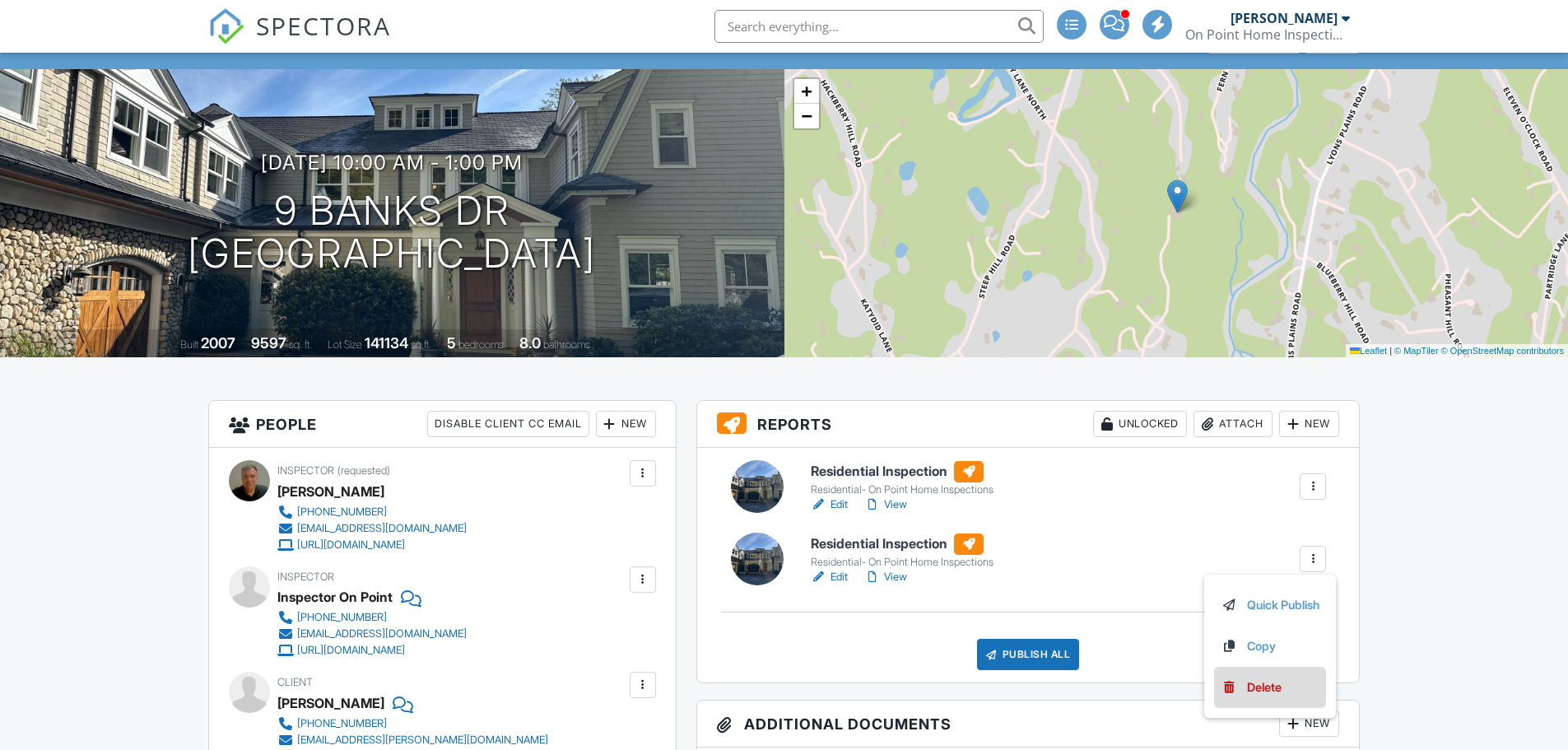
click at [1271, 690] on div "Delete" at bounding box center [1264, 687] width 34 height 18
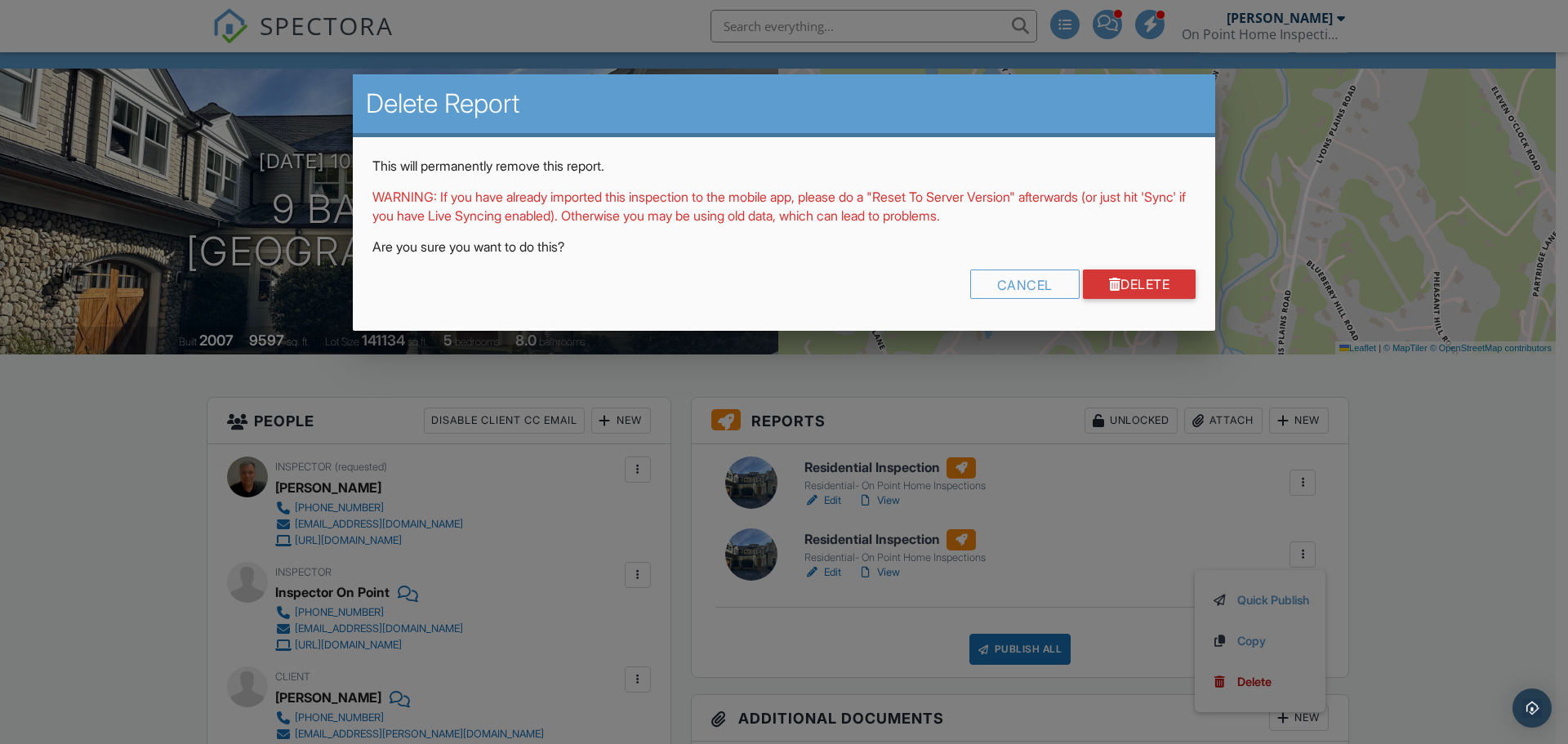
click at [1130, 266] on div "This will permanently remove this report. WARNING: If you have already imported…" at bounding box center [784, 234] width 863 height 193
click at [1131, 291] on link "Delete" at bounding box center [1140, 284] width 113 height 30
